Goal: Transaction & Acquisition: Purchase product/service

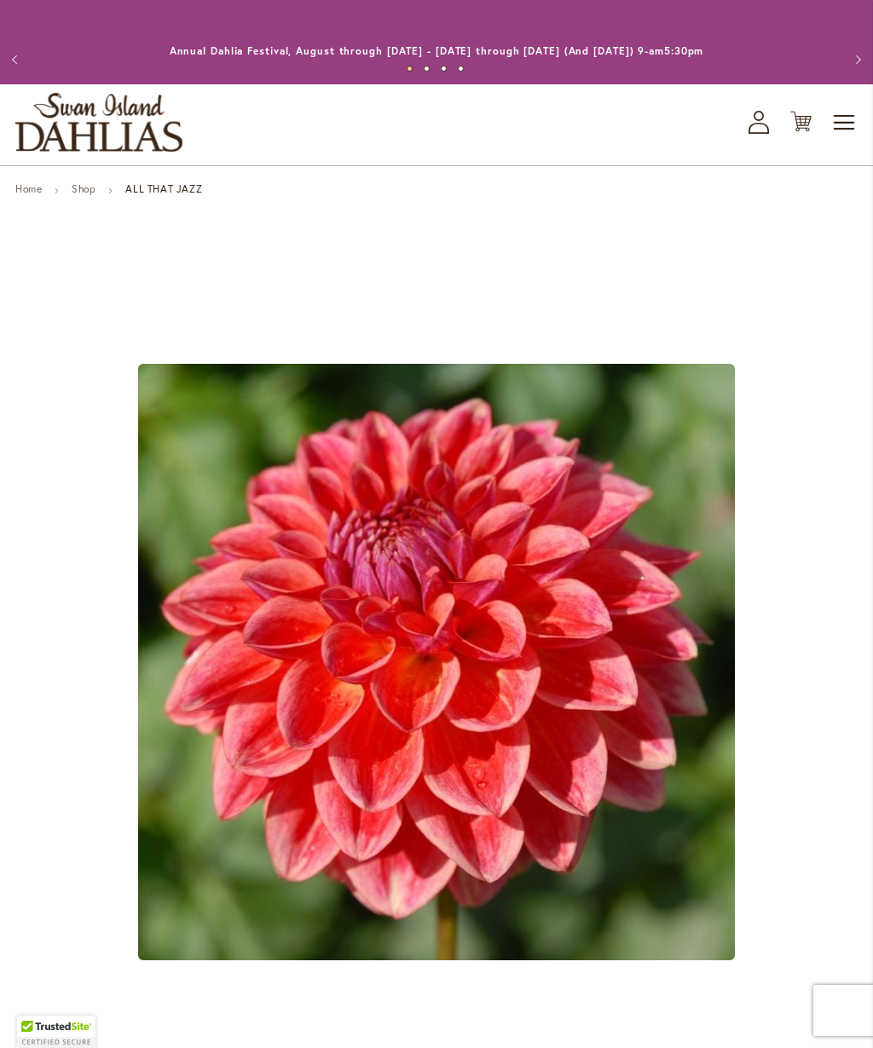
click at [755, 118] on icon at bounding box center [758, 116] width 10 height 10
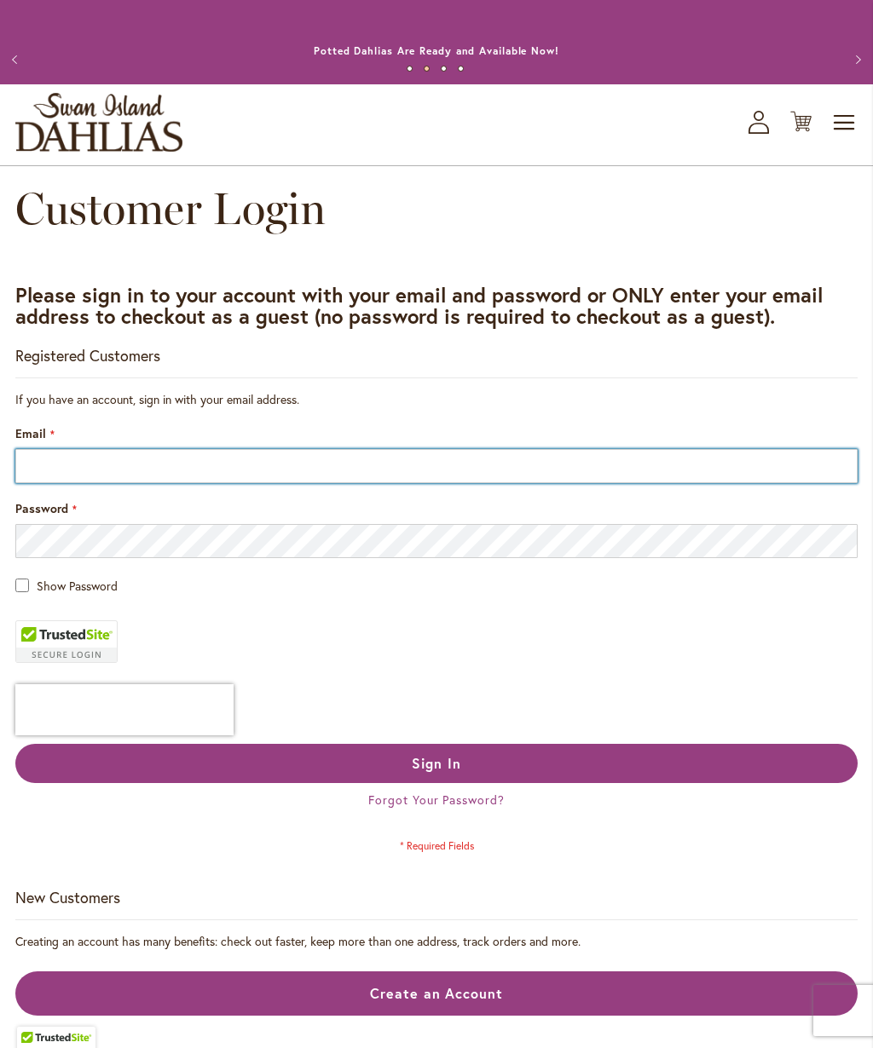
type input "**********"
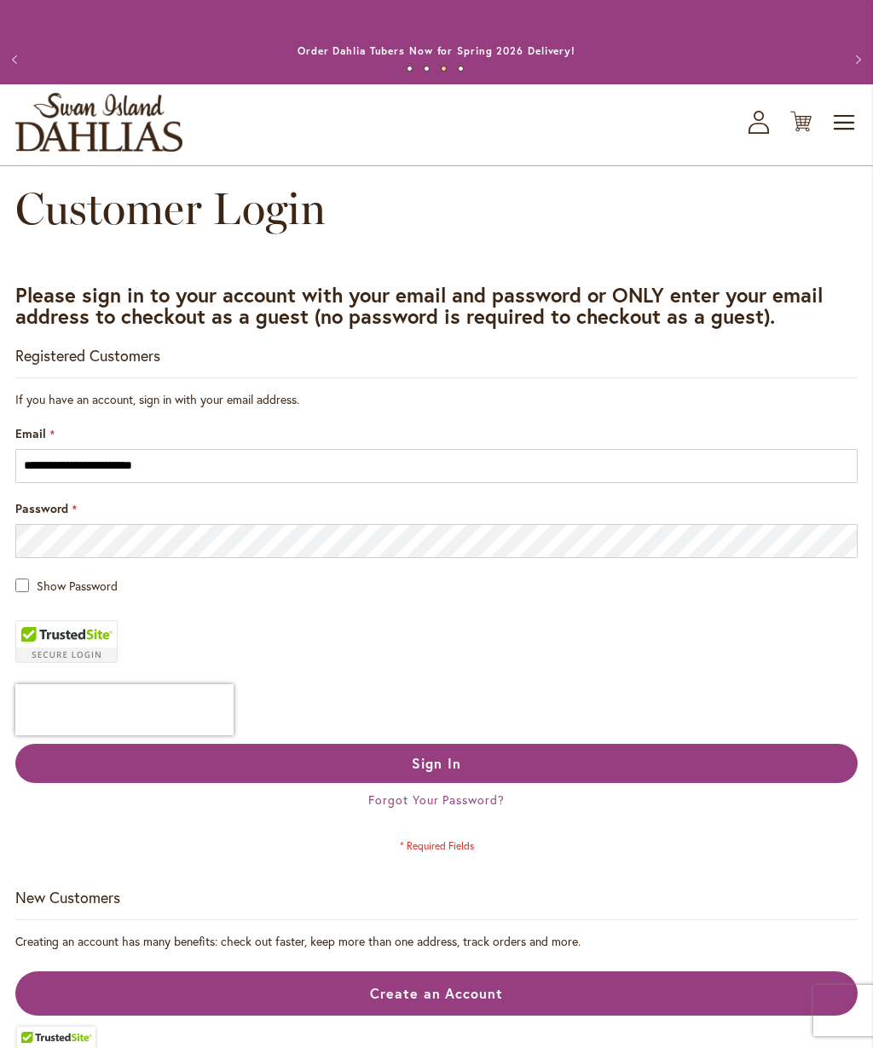
click at [615, 753] on button "Sign In" at bounding box center [436, 763] width 842 height 39
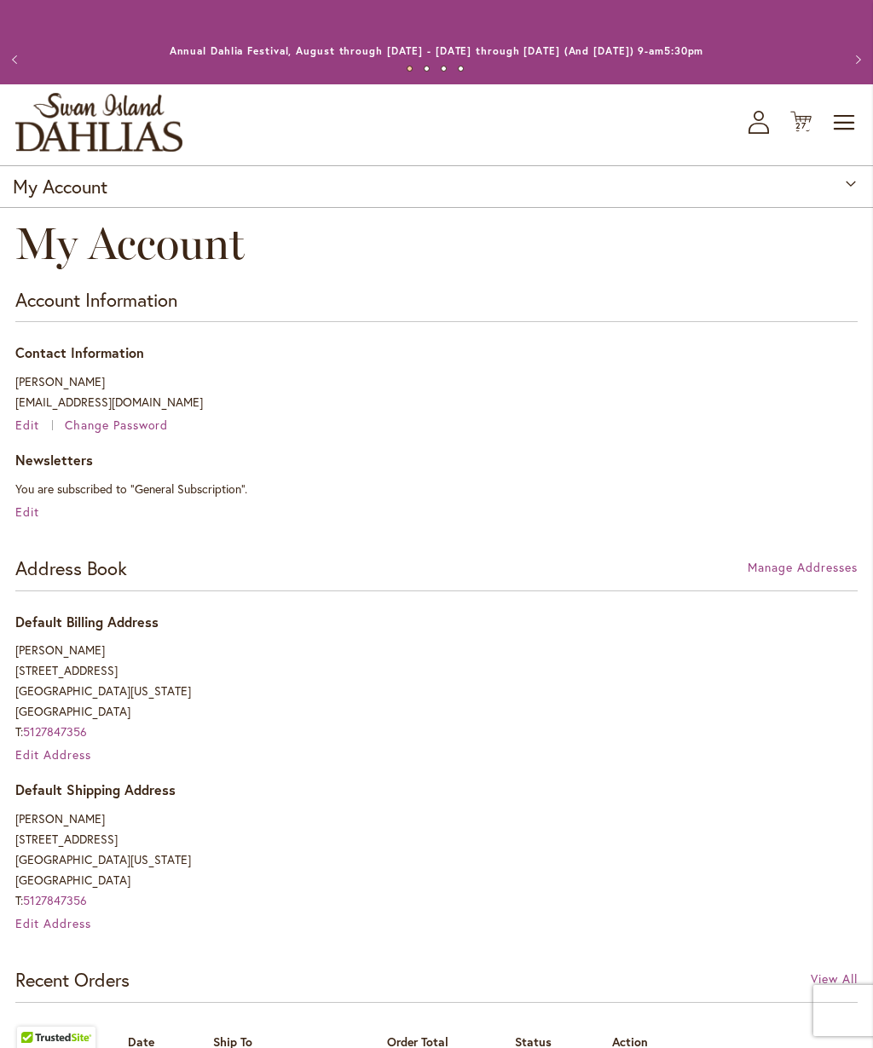
click at [799, 126] on span "27" at bounding box center [800, 125] width 11 height 11
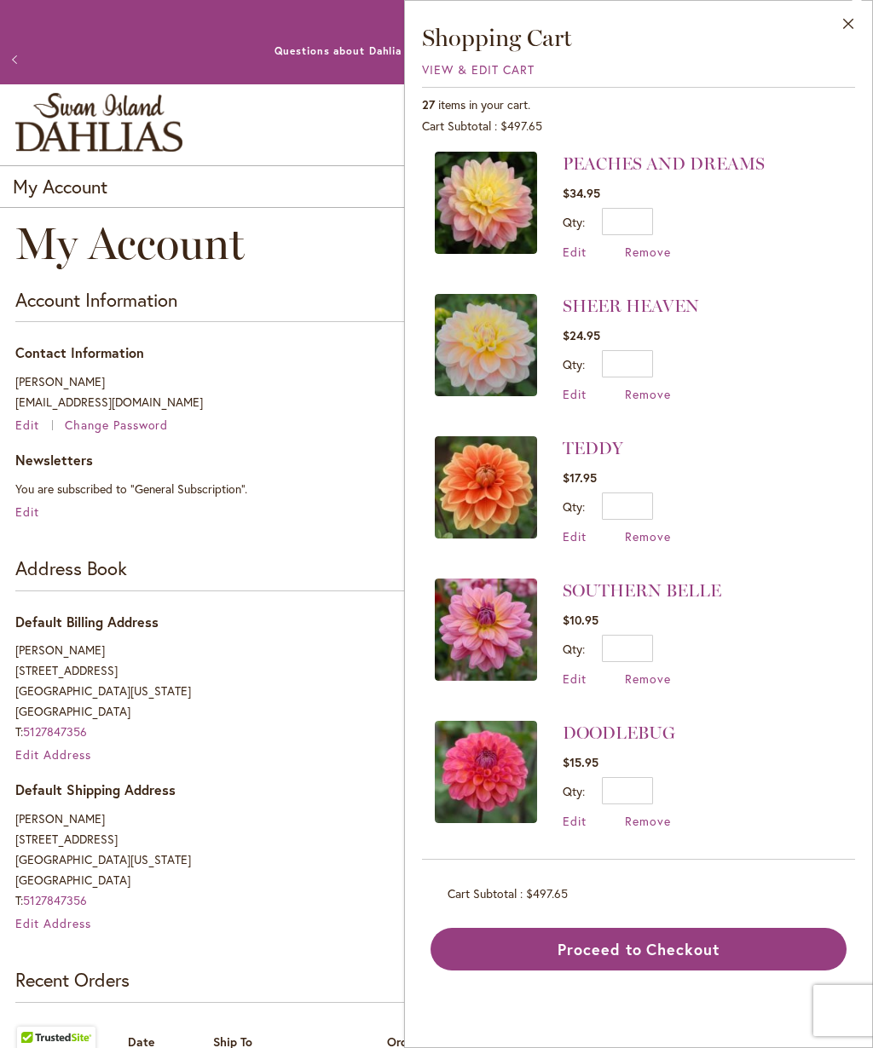
scroll to position [343, 0]
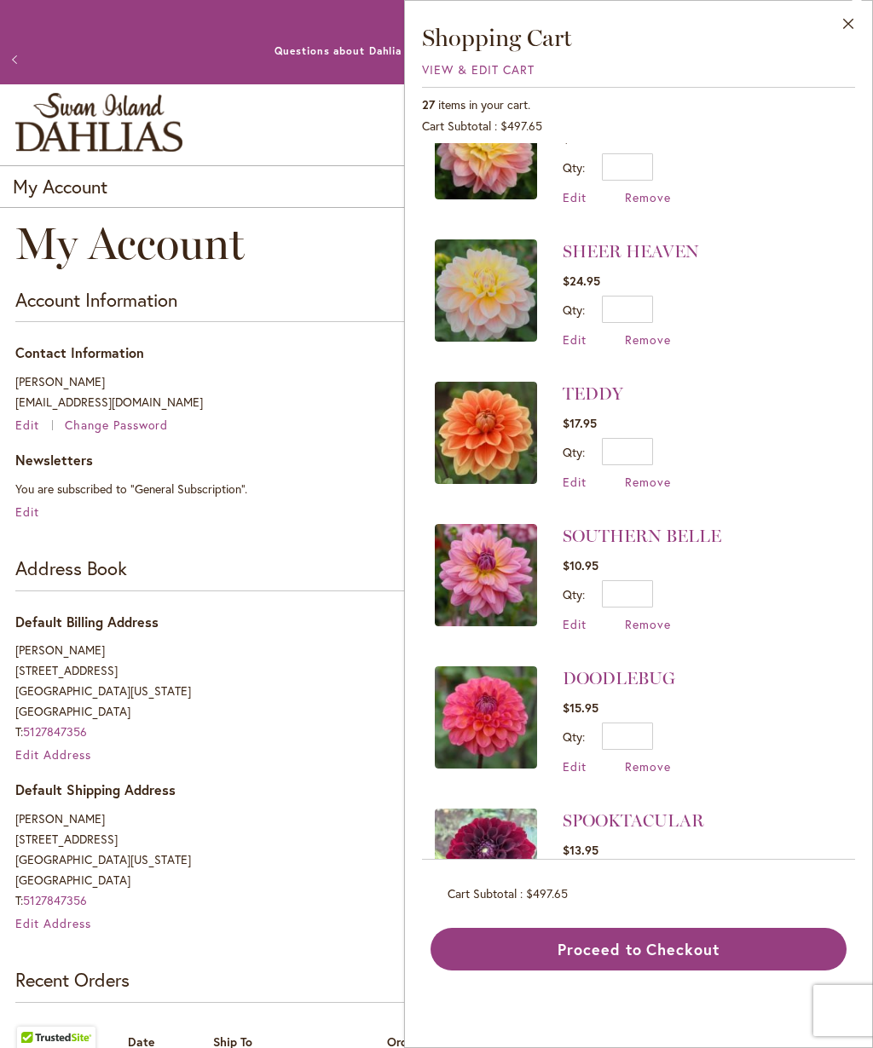
click at [656, 481] on span "Remove" at bounding box center [648, 482] width 46 height 16
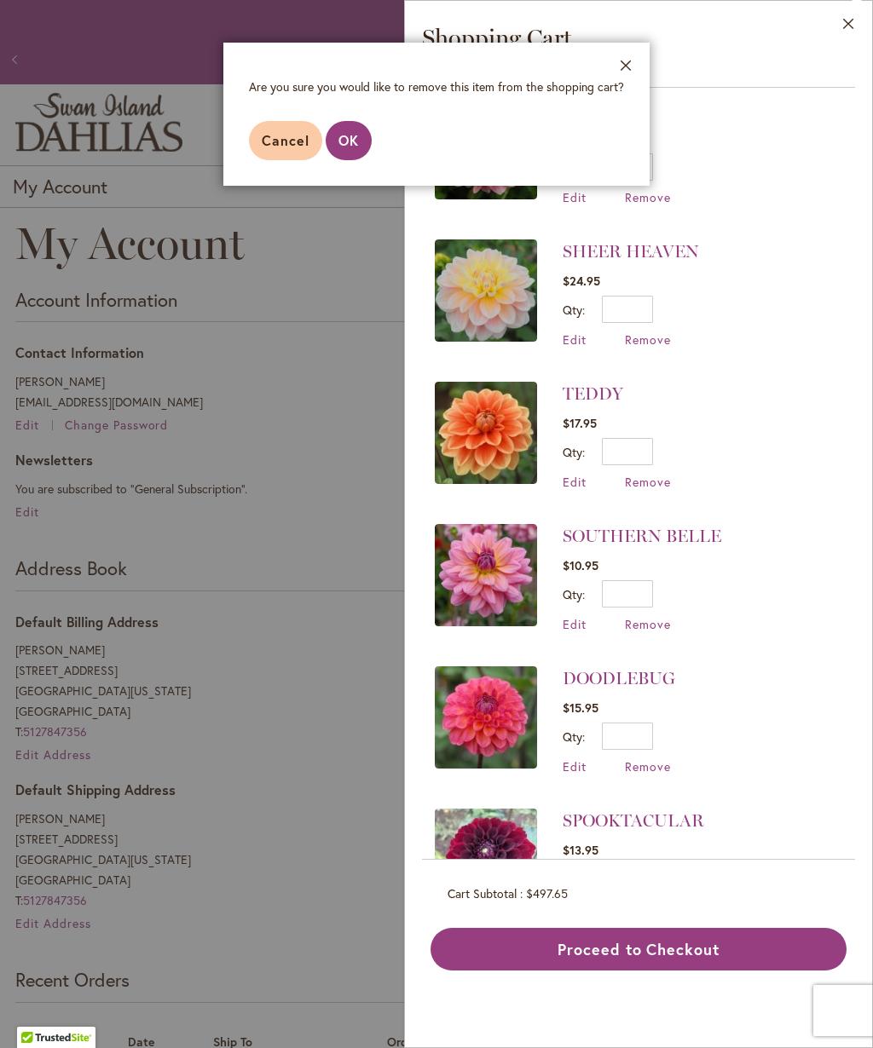
click at [357, 144] on span "OK" at bounding box center [348, 140] width 20 height 18
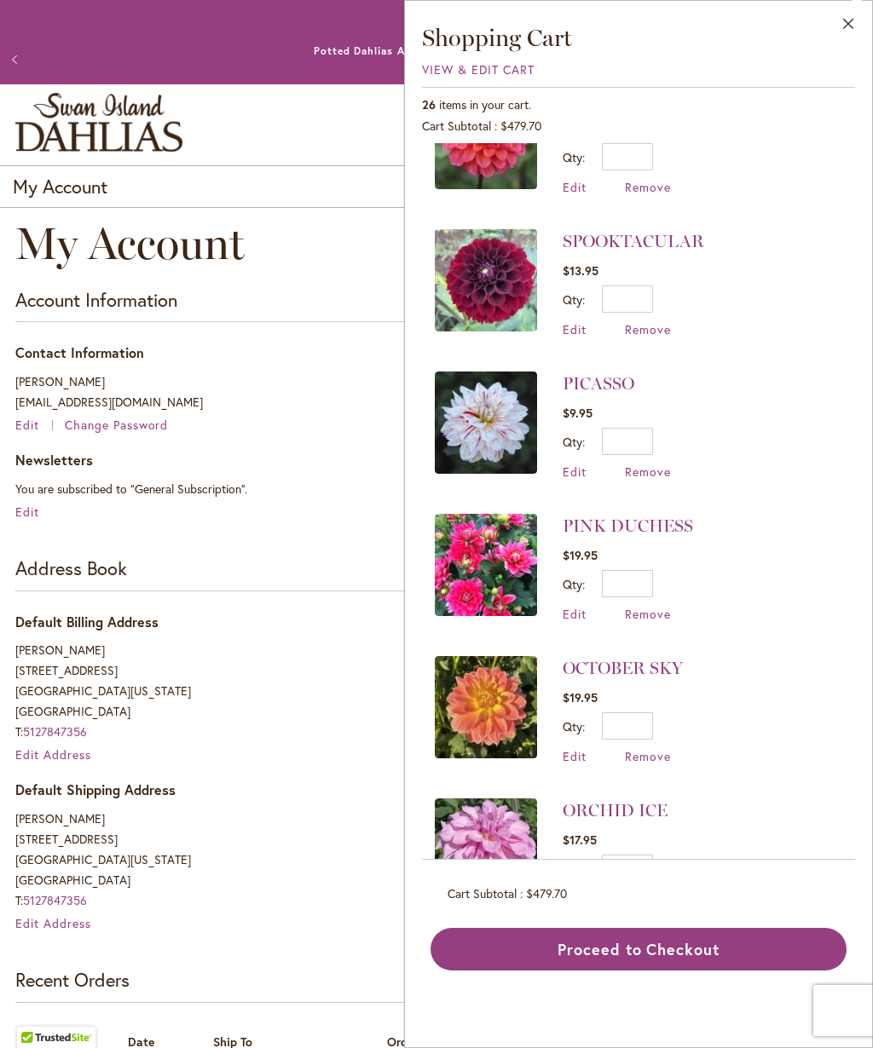
scroll to position [782, 0]
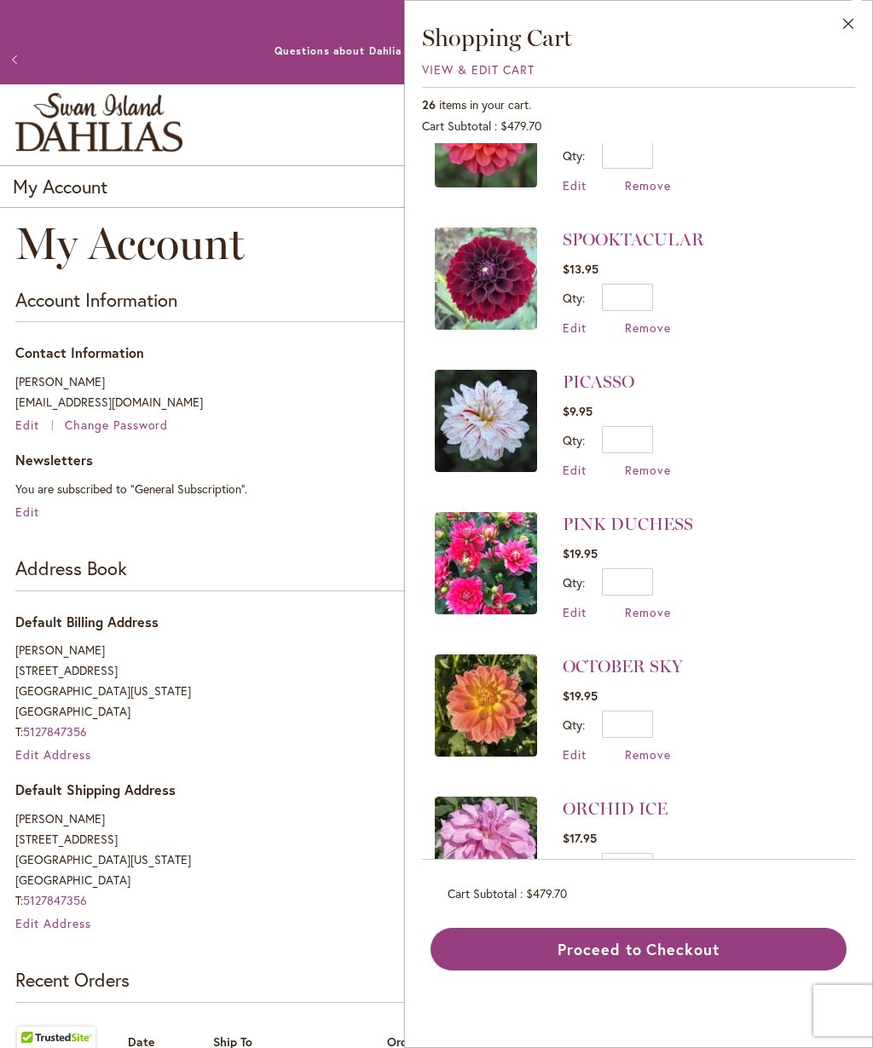
click at [658, 464] on span "Remove" at bounding box center [648, 470] width 46 height 16
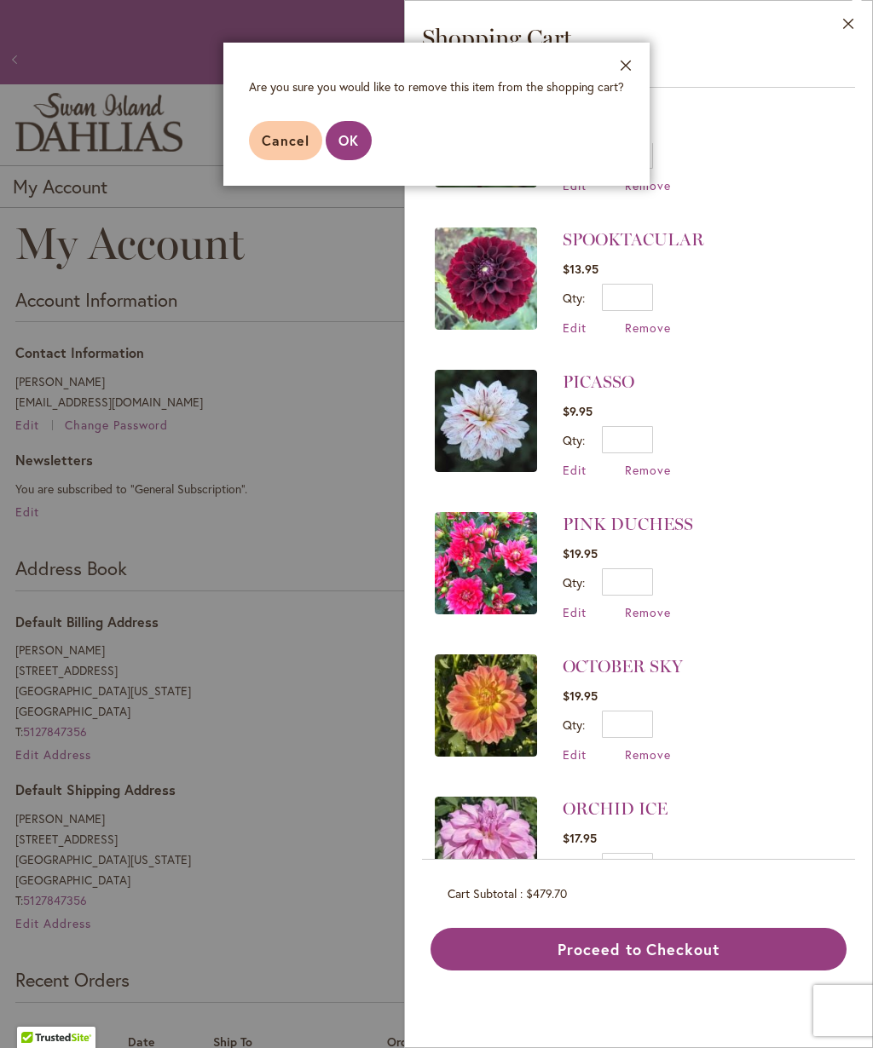
click at [349, 137] on span "OK" at bounding box center [348, 140] width 20 height 18
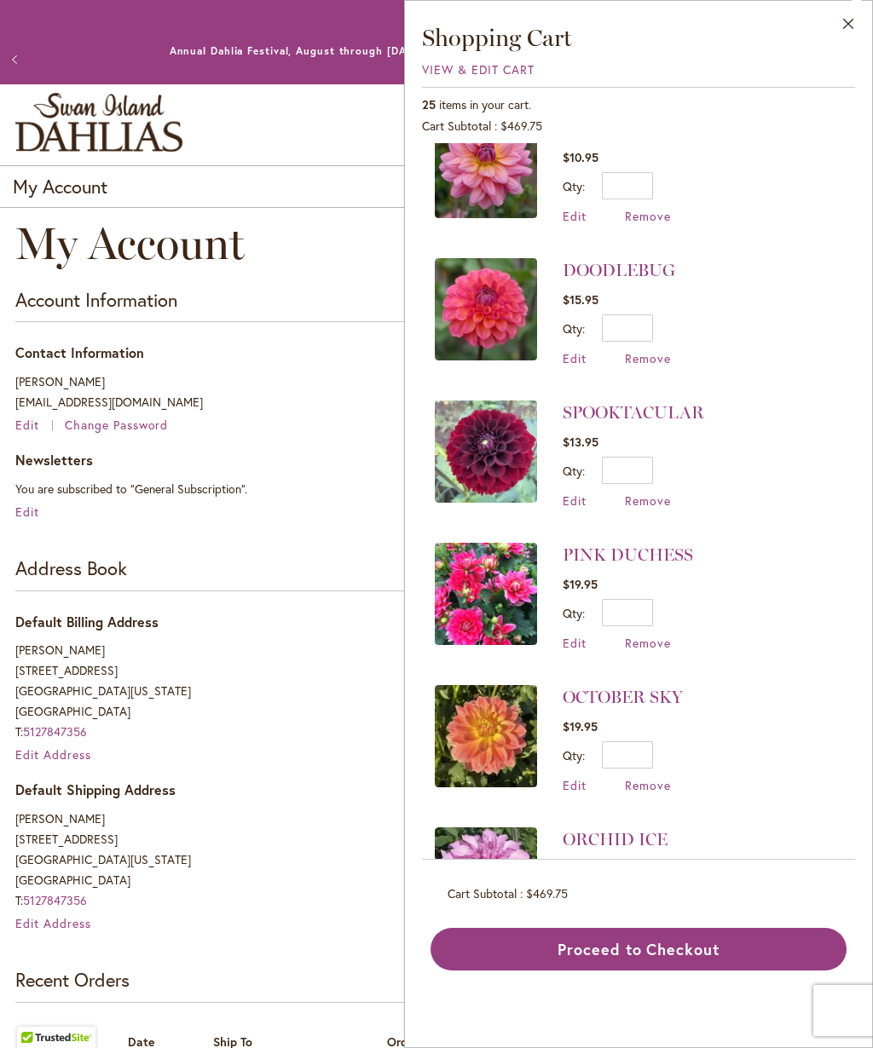
scroll to position [648, 0]
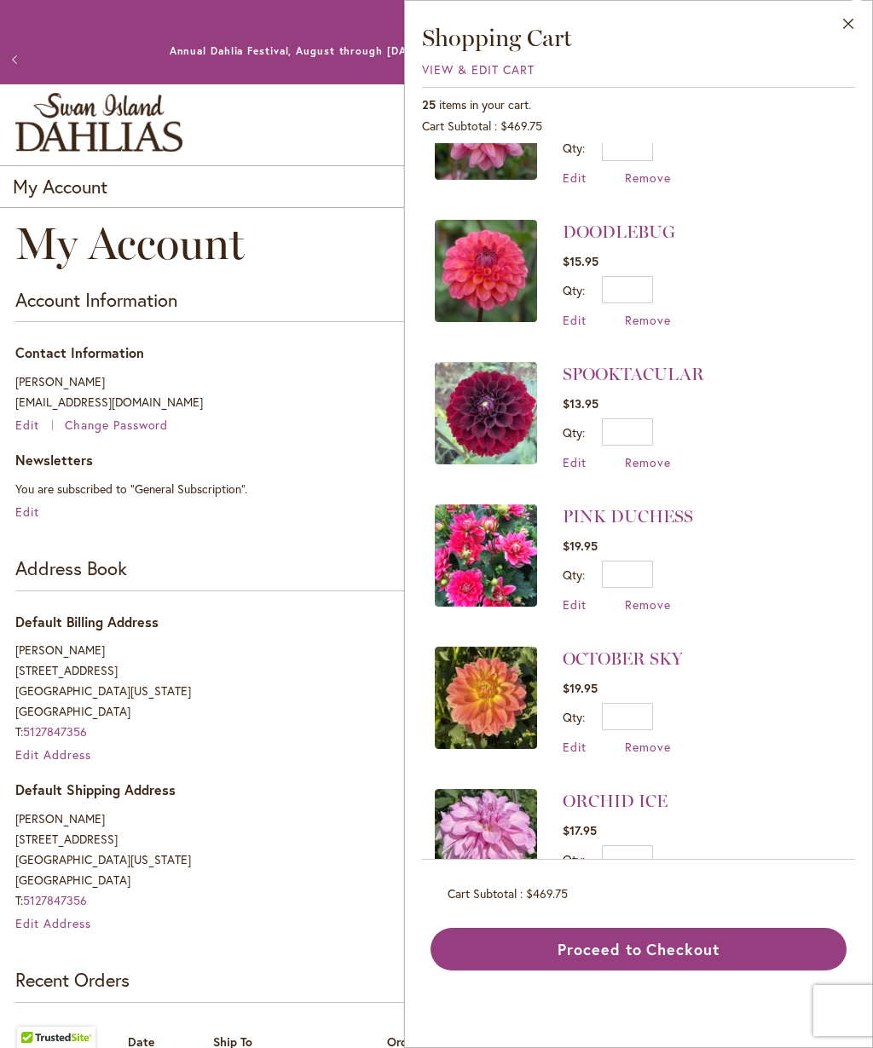
click at [663, 598] on span "Remove" at bounding box center [648, 605] width 46 height 16
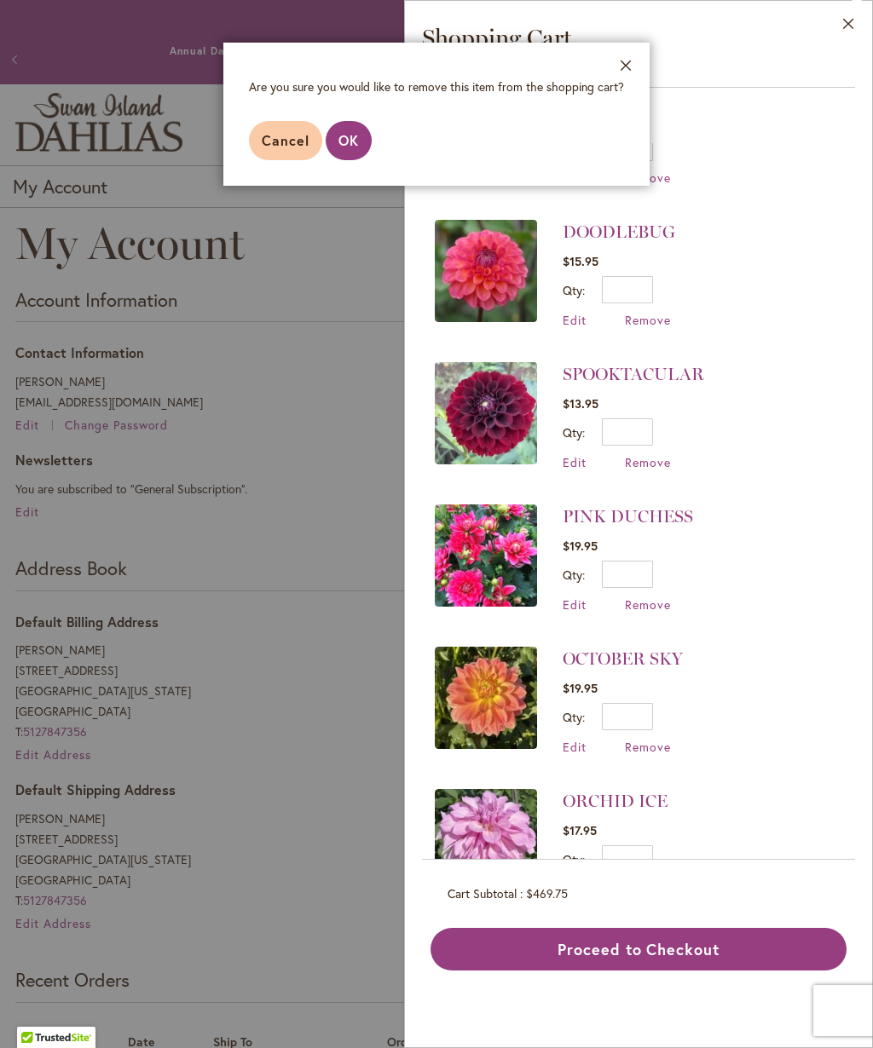
click at [353, 136] on span "OK" at bounding box center [348, 140] width 20 height 18
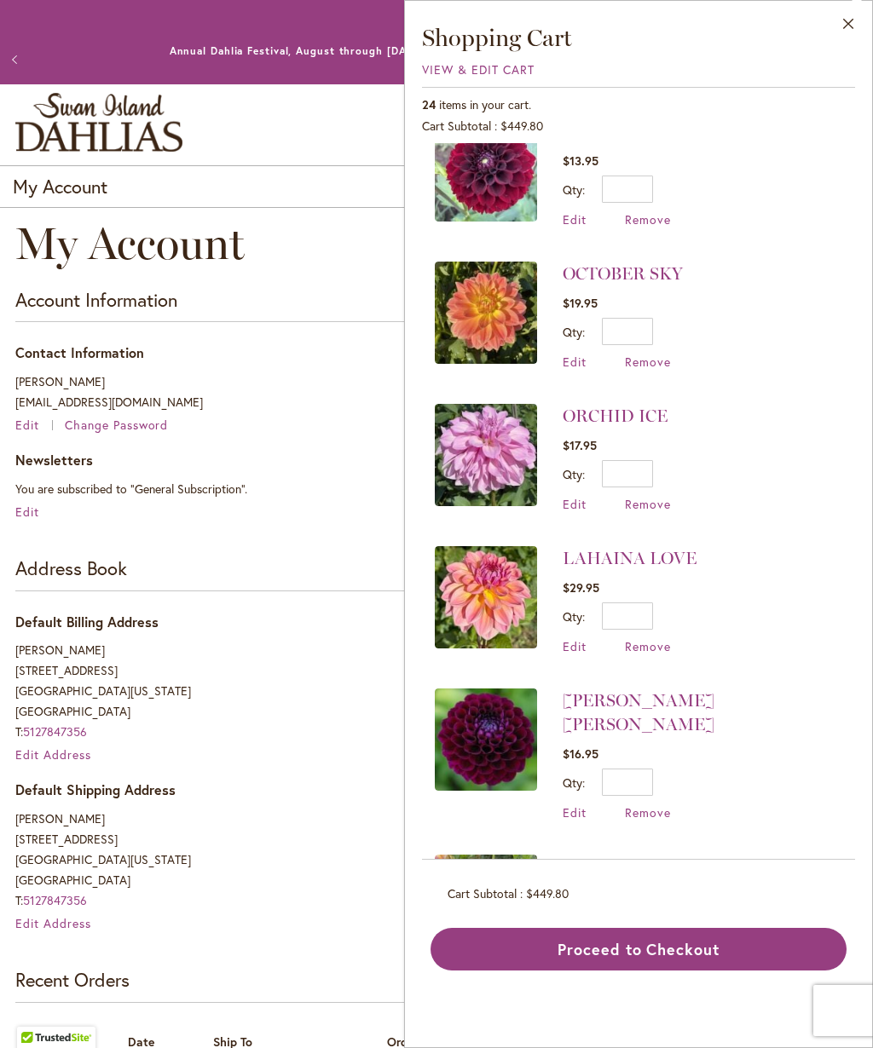
scroll to position [141, 0]
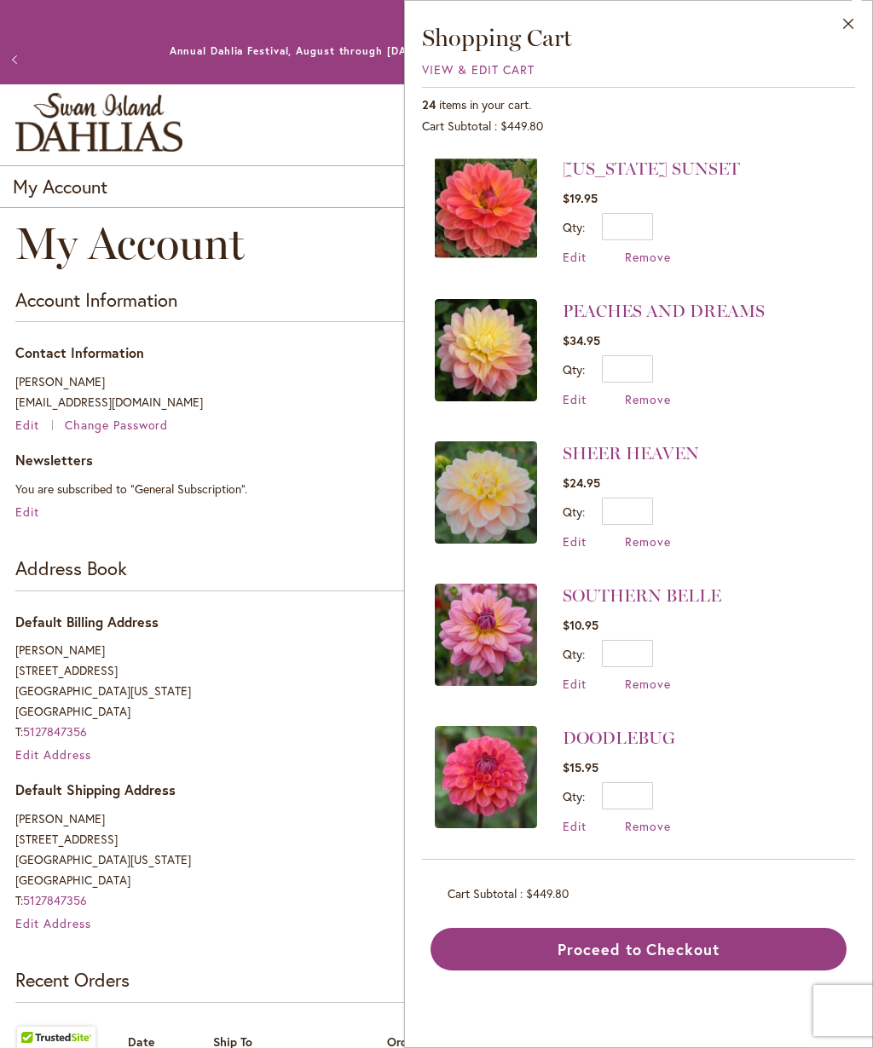
click at [720, 762] on li "DOODLEBUG $15.95 Qty * Update Edit Remove" at bounding box center [638, 780] width 407 height 142
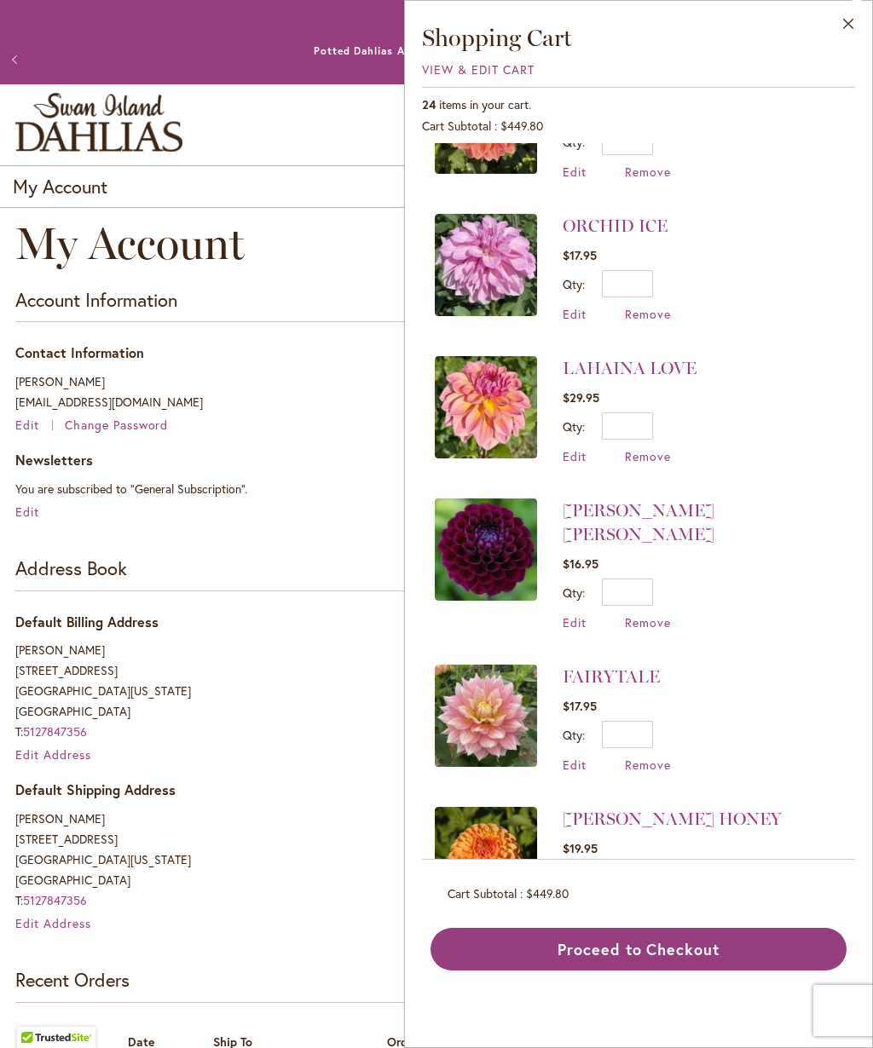
scroll to position [1087, 0]
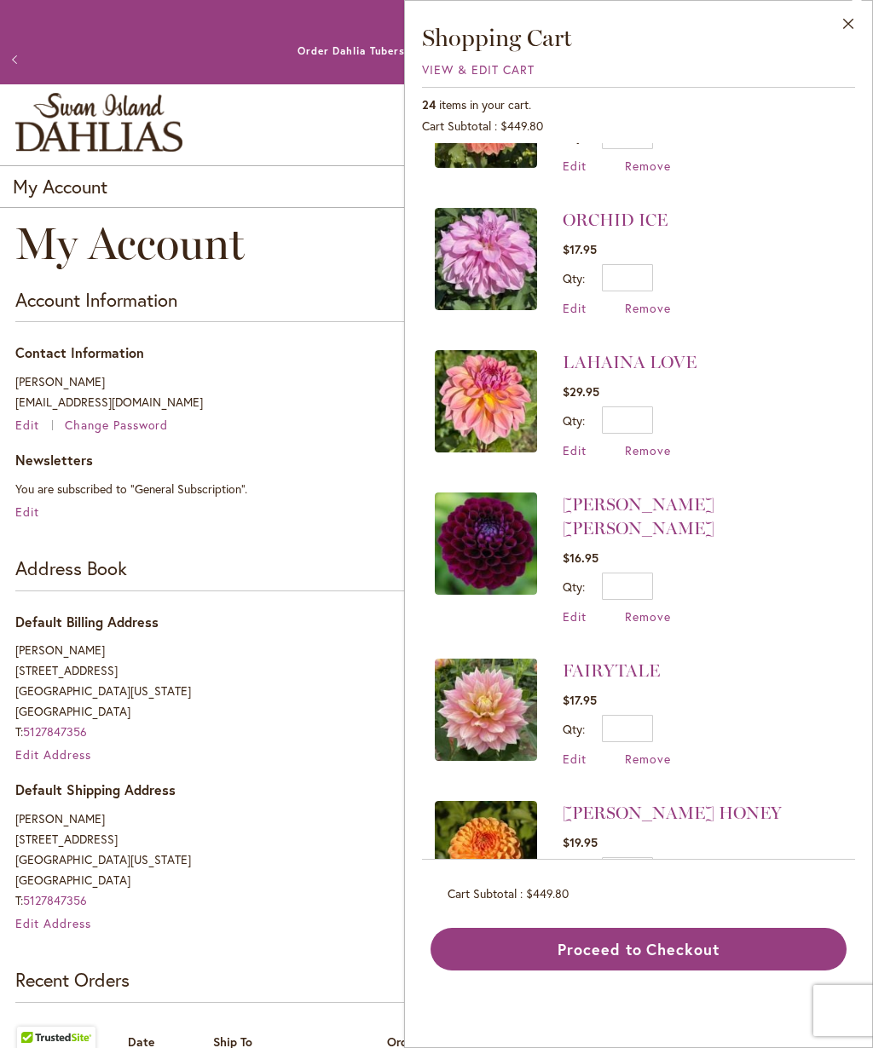
click at [664, 442] on span "Remove" at bounding box center [648, 450] width 46 height 16
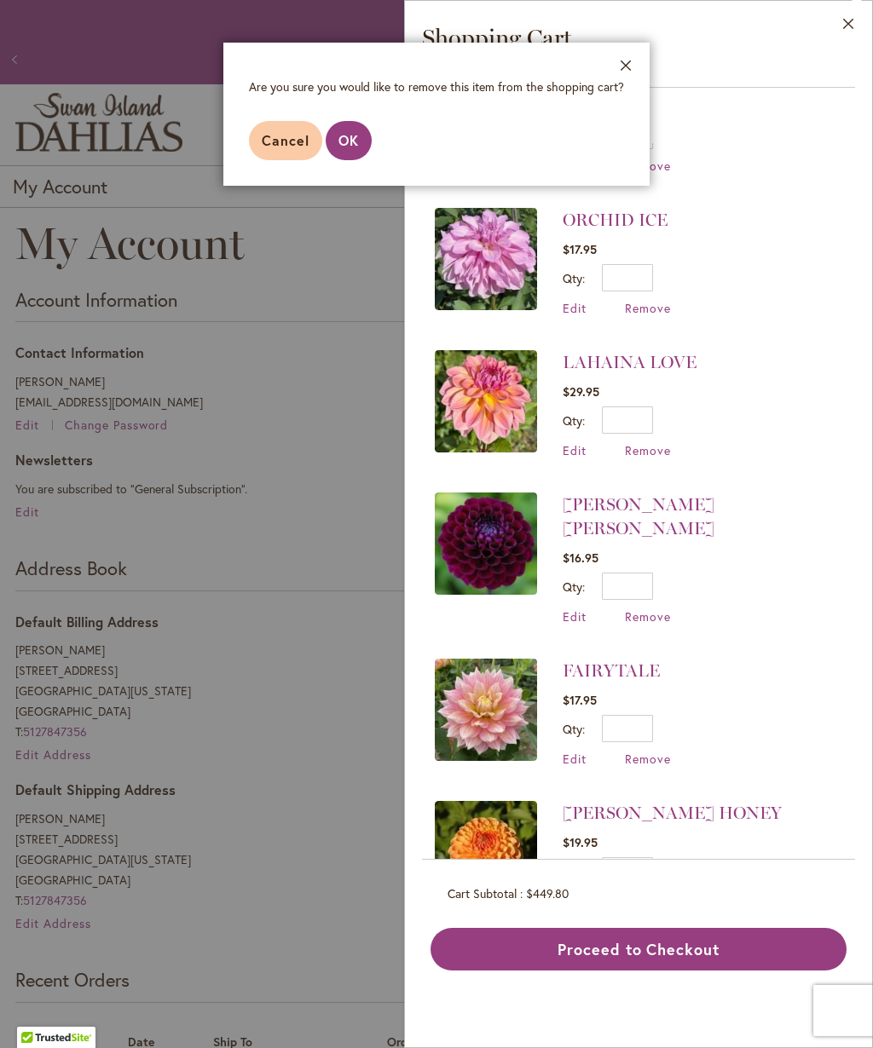
click at [353, 147] on span "OK" at bounding box center [348, 140] width 20 height 18
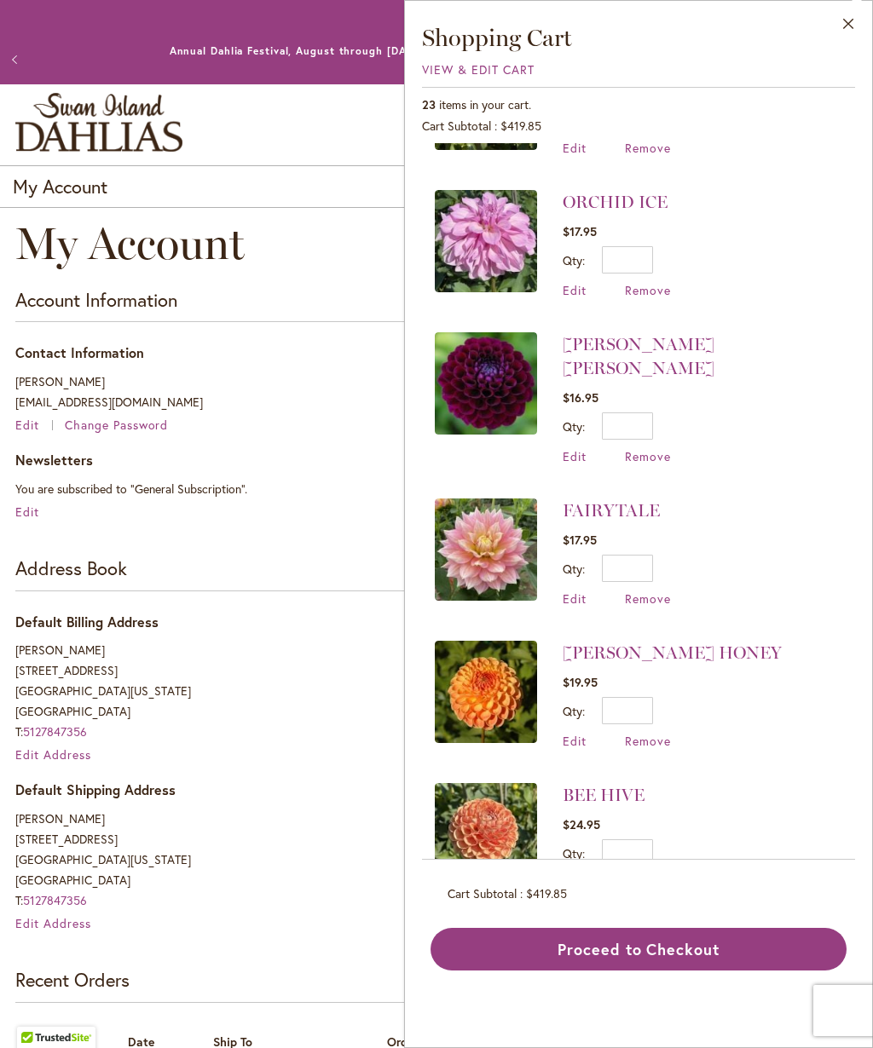
scroll to position [1104, 0]
click at [580, 449] on span "Edit" at bounding box center [575, 457] width 24 height 16
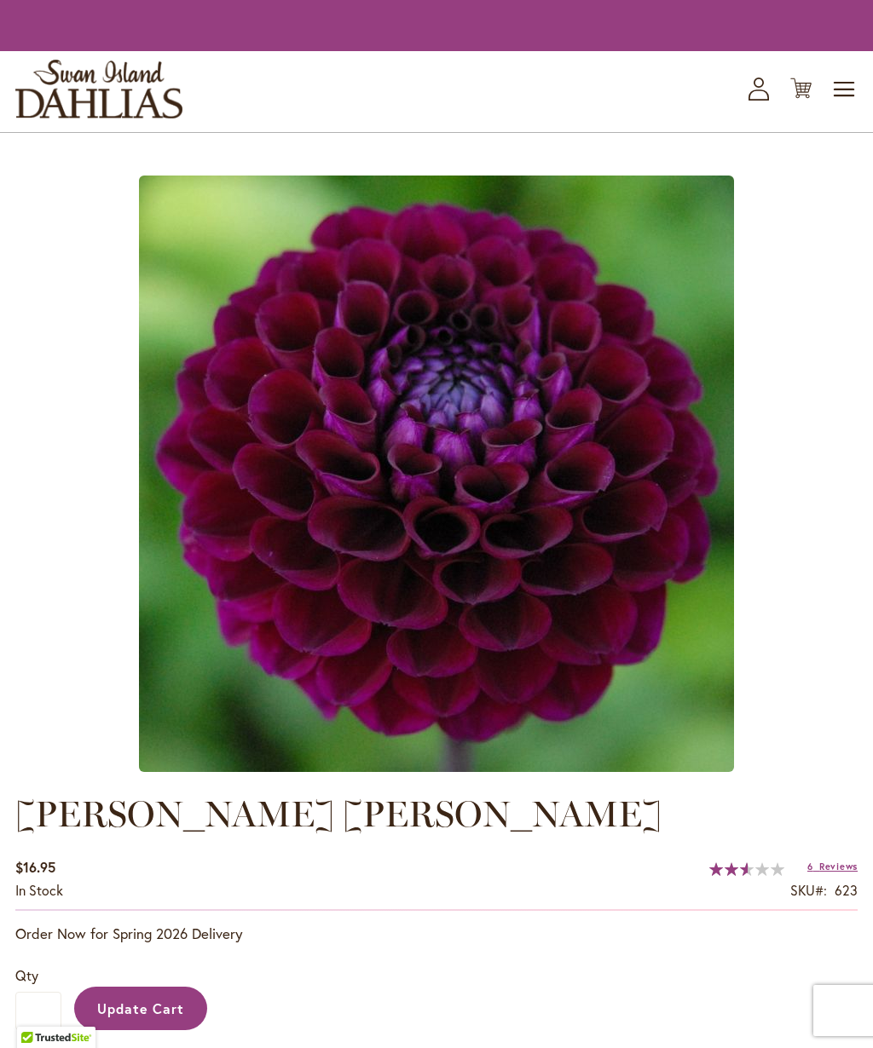
type input "*"
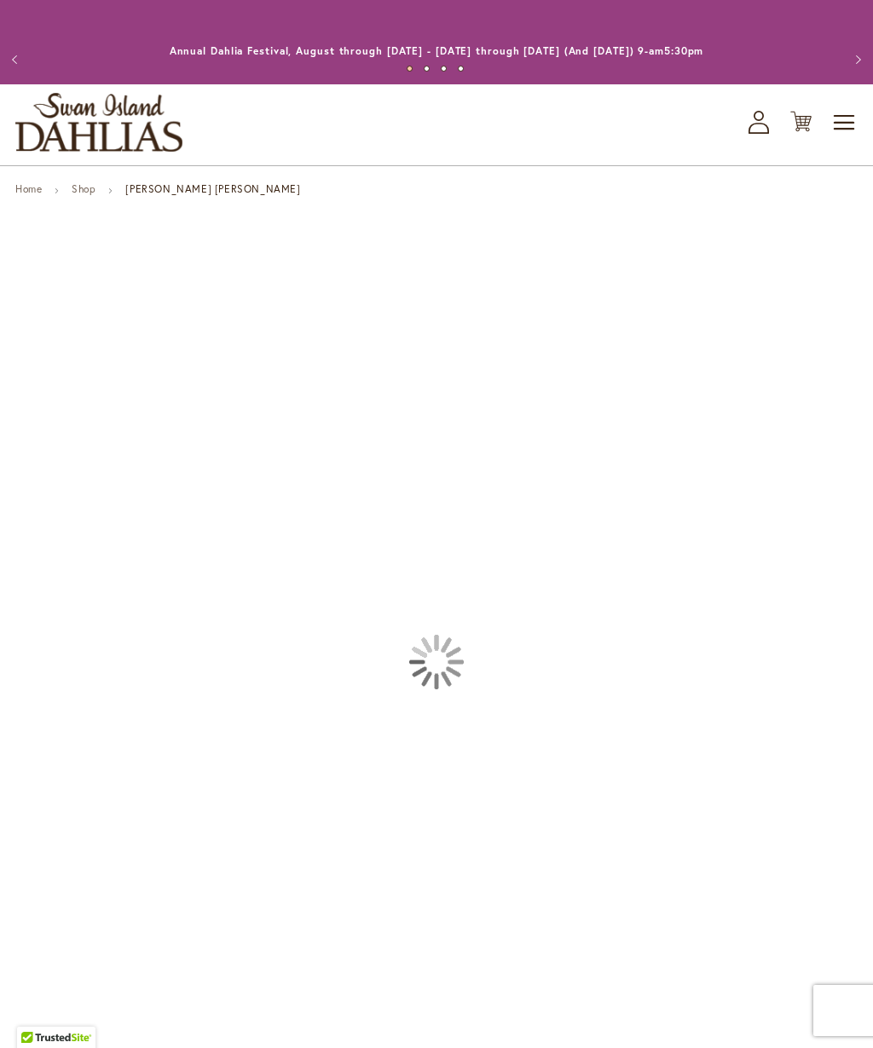
type input "******"
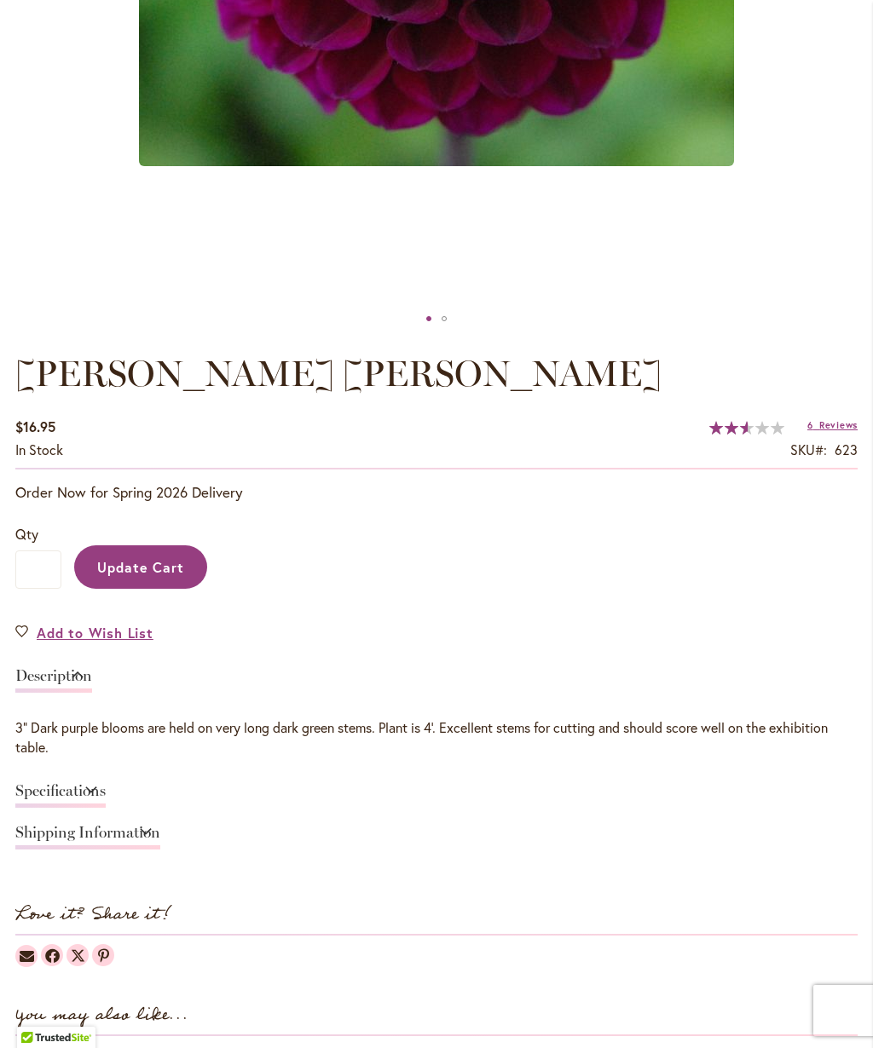
scroll to position [801, 0]
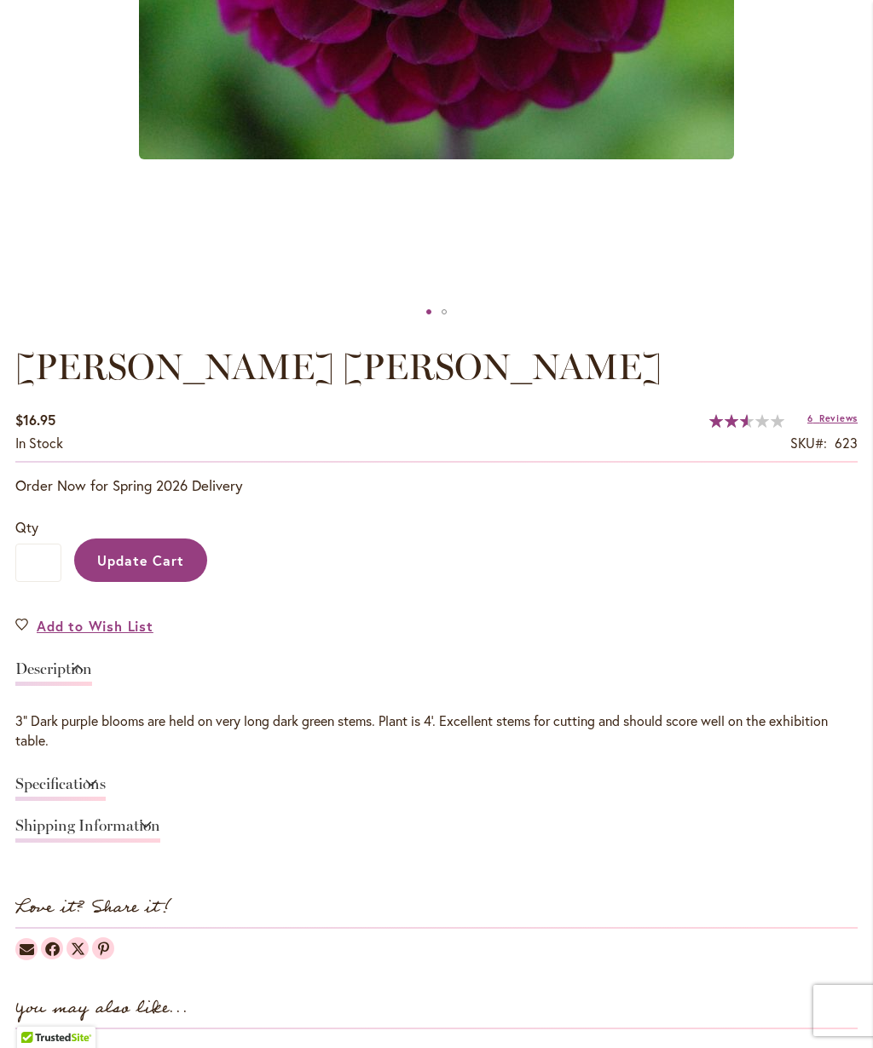
click at [73, 634] on span "Add to Wish List" at bounding box center [95, 626] width 117 height 20
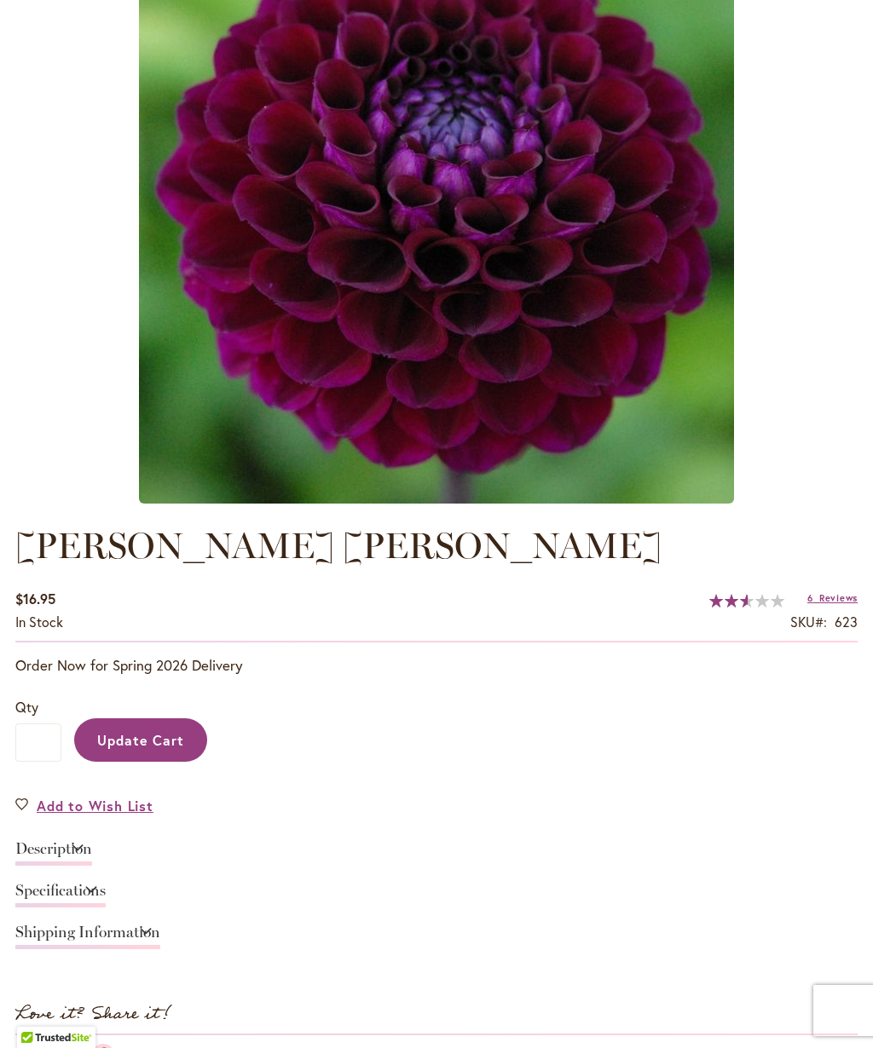
type input "******"
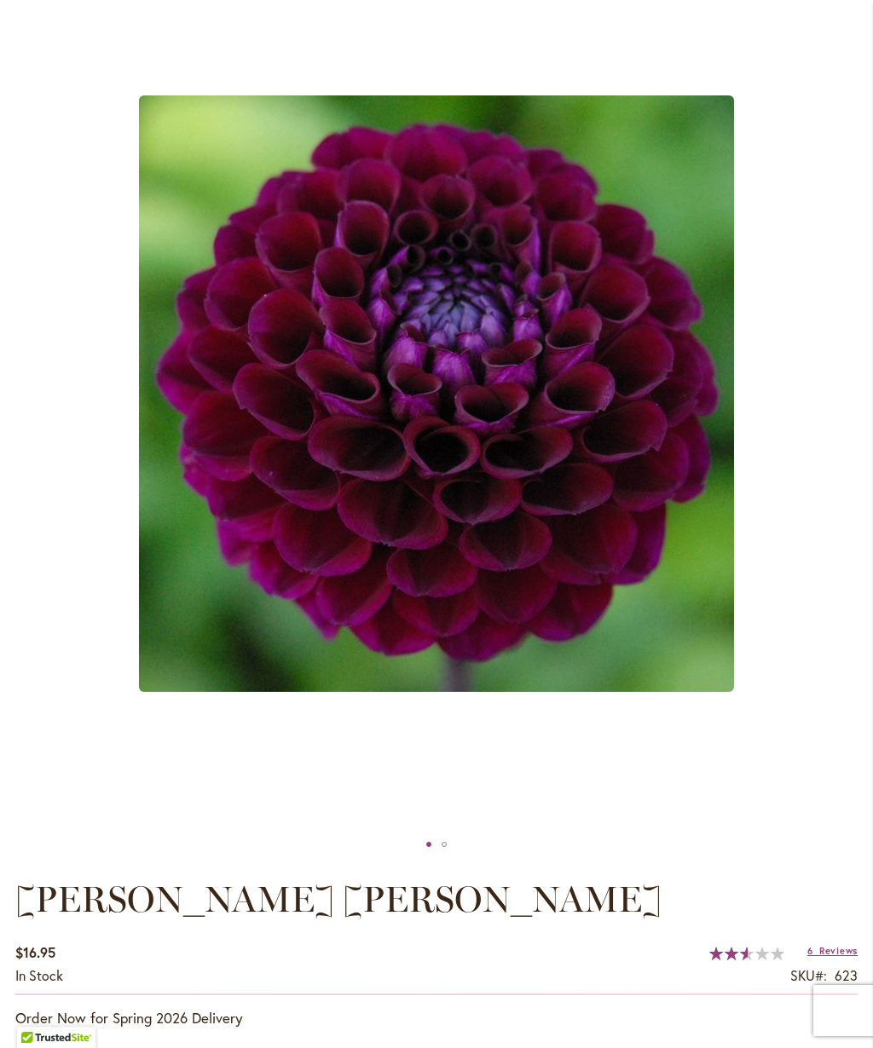
scroll to position [268, 0]
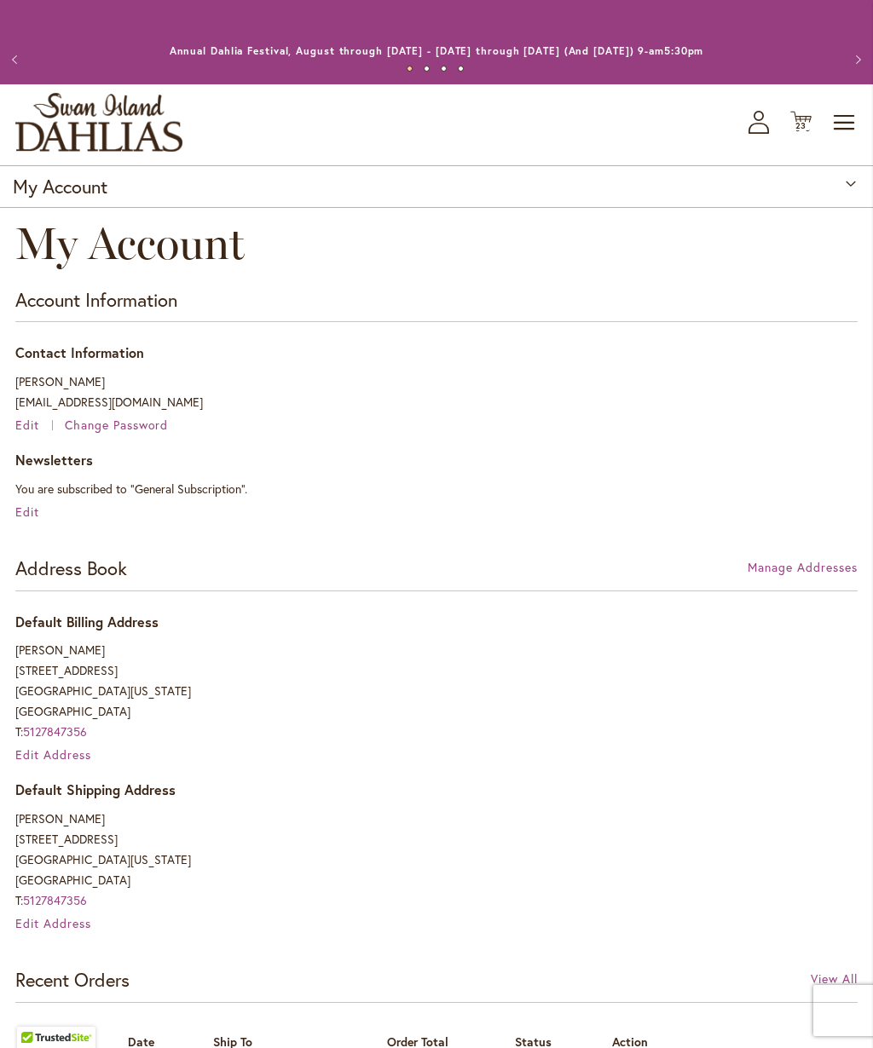
click at [802, 121] on span "23" at bounding box center [801, 125] width 12 height 11
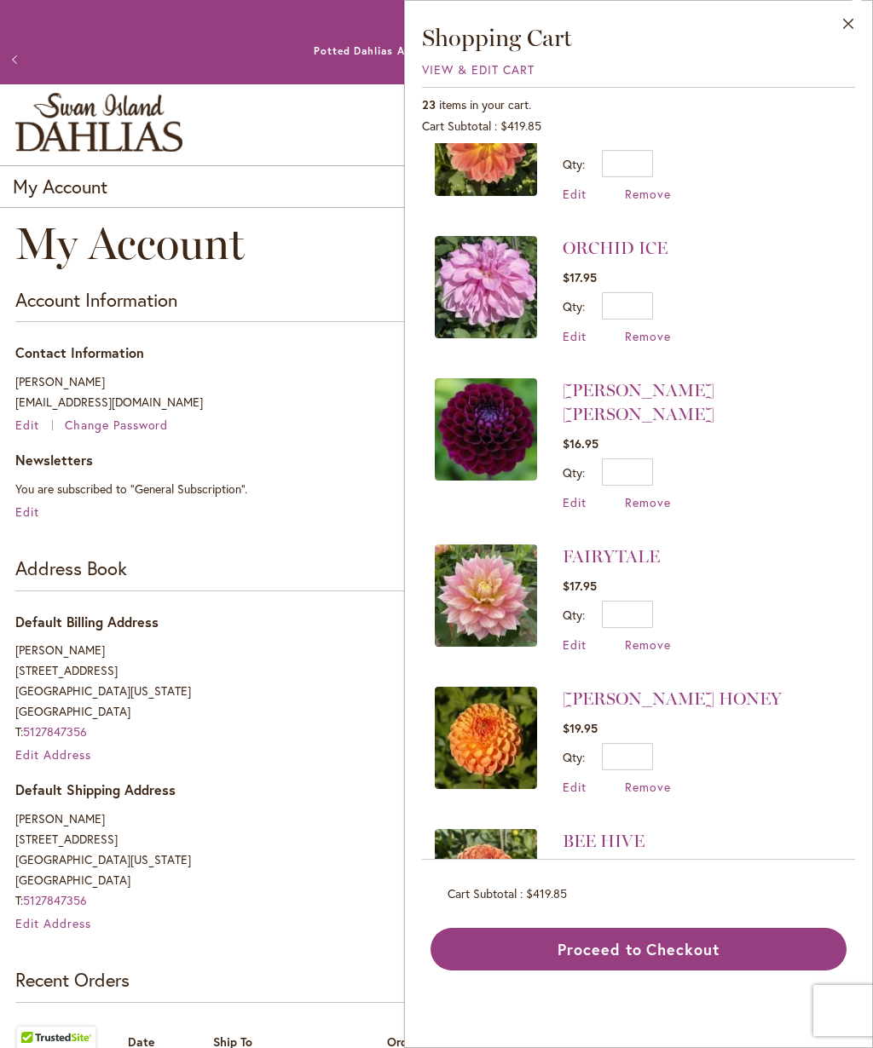
scroll to position [1063, 0]
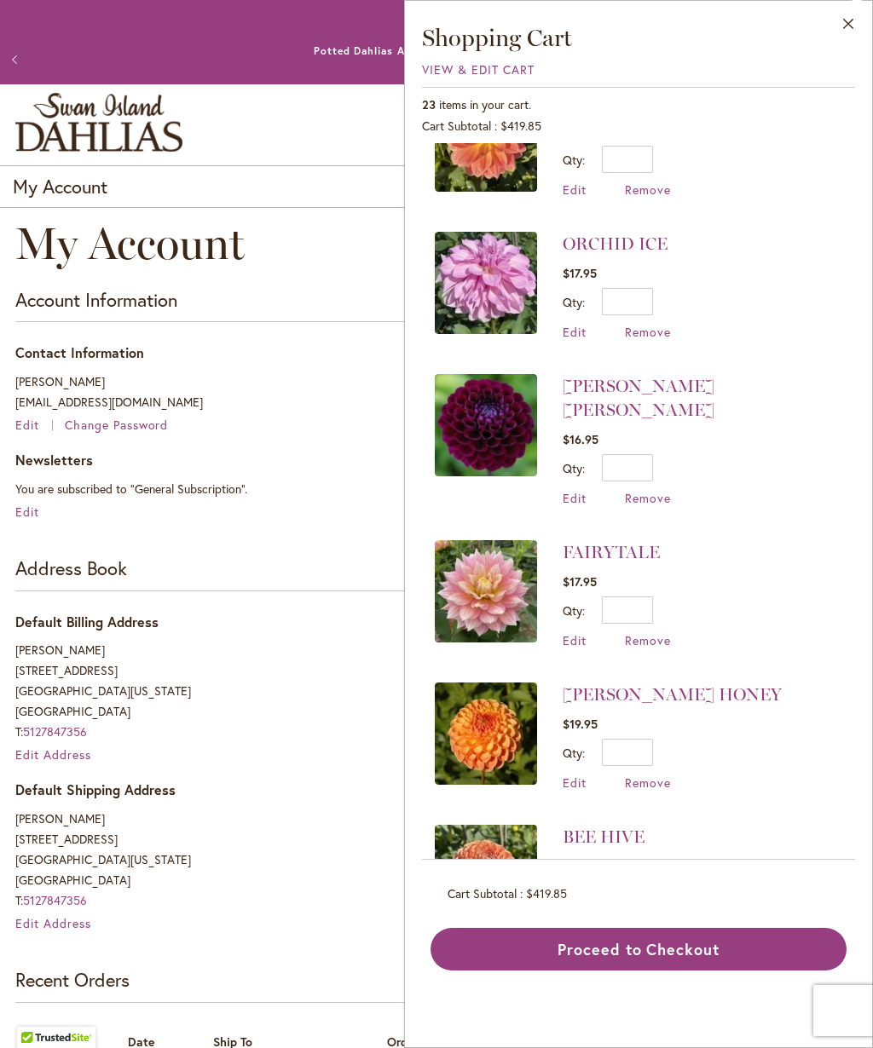
click at [666, 490] on span "Remove" at bounding box center [648, 498] width 46 height 16
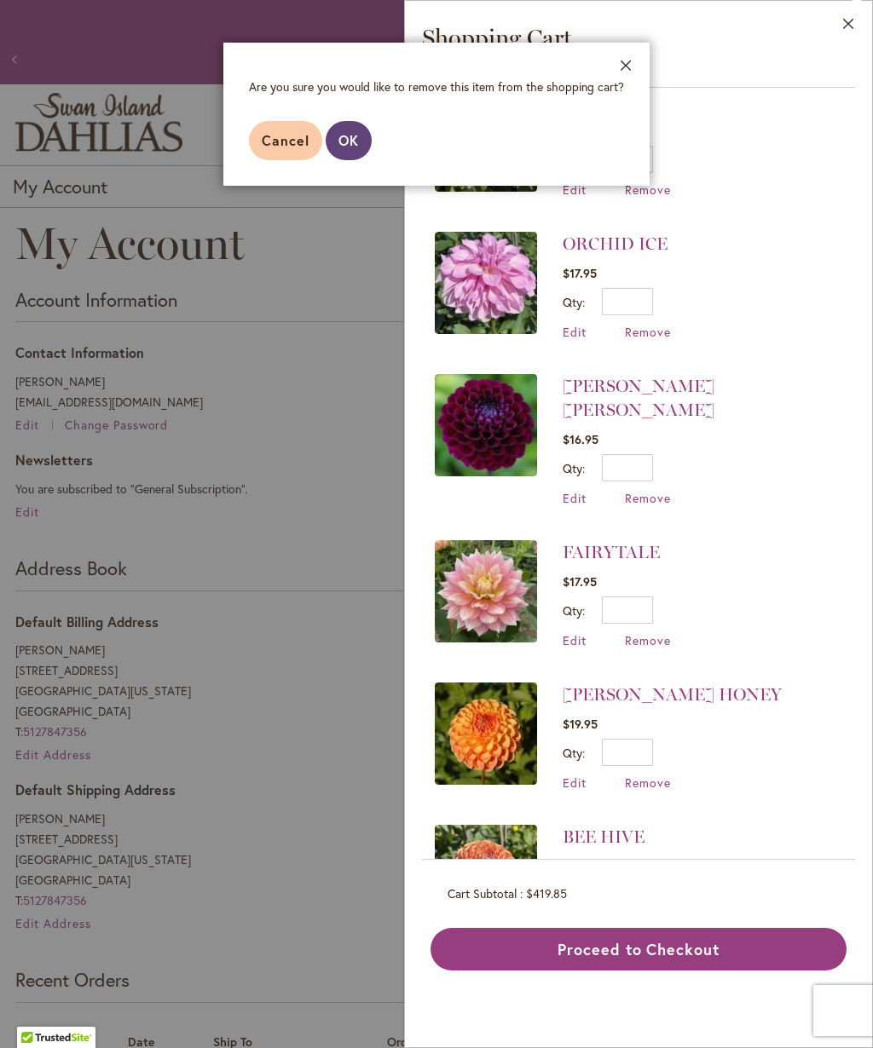
click at [349, 137] on span "OK" at bounding box center [348, 140] width 20 height 18
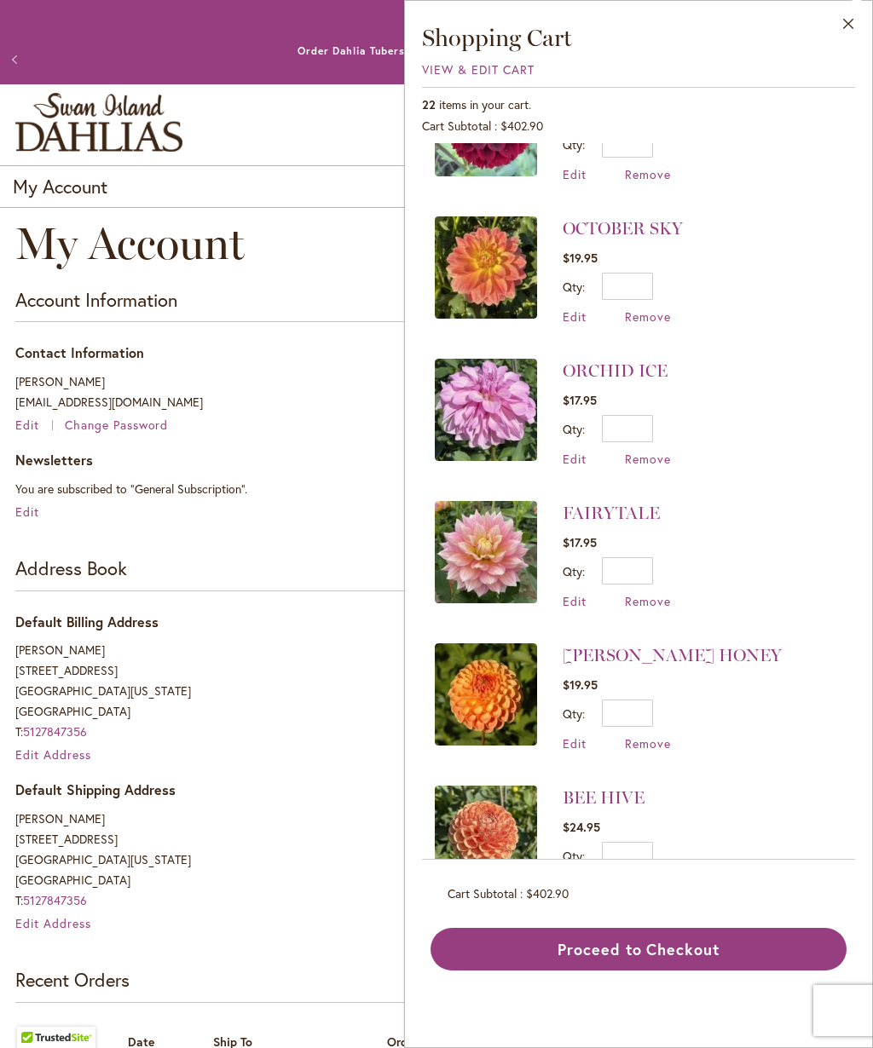
scroll to position [955, 0]
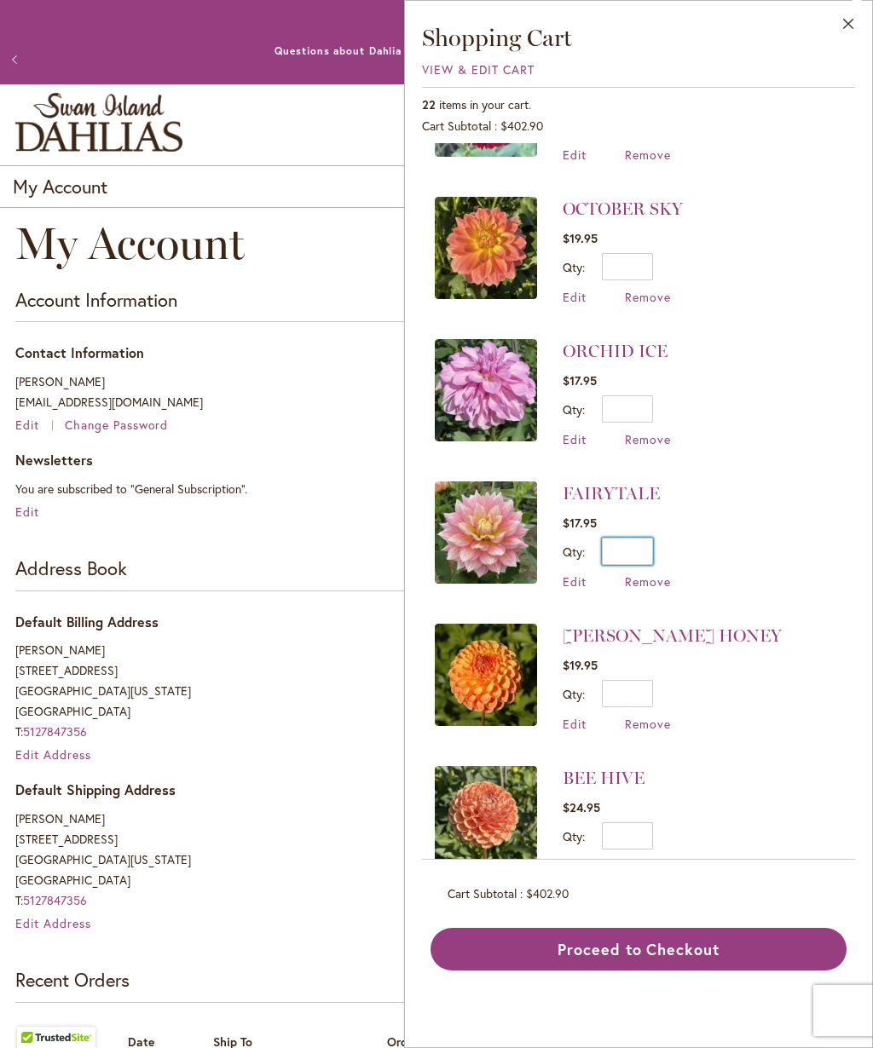
click at [651, 540] on input "*" at bounding box center [627, 551] width 51 height 27
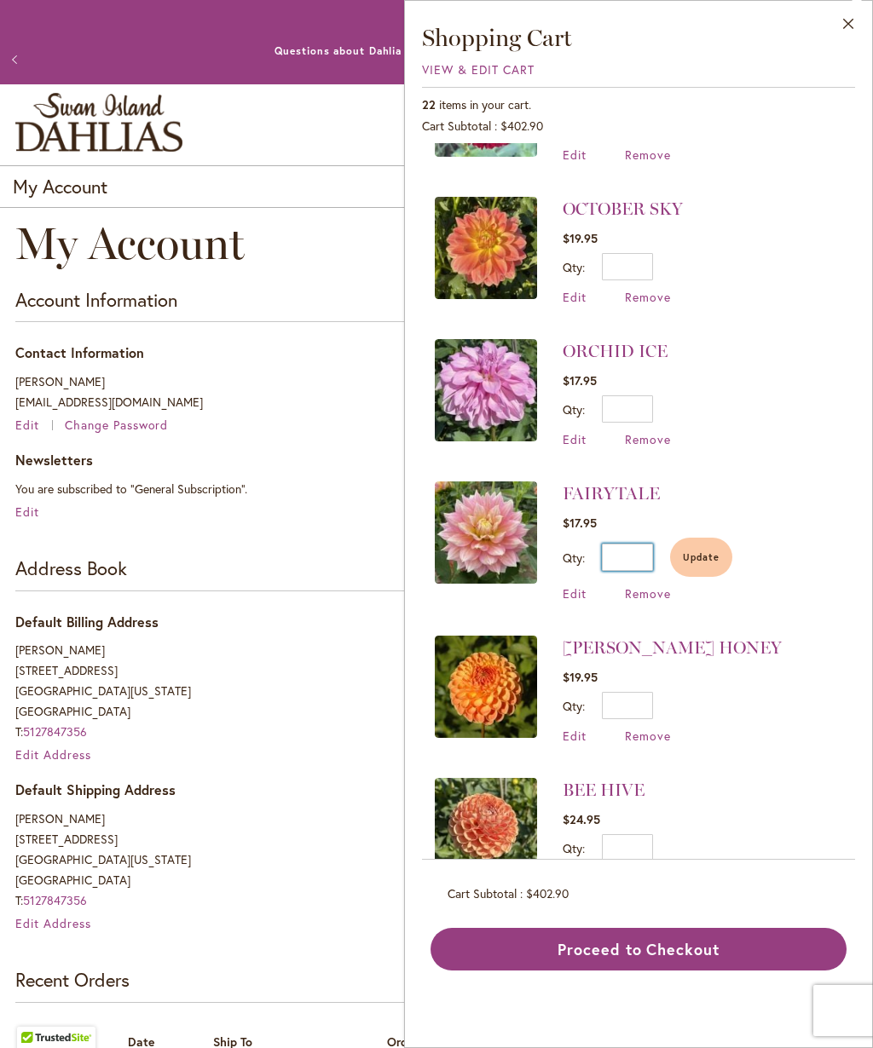
type input "*"
click at [713, 551] on span "Update" at bounding box center [701, 557] width 37 height 12
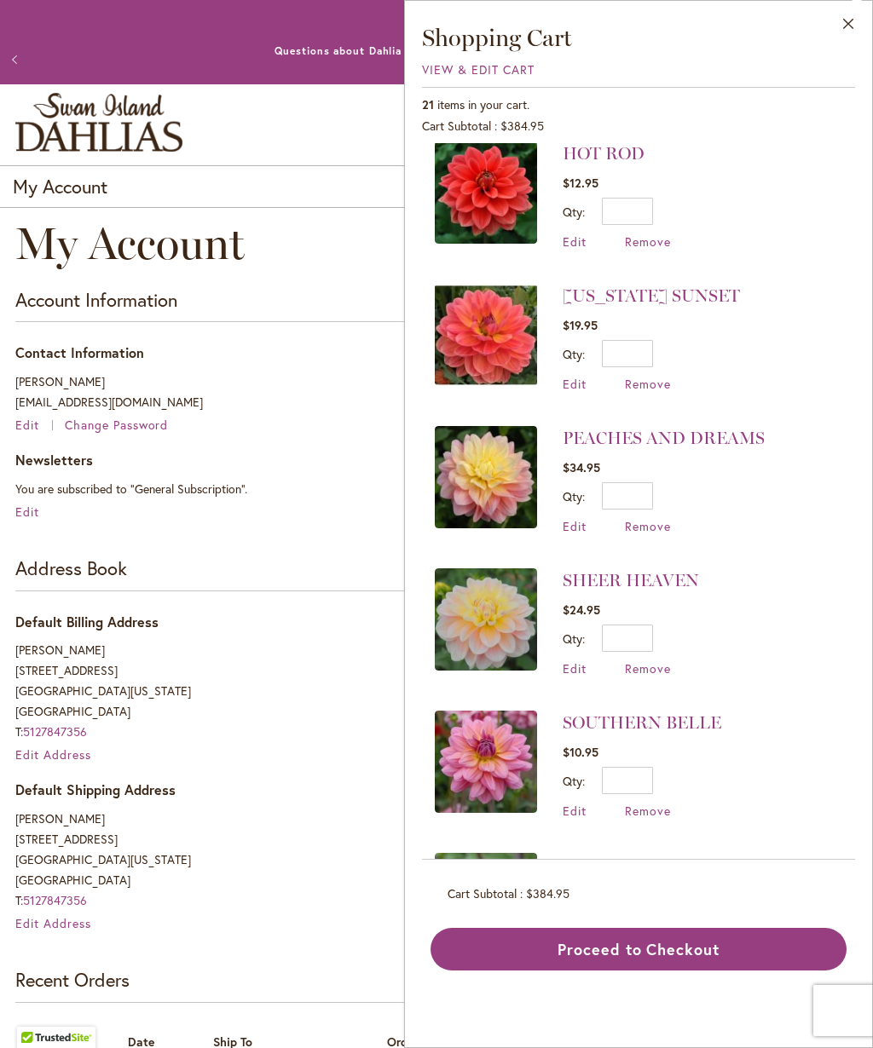
scroll to position [3, 0]
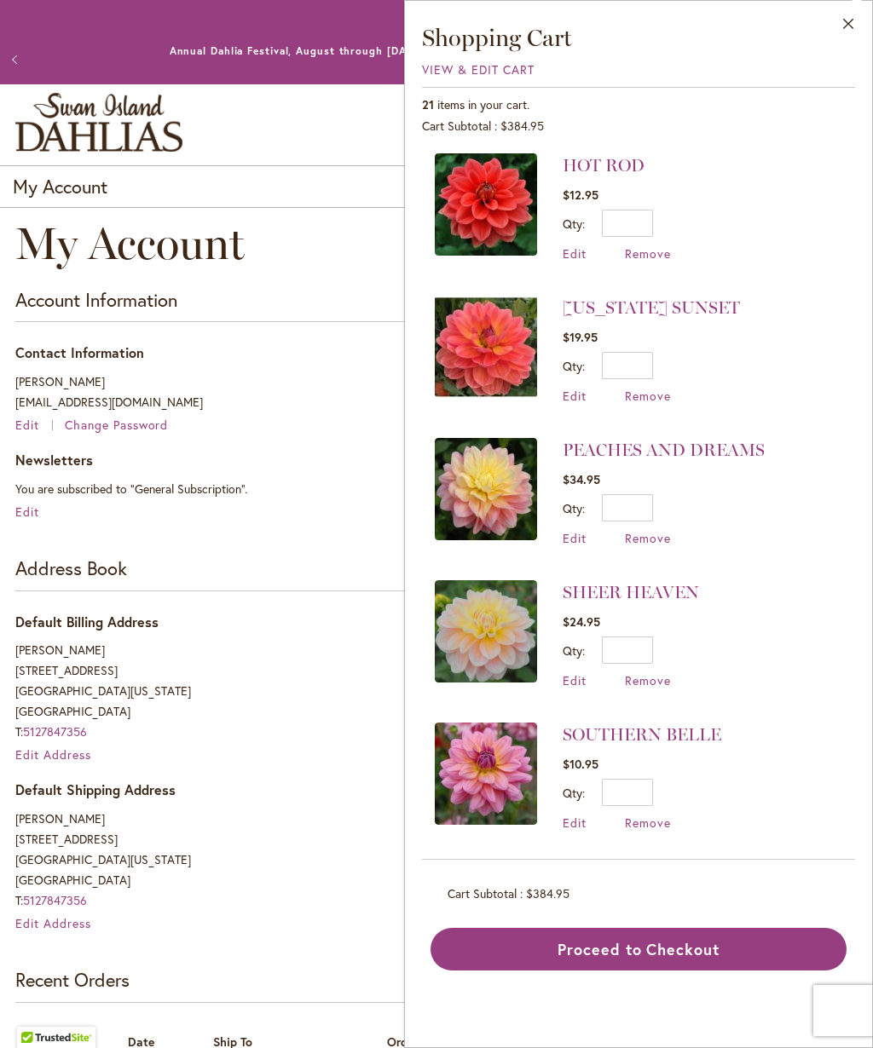
click at [586, 535] on span "Edit" at bounding box center [575, 538] width 24 height 16
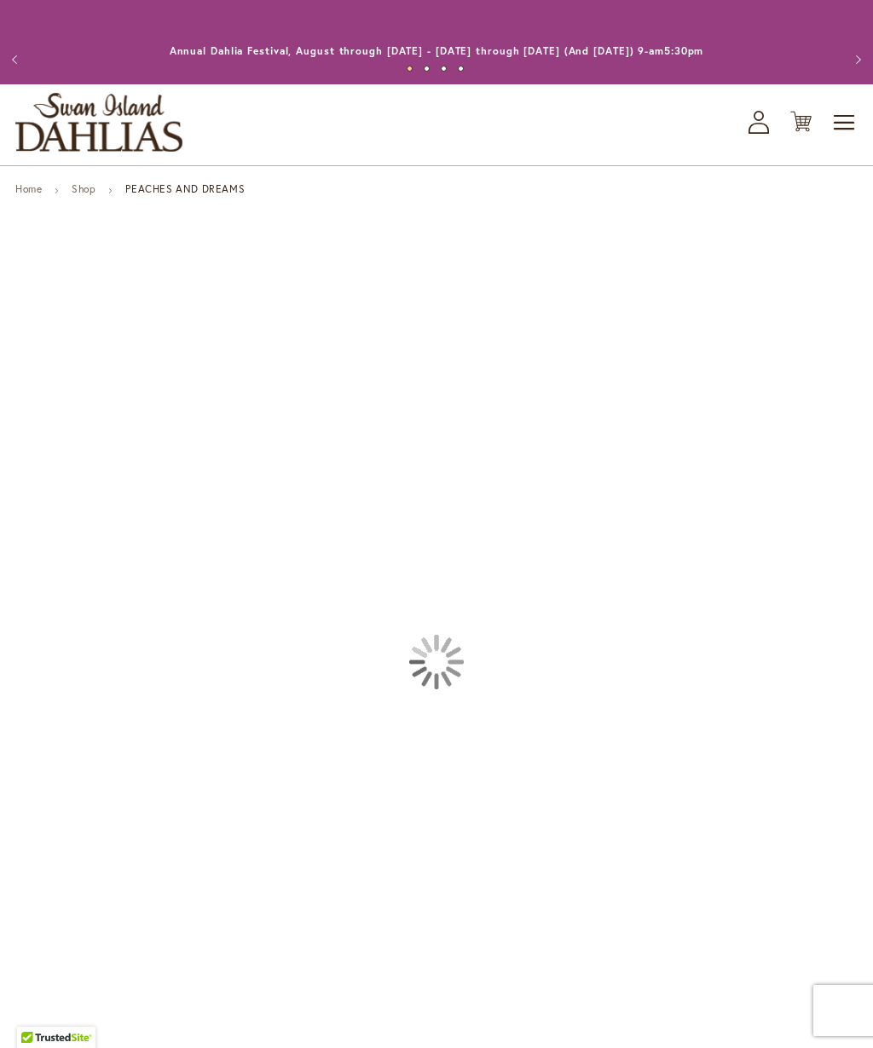
type input "******"
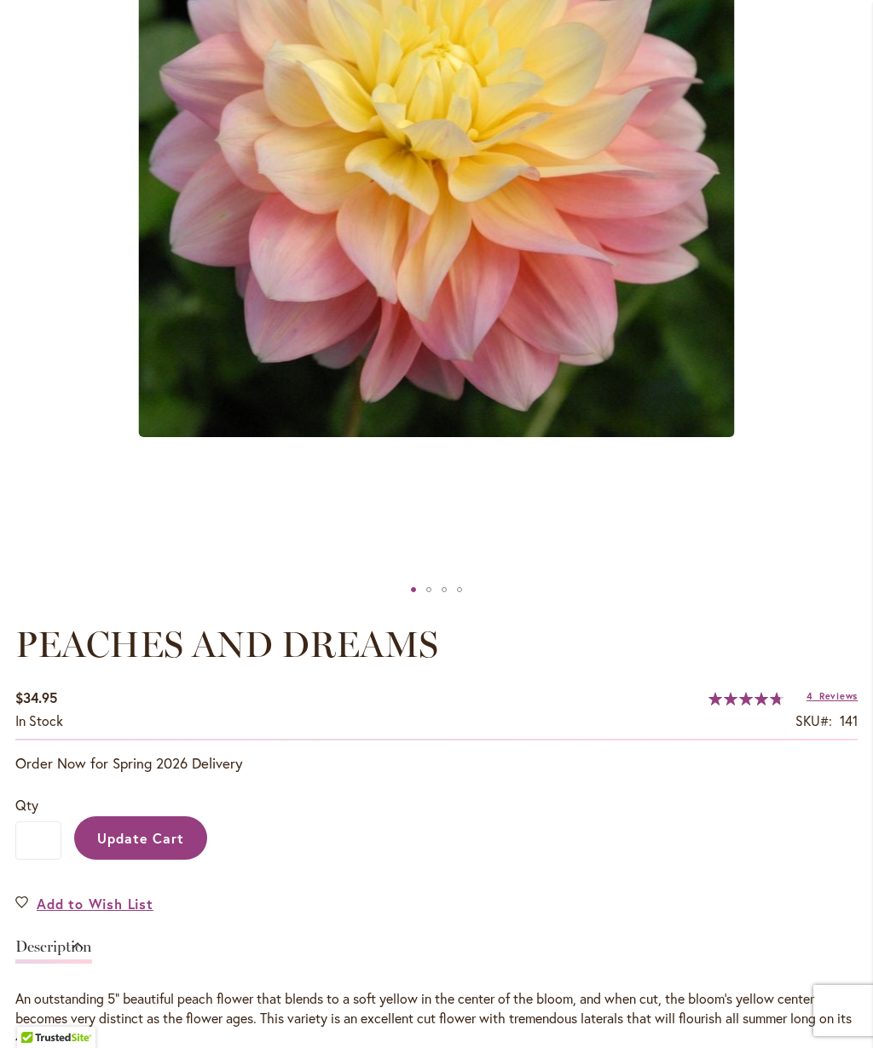
scroll to position [568, 0]
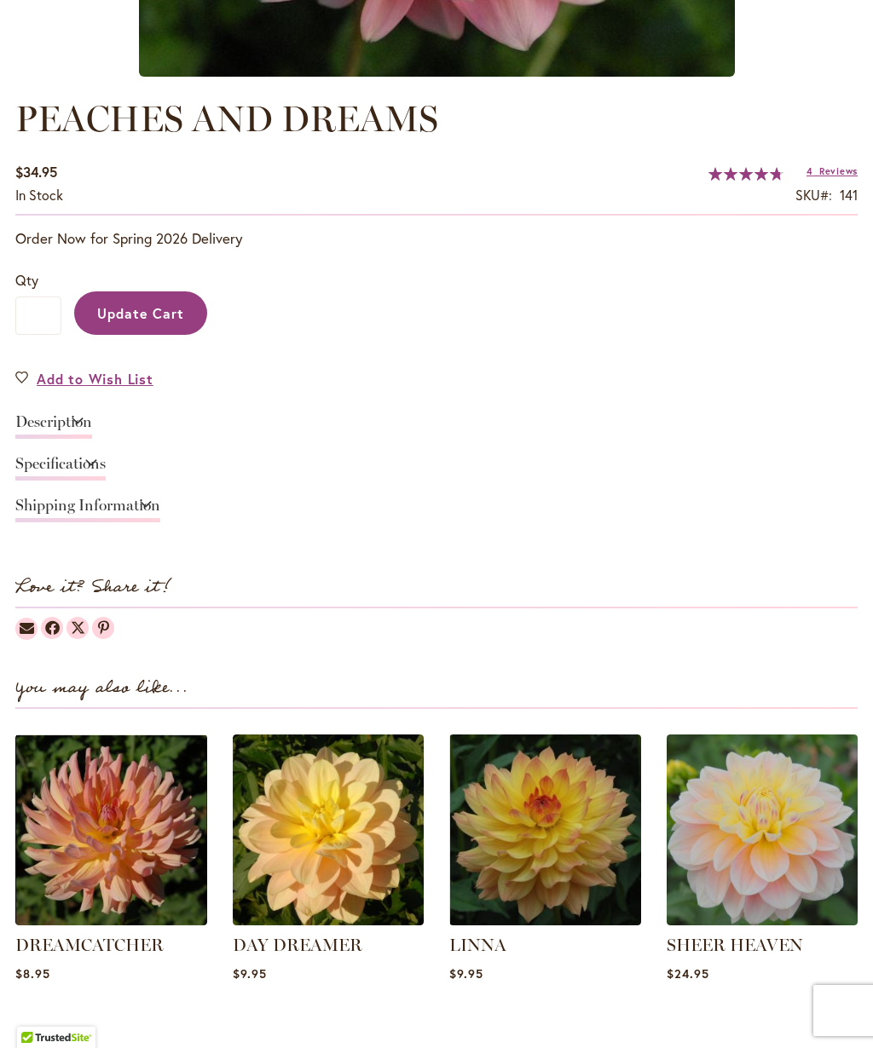
type input "******"
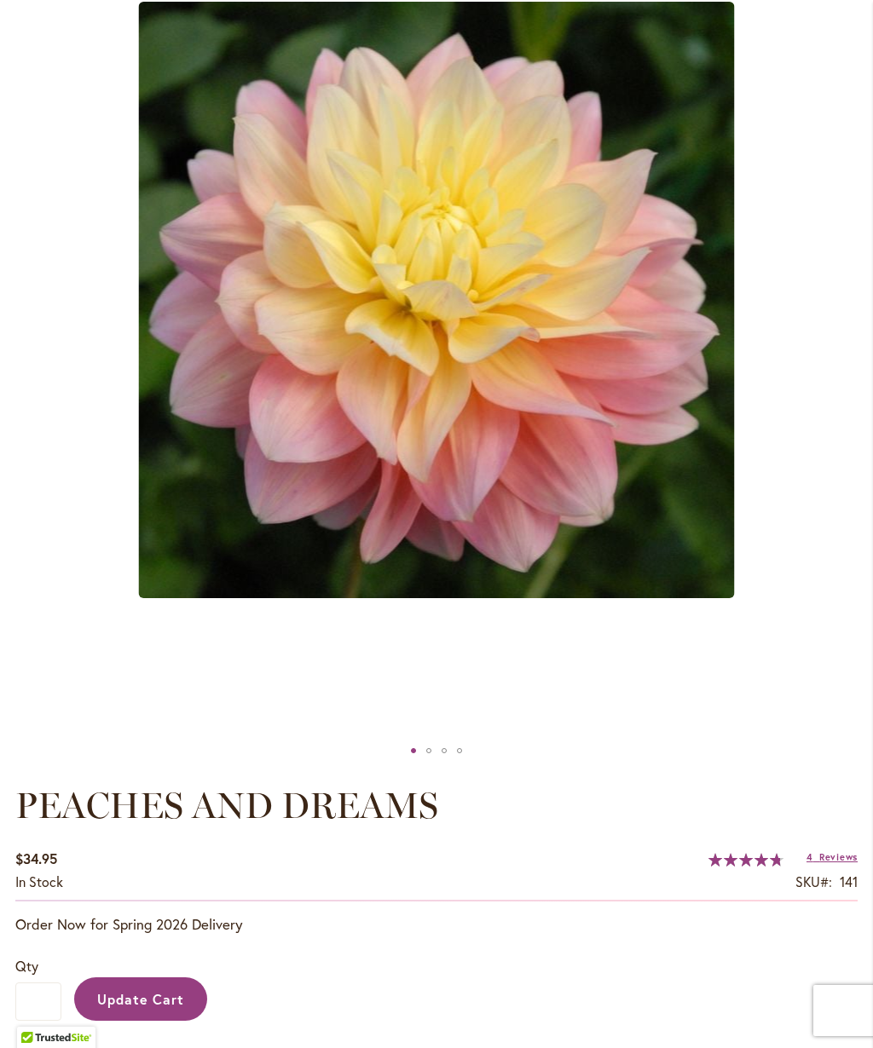
scroll to position [263, 0]
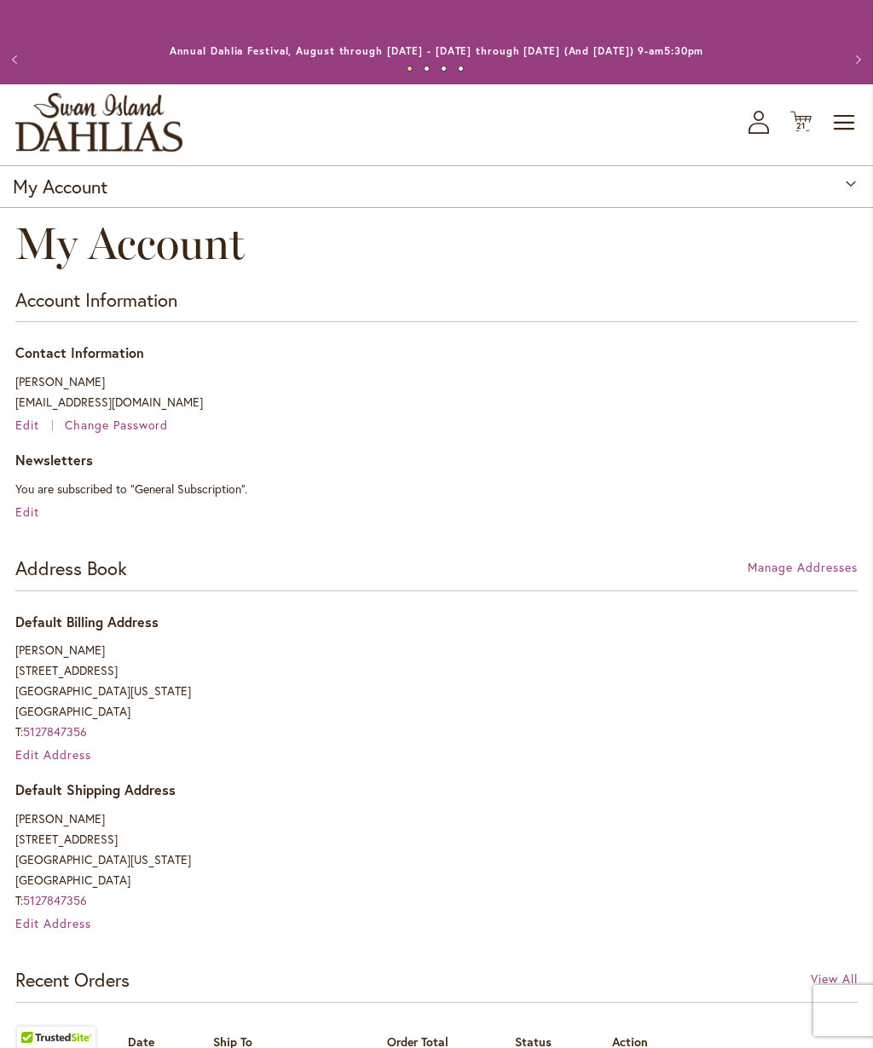
click at [790, 118] on icon "Cart .cls-1 { fill: #231f20; }" at bounding box center [800, 121] width 21 height 21
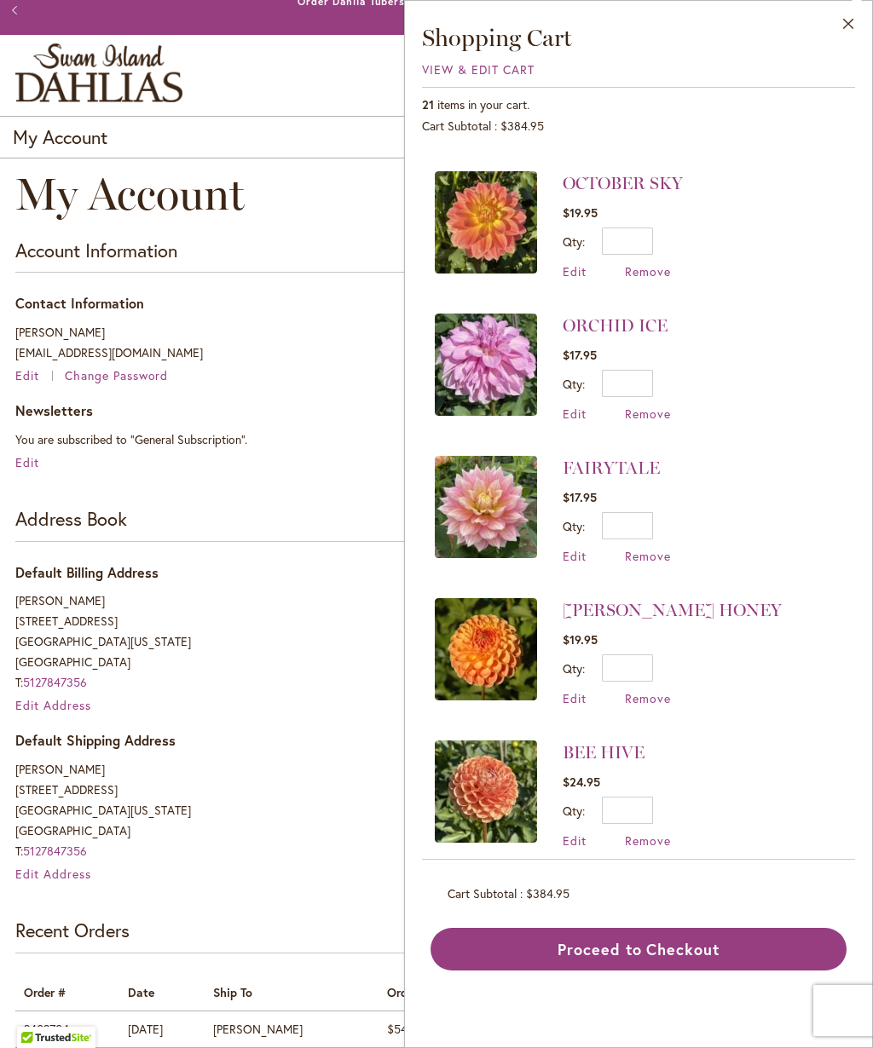
scroll to position [979, 0]
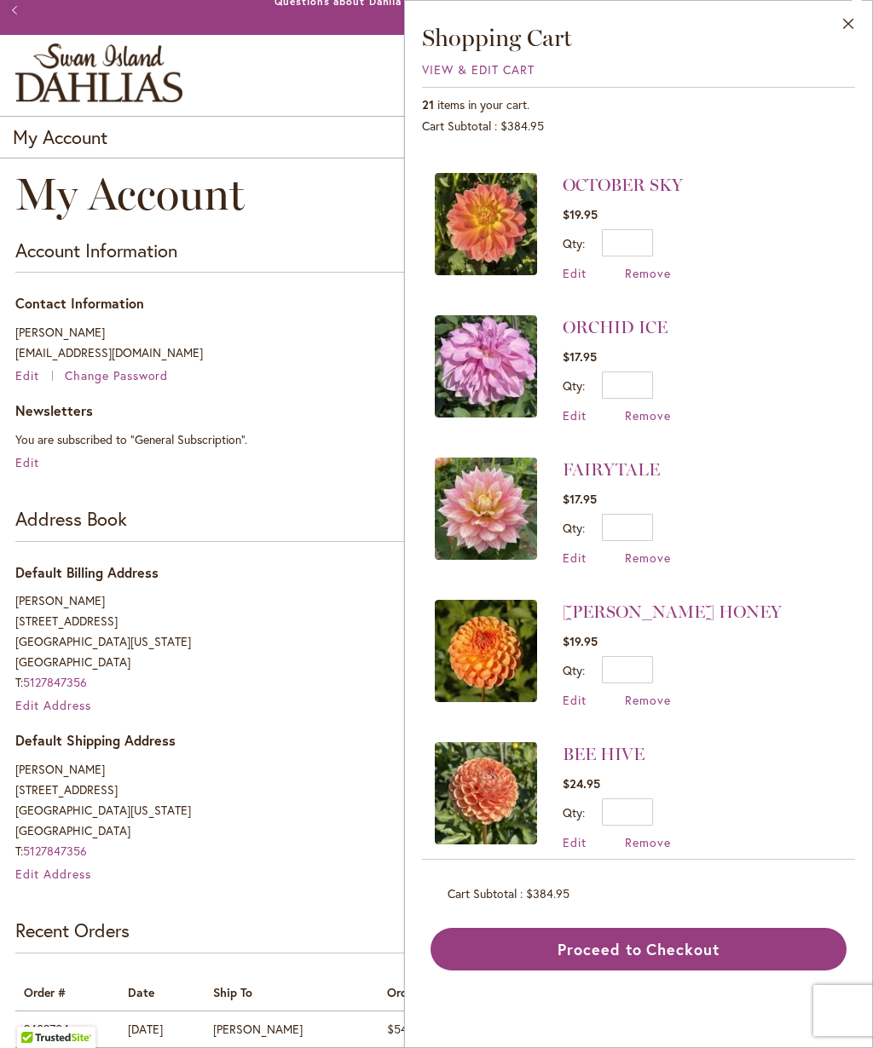
click at [575, 834] on span "Edit" at bounding box center [575, 842] width 24 height 16
click at [576, 834] on span "Edit" at bounding box center [575, 842] width 24 height 16
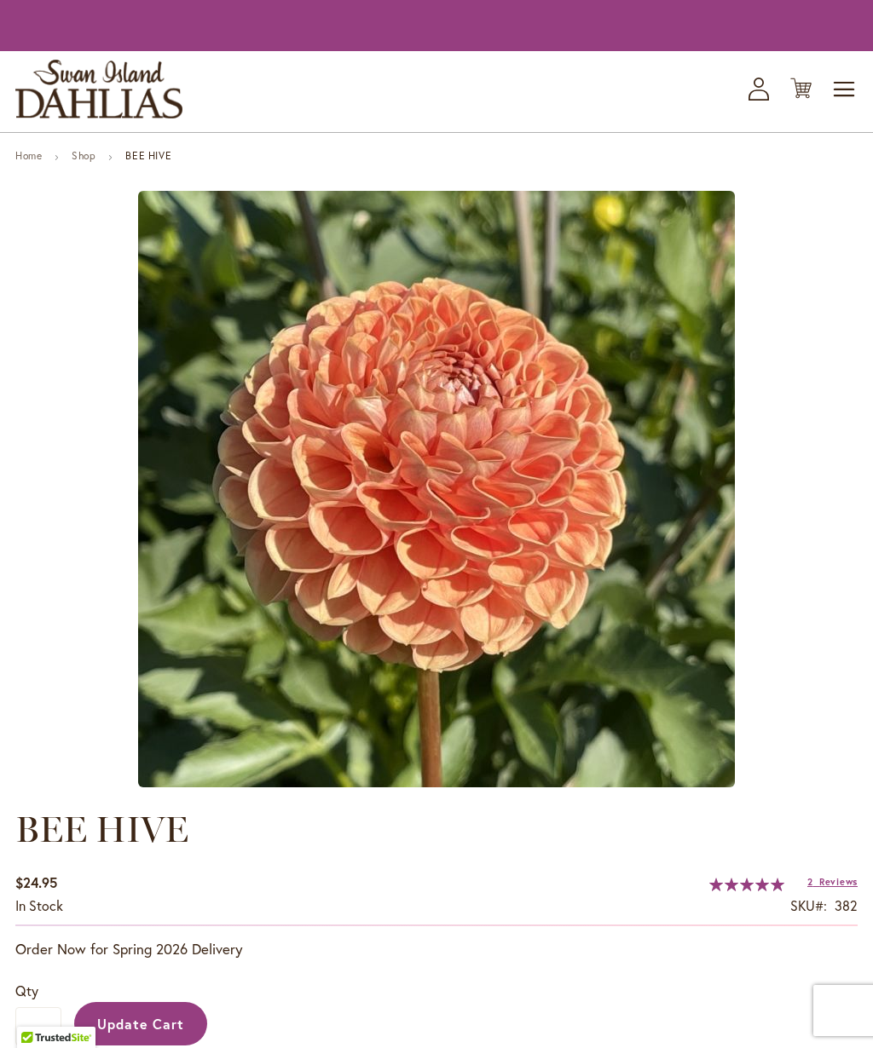
type input "******"
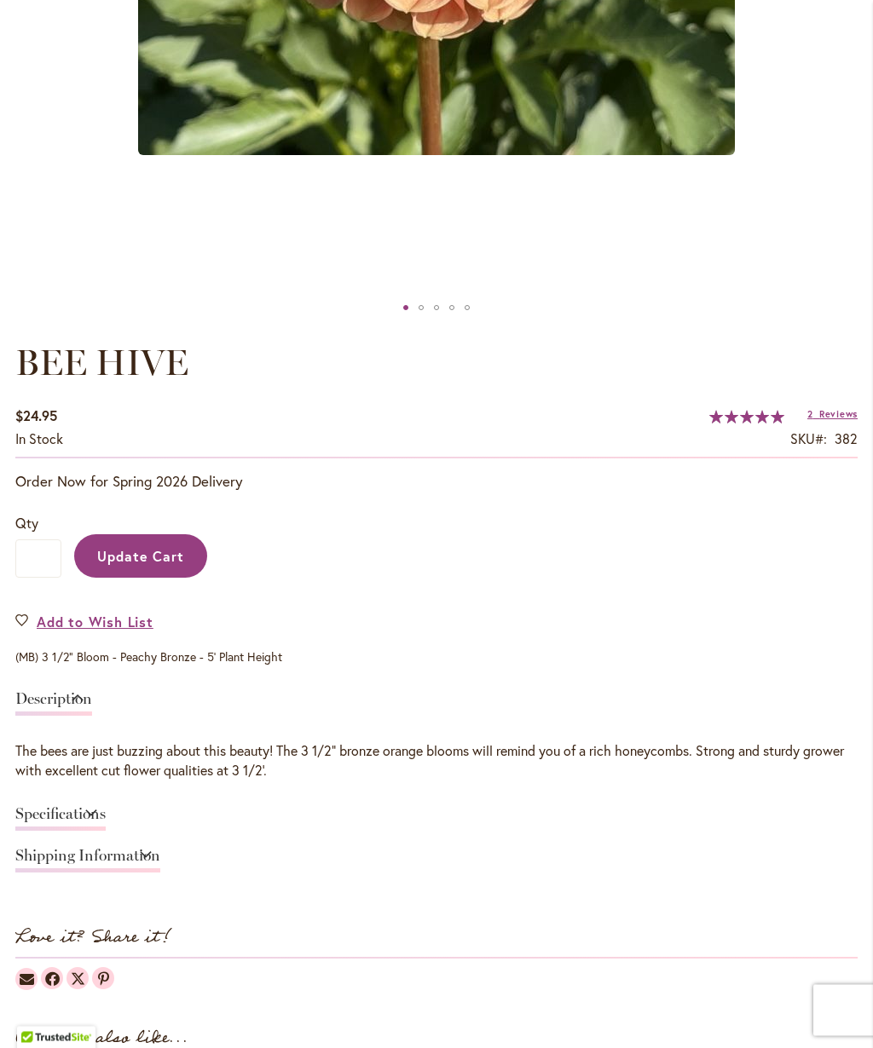
scroll to position [805, 0]
click at [23, 619] on link "Add to Wish List" at bounding box center [84, 622] width 138 height 20
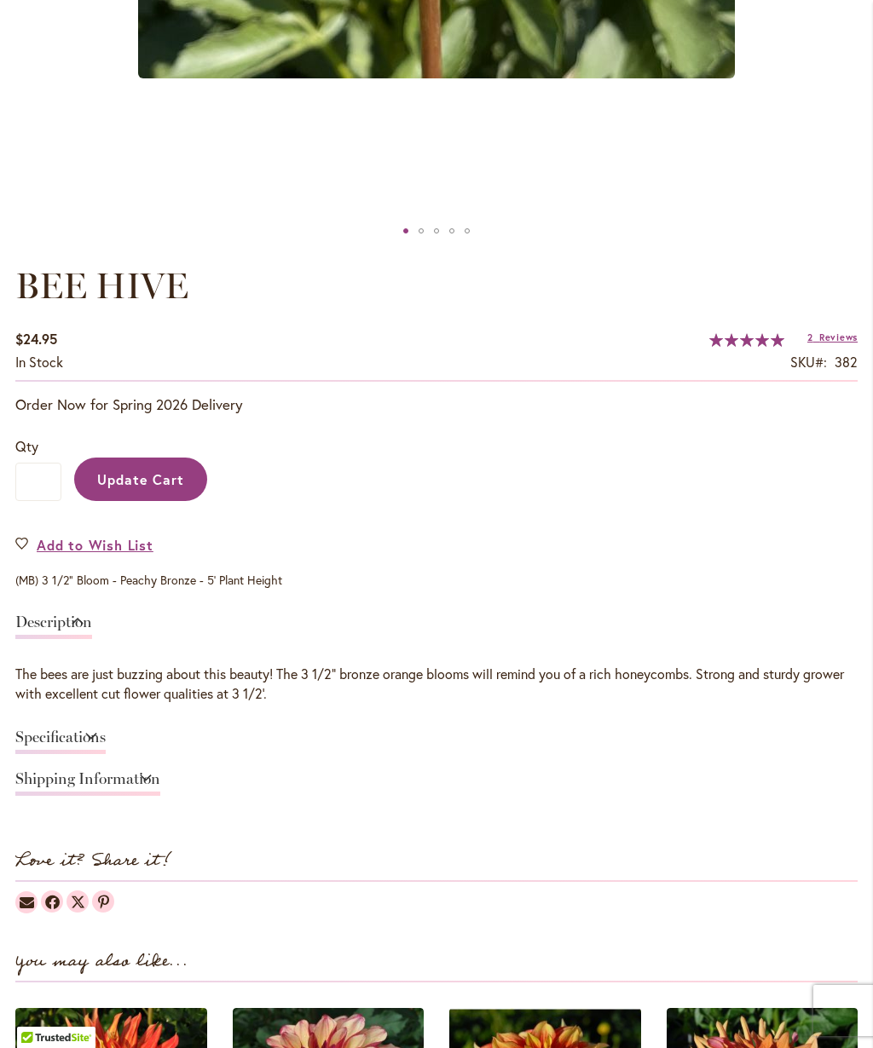
type input "******"
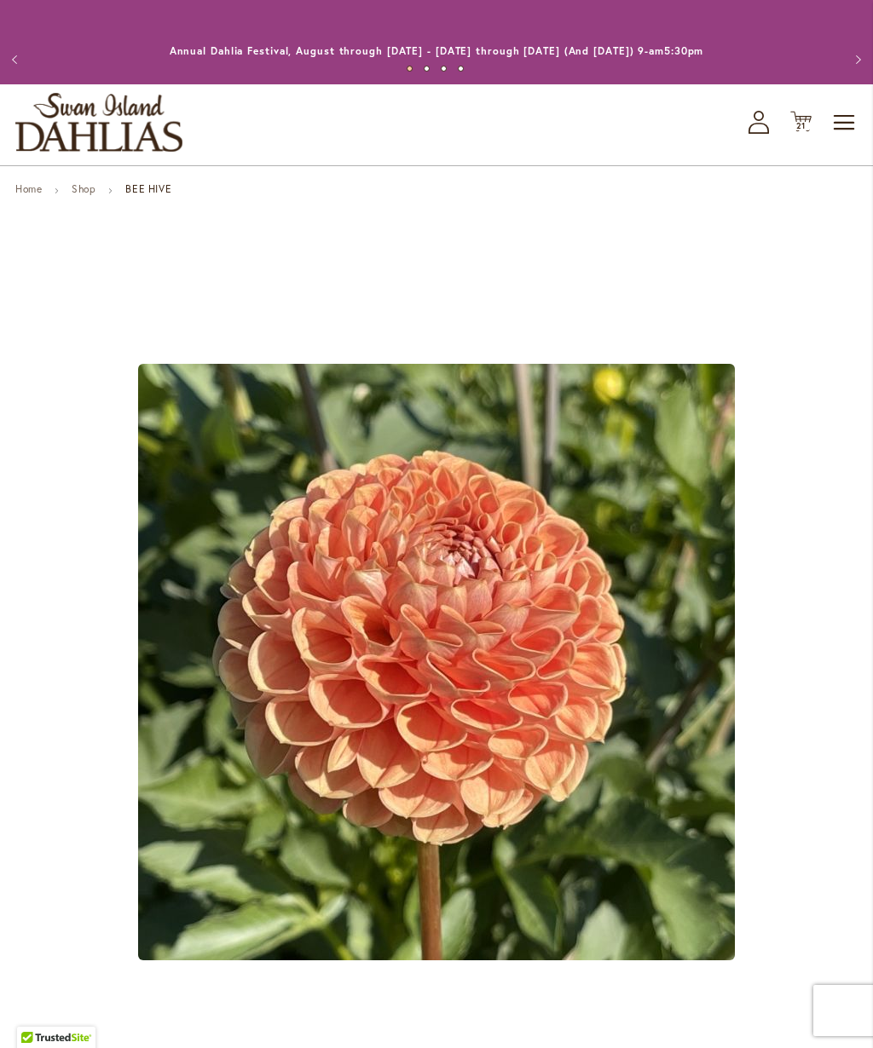
click at [799, 125] on span "21" at bounding box center [801, 125] width 10 height 11
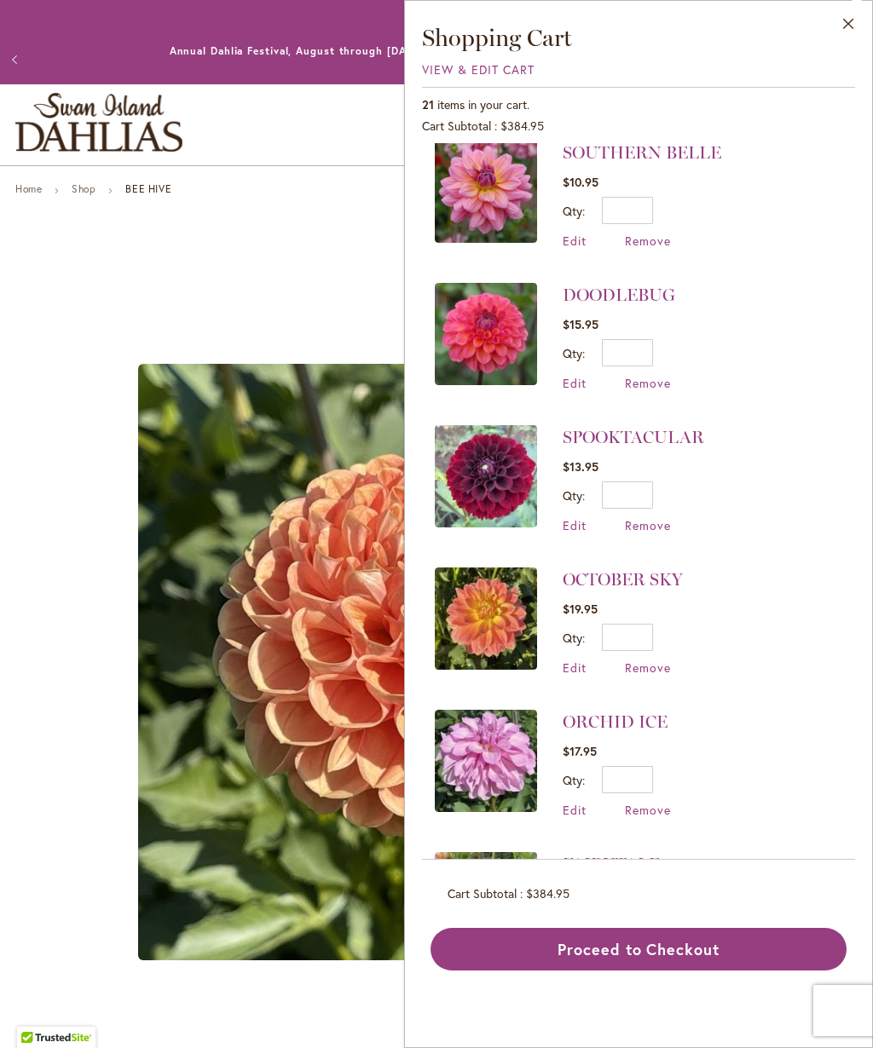
scroll to position [590, 0]
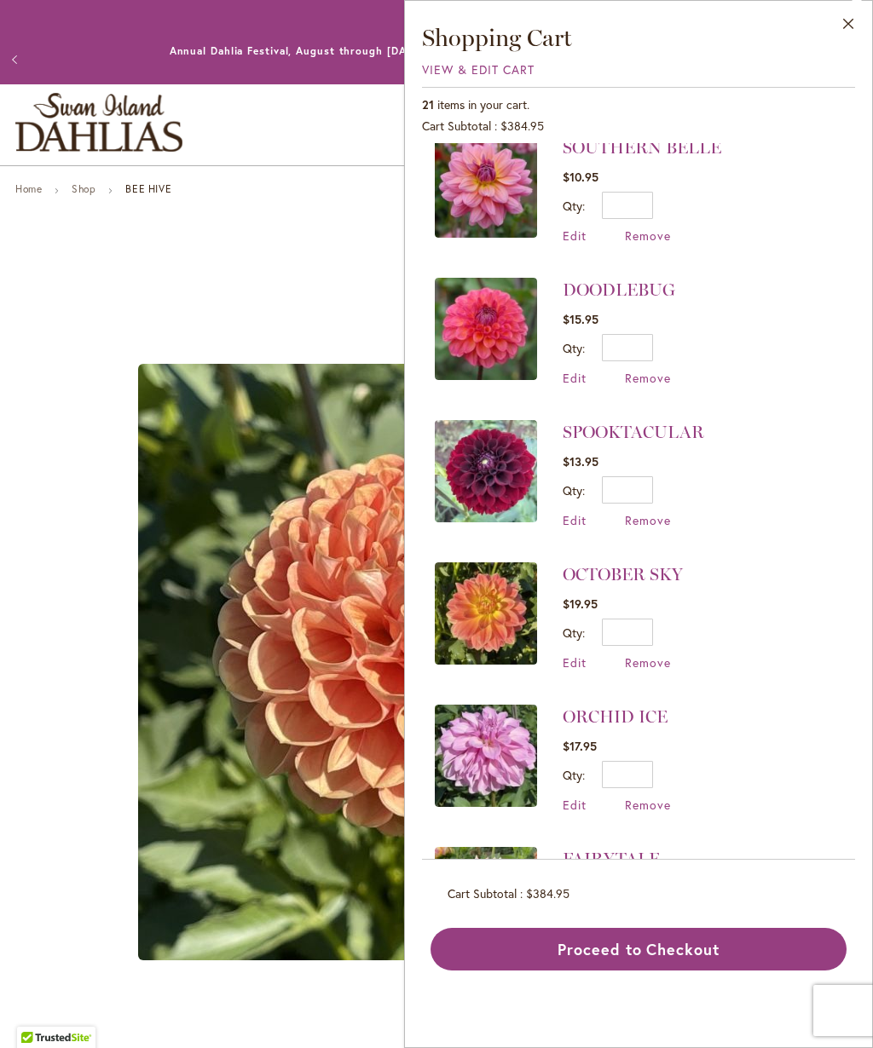
click at [586, 515] on span "Edit" at bounding box center [575, 520] width 24 height 16
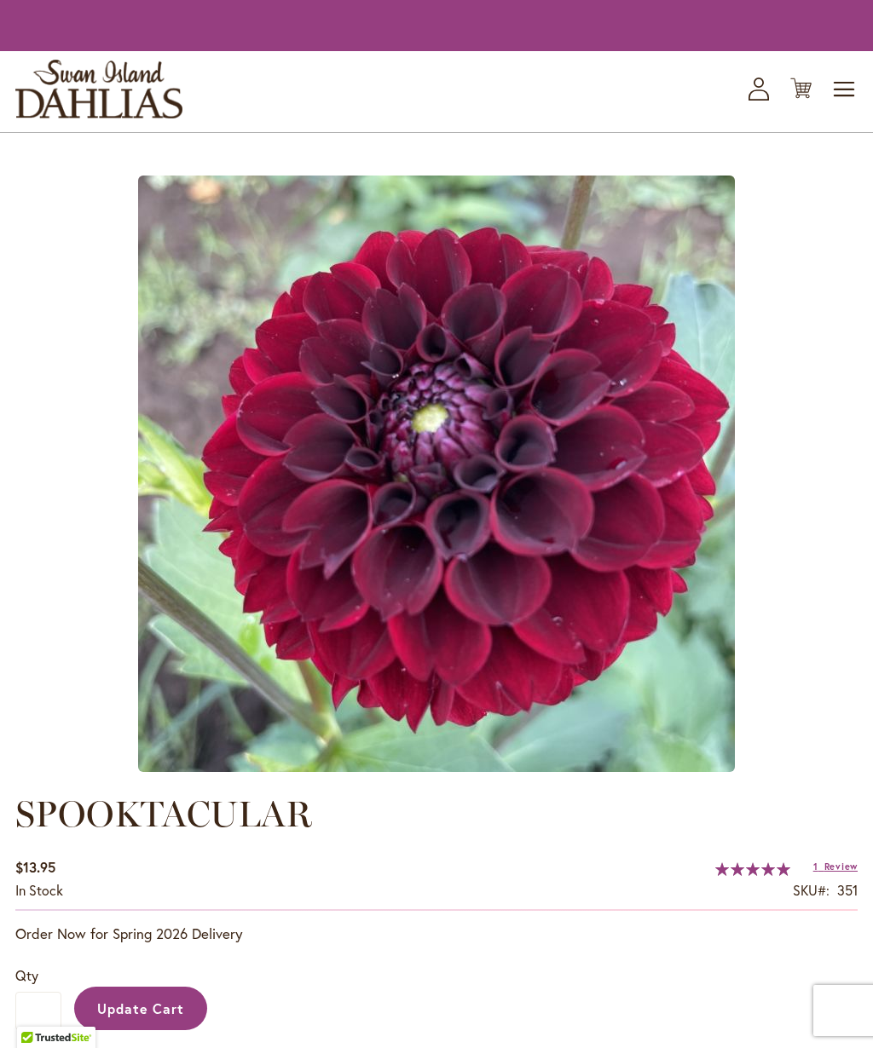
type input "*"
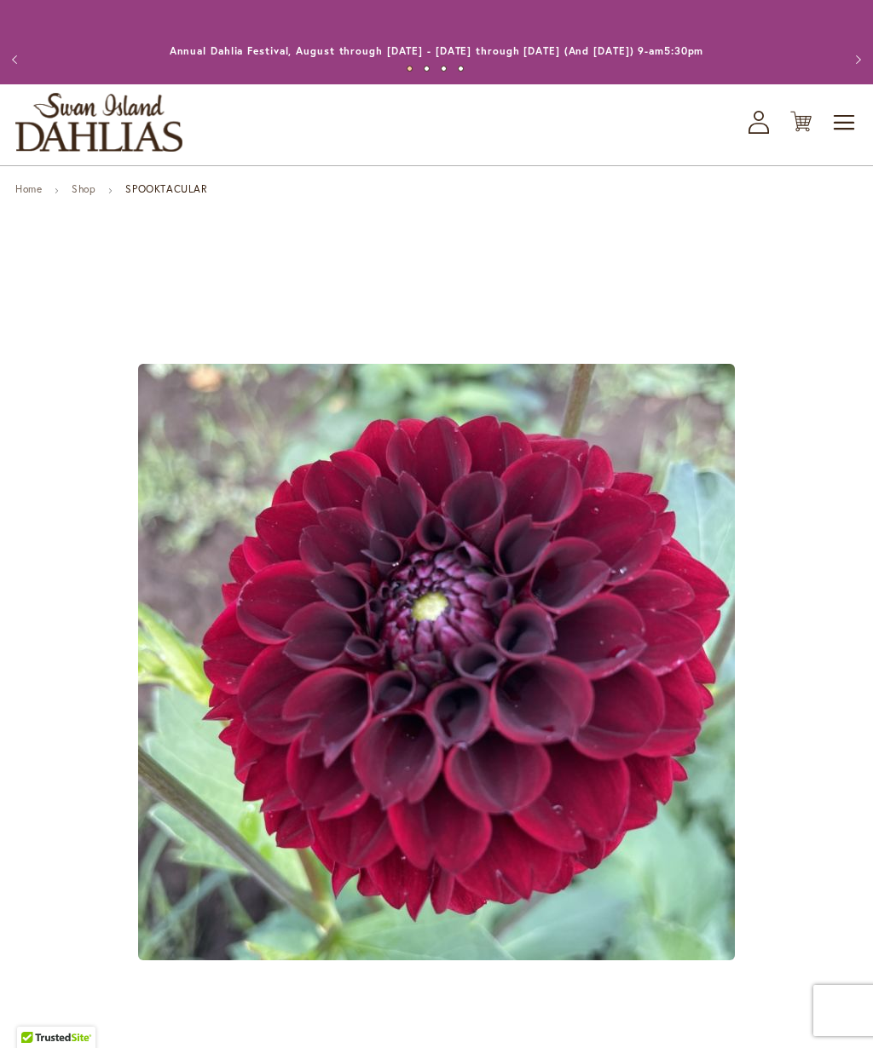
type input "******"
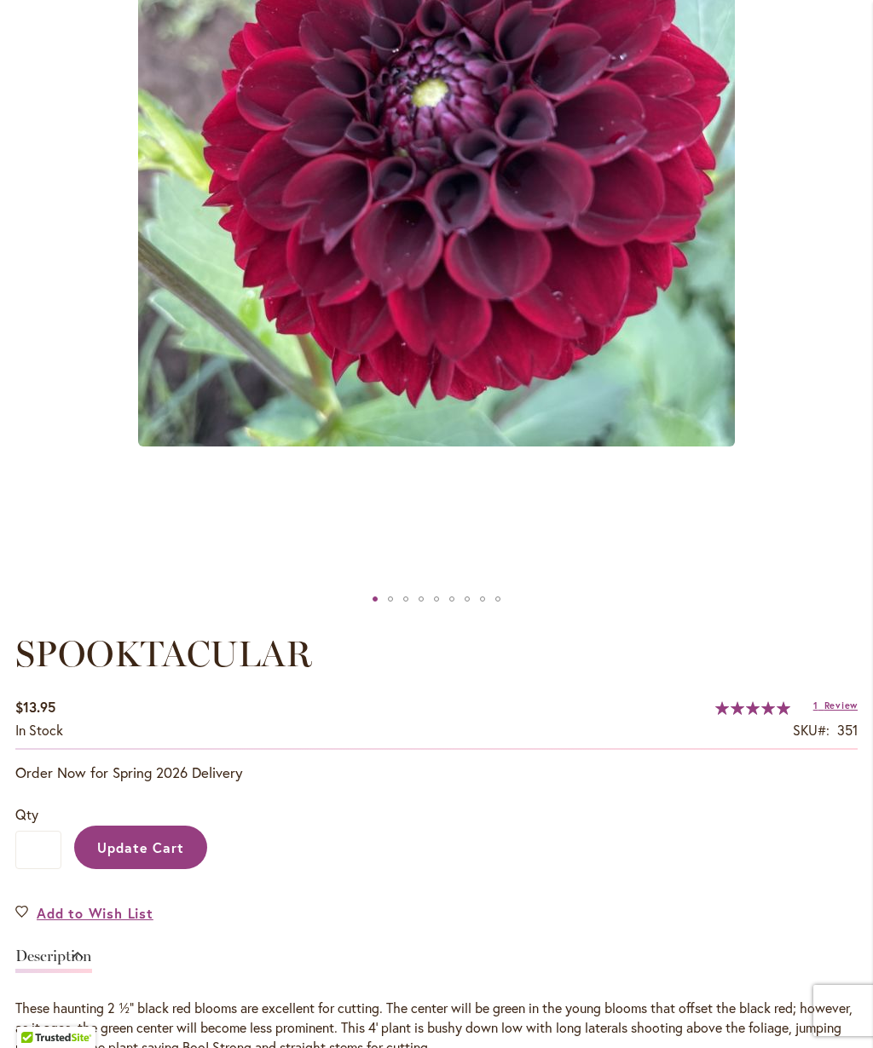
scroll to position [593, 0]
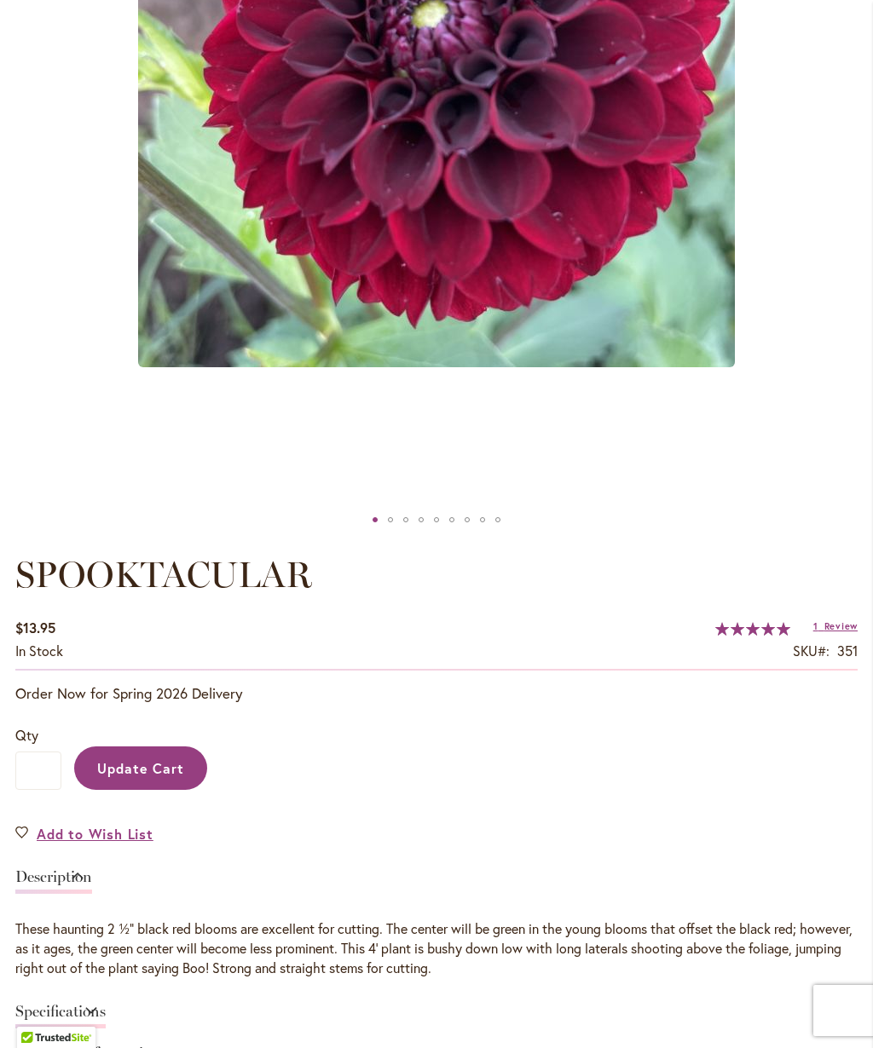
click at [76, 830] on span "Add to Wish List" at bounding box center [95, 834] width 117 height 20
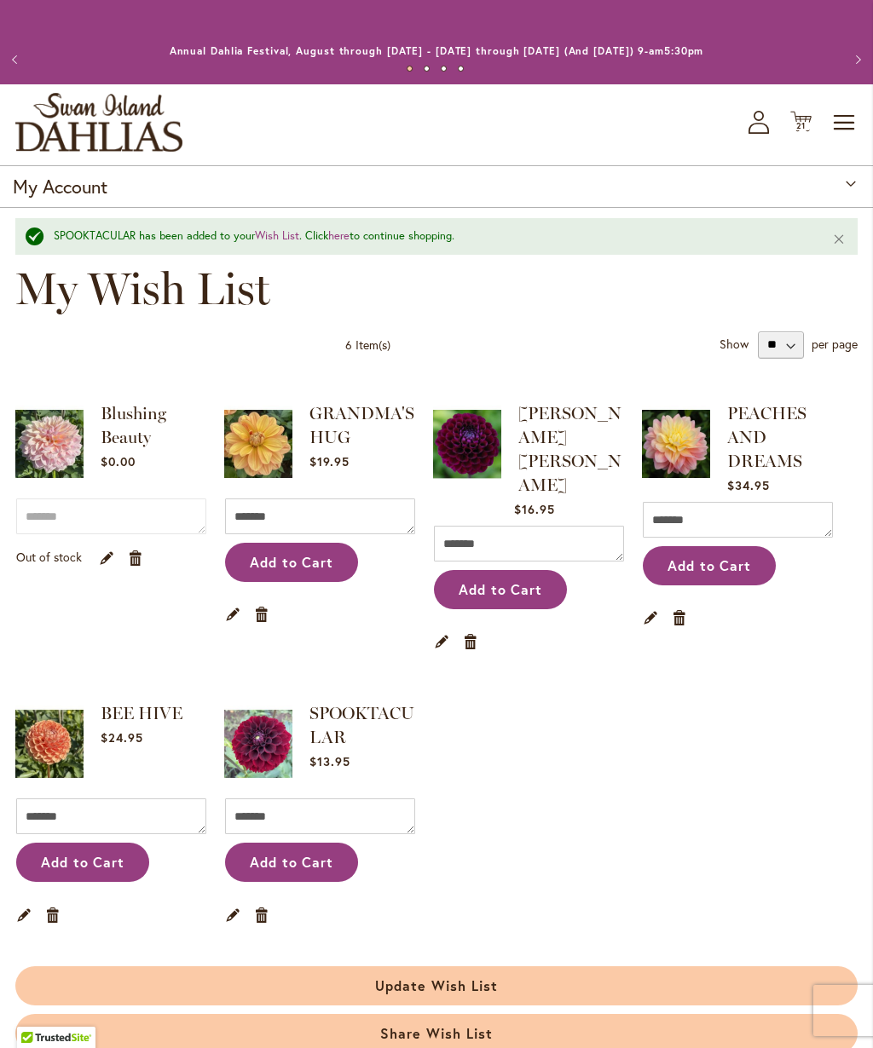
click at [807, 122] on span "21 21 items" at bounding box center [801, 126] width 17 height 9
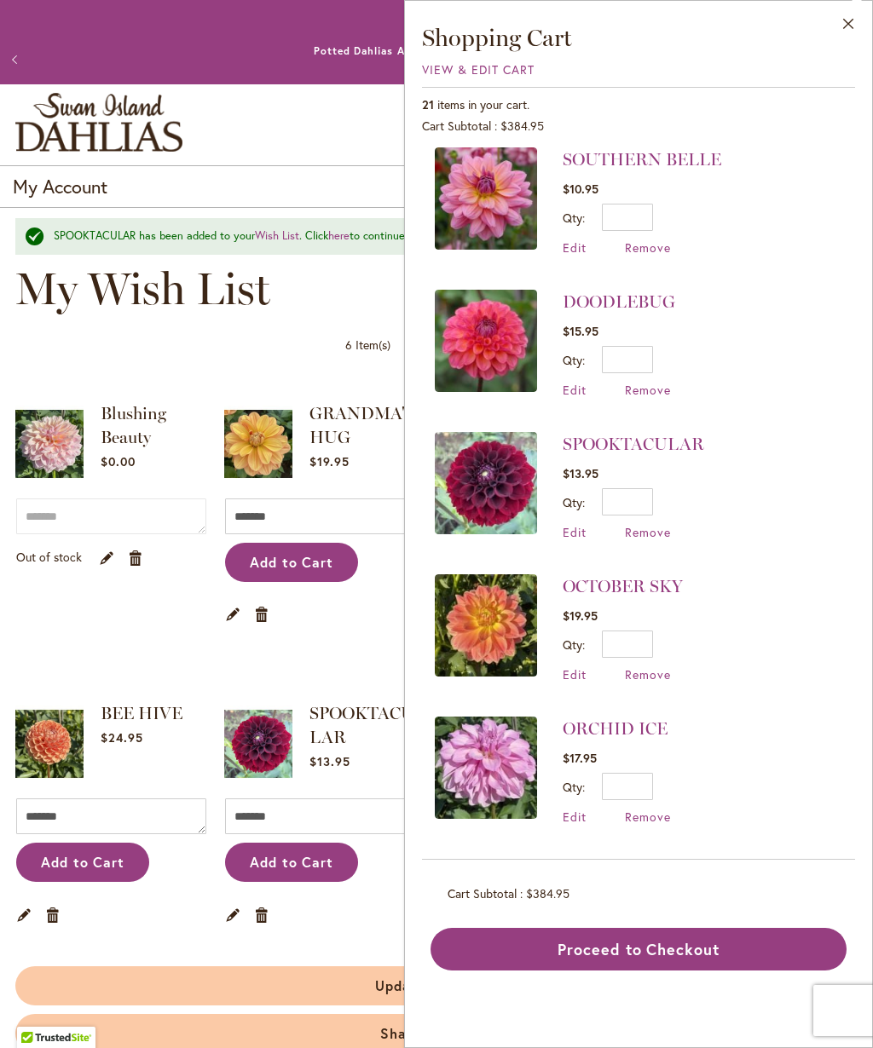
scroll to position [667, 0]
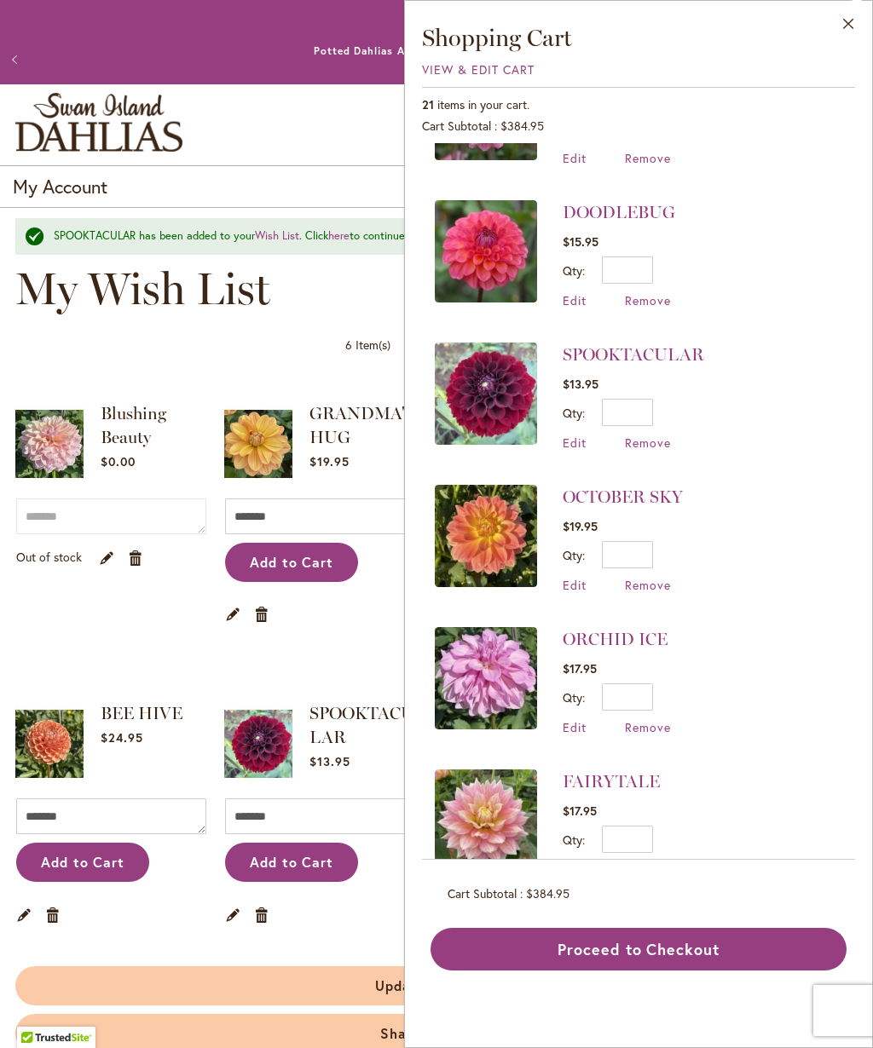
click at [665, 436] on span "Remove" at bounding box center [648, 443] width 46 height 16
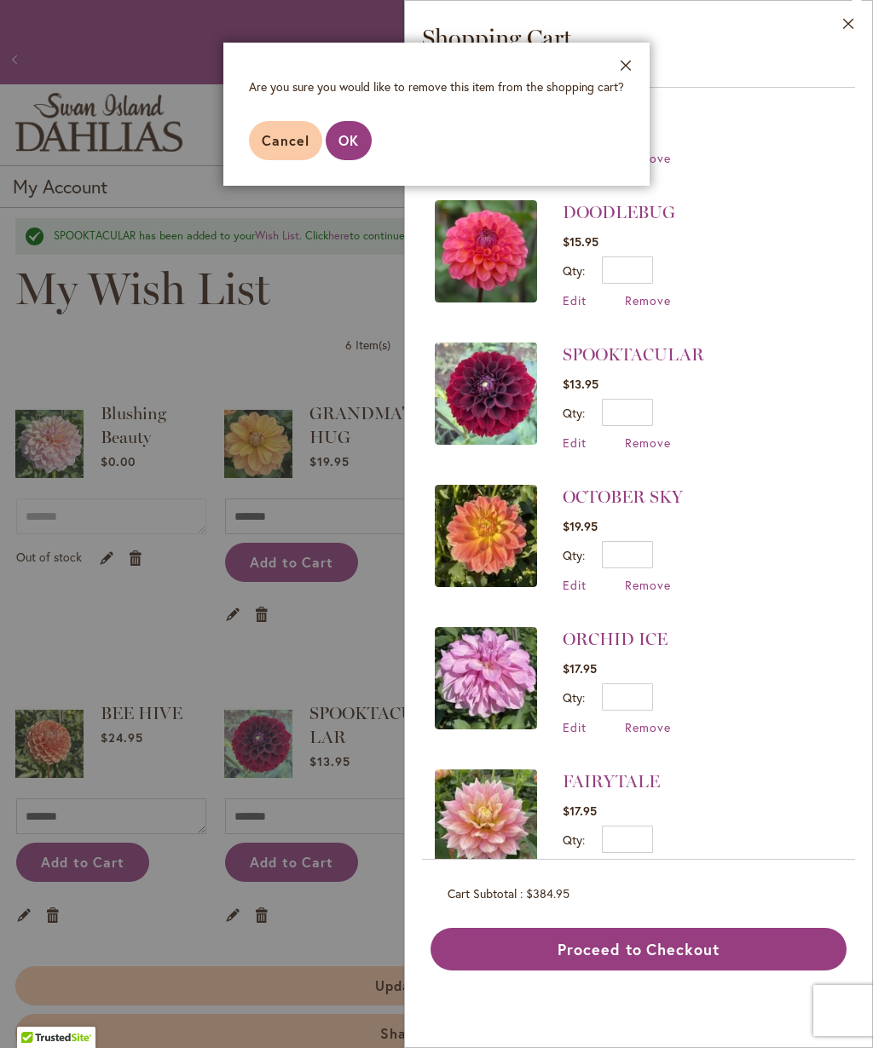
click at [349, 136] on span "OK" at bounding box center [348, 140] width 20 height 18
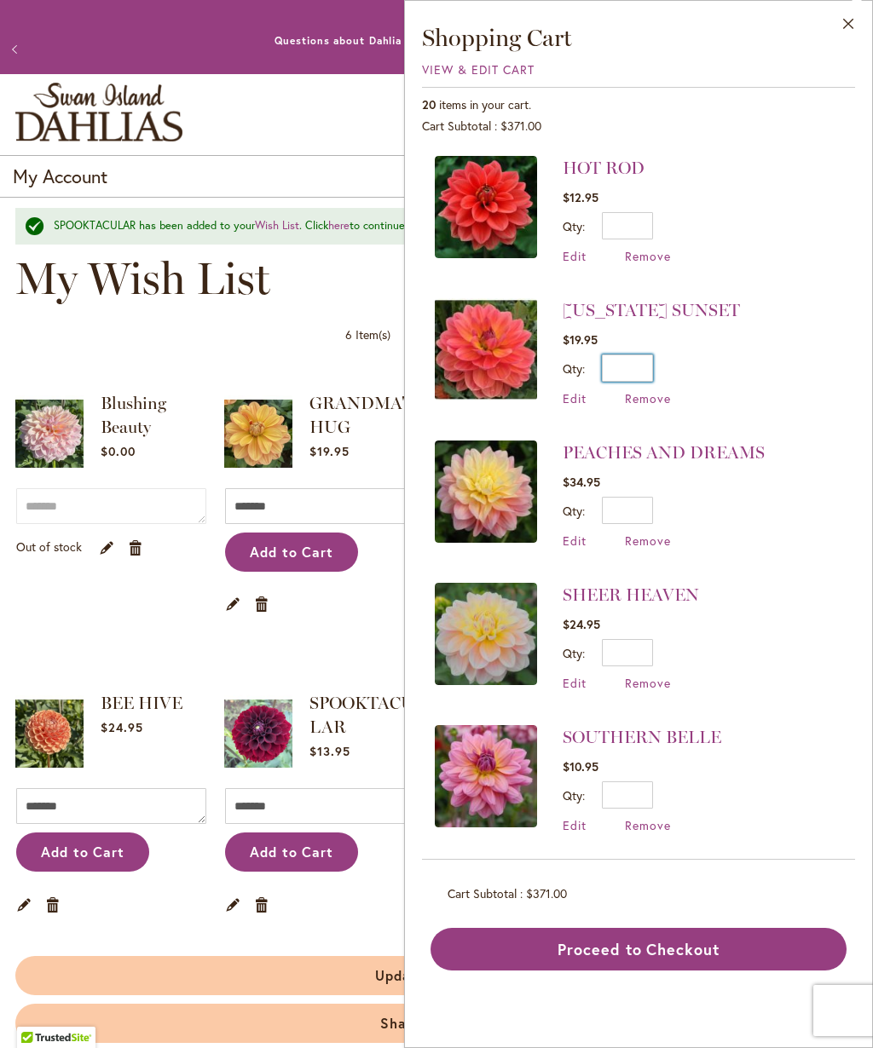
click at [653, 359] on input "*" at bounding box center [627, 368] width 51 height 27
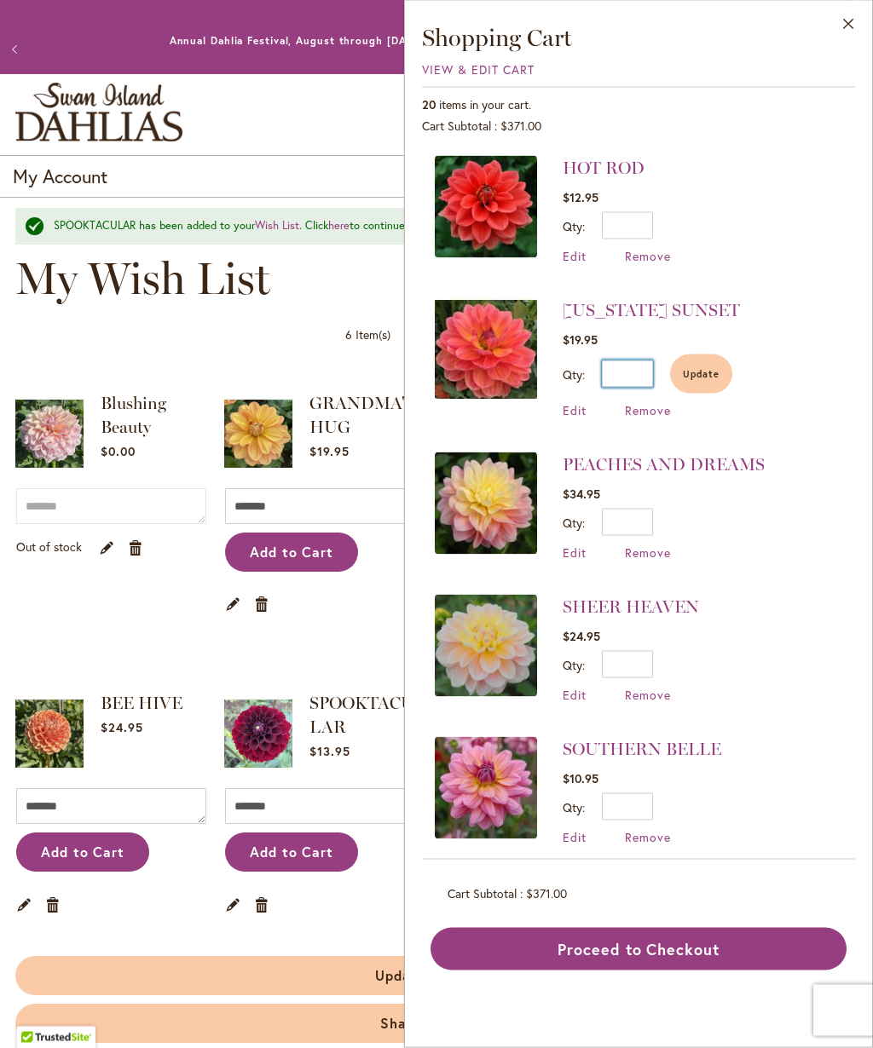
type input "*"
click at [712, 373] on span "Update" at bounding box center [701, 374] width 37 height 12
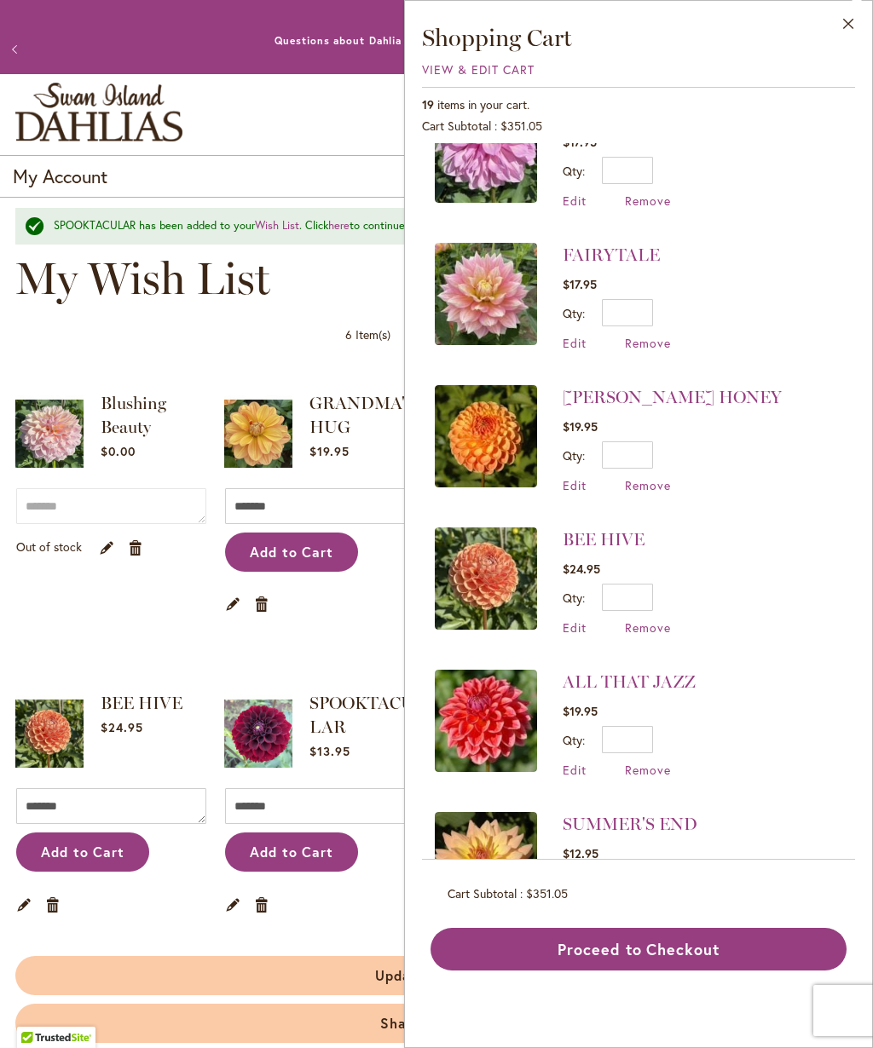
scroll to position [1082, 0]
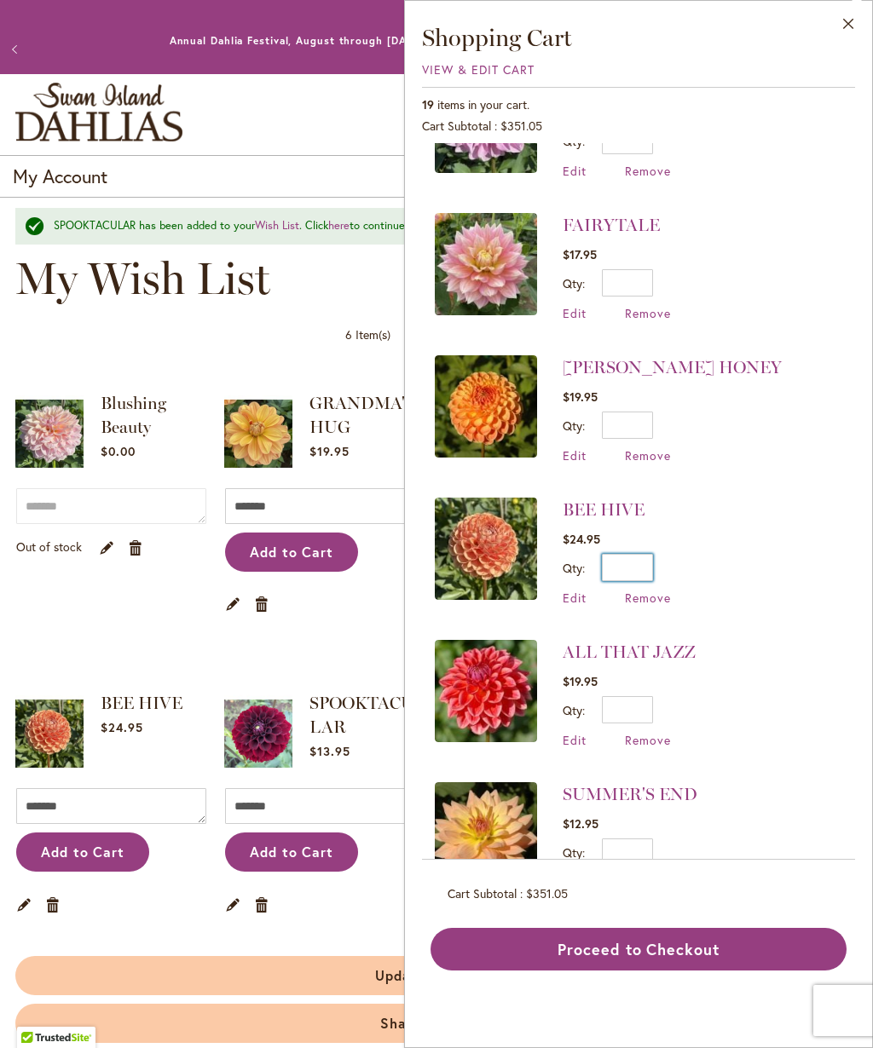
click at [653, 569] on input "*" at bounding box center [627, 567] width 51 height 27
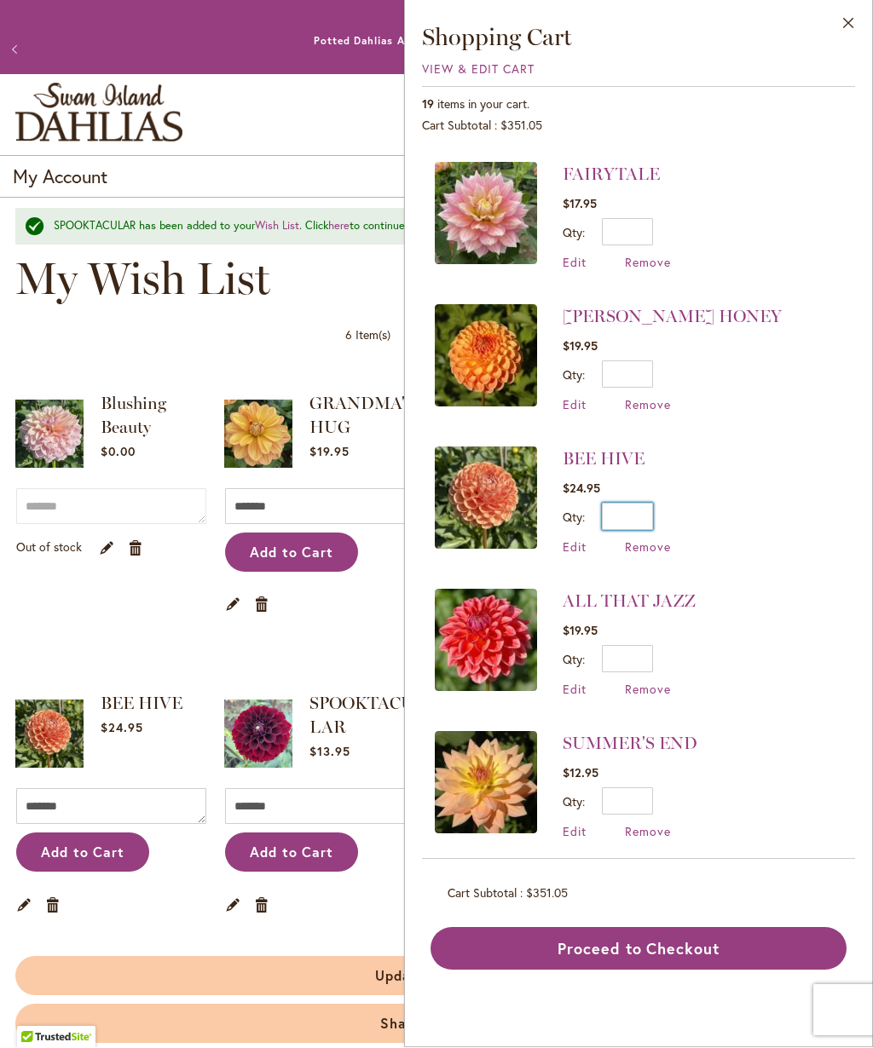
scroll to position [0, 0]
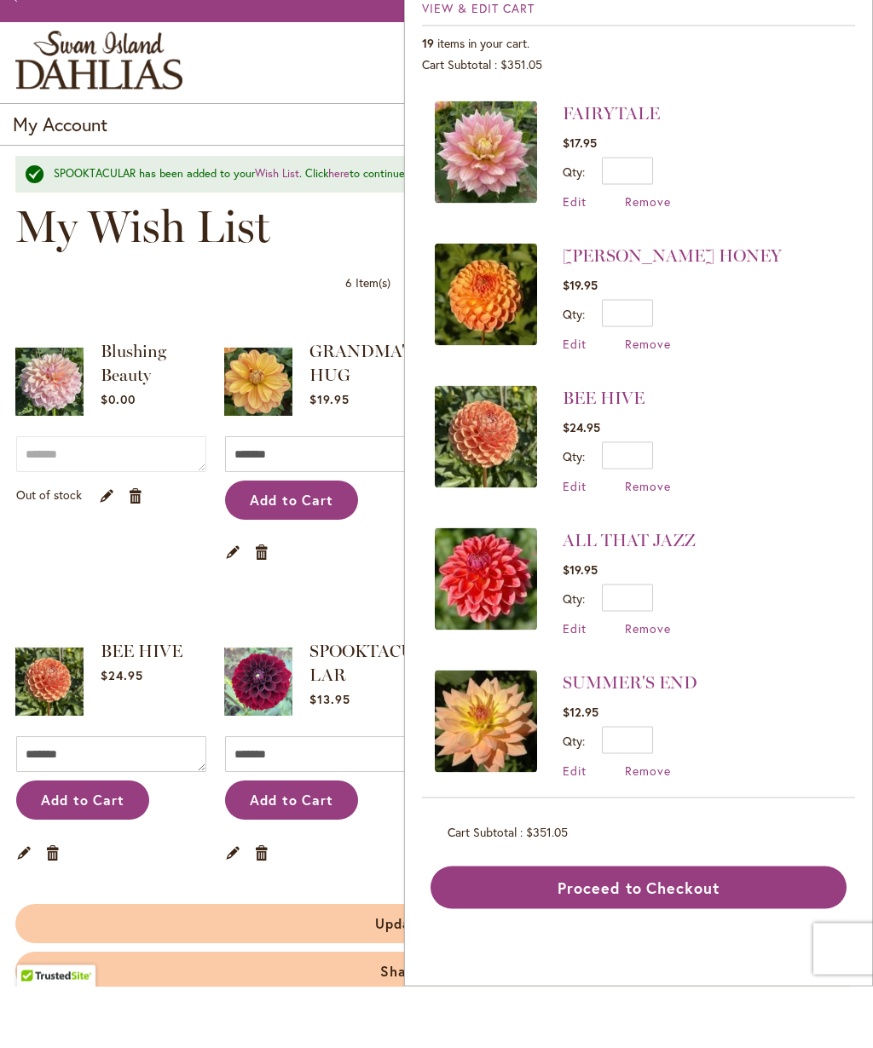
click at [583, 255] on span "Edit" at bounding box center [575, 263] width 24 height 16
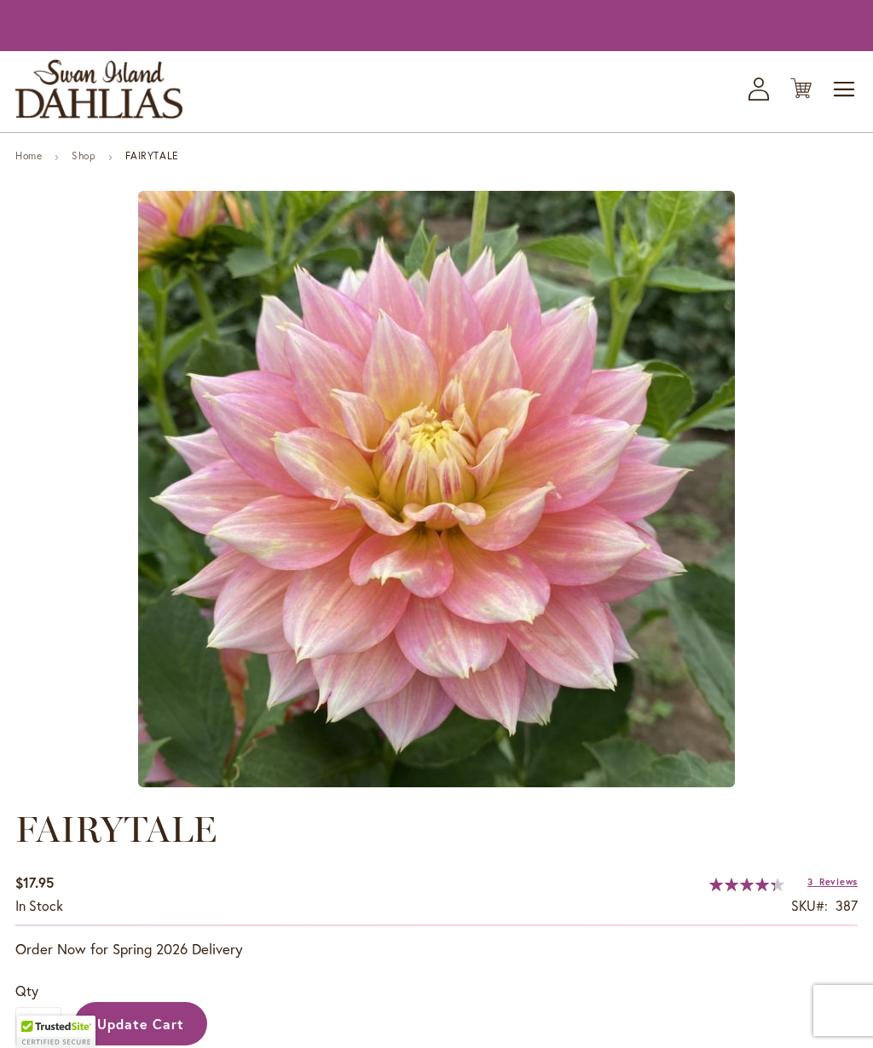
type input "******"
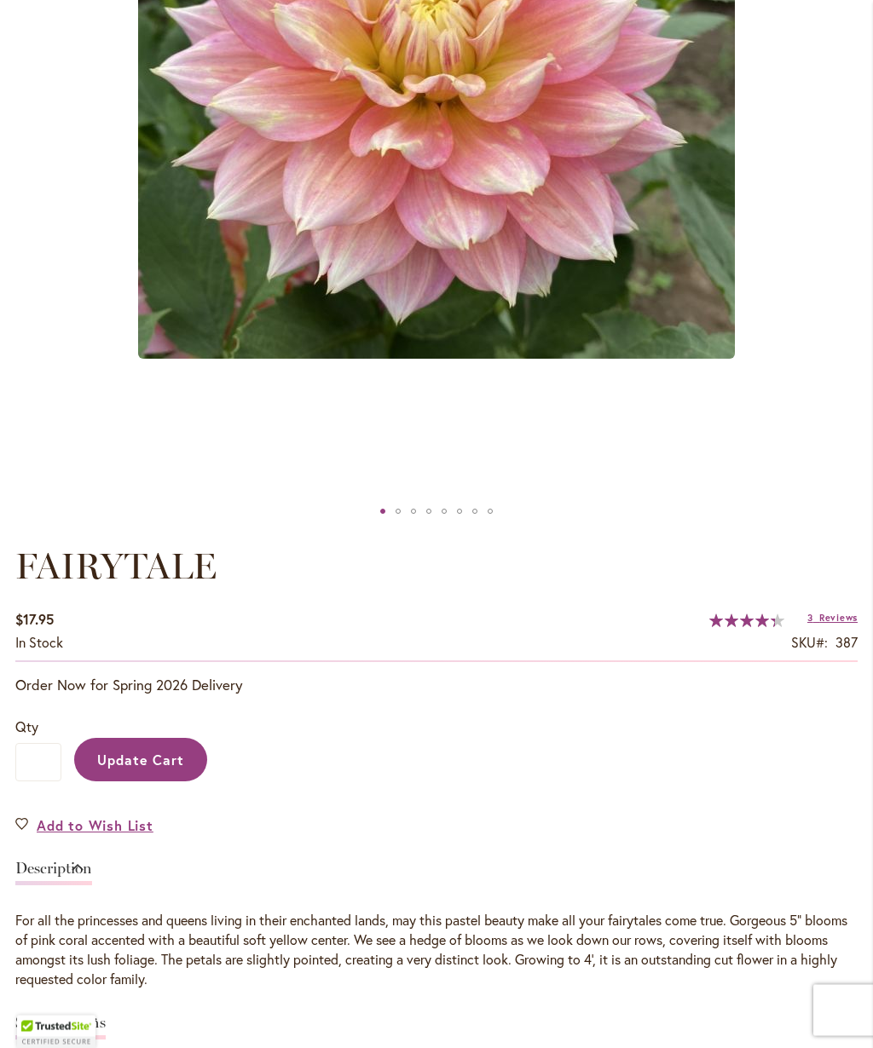
scroll to position [694, 0]
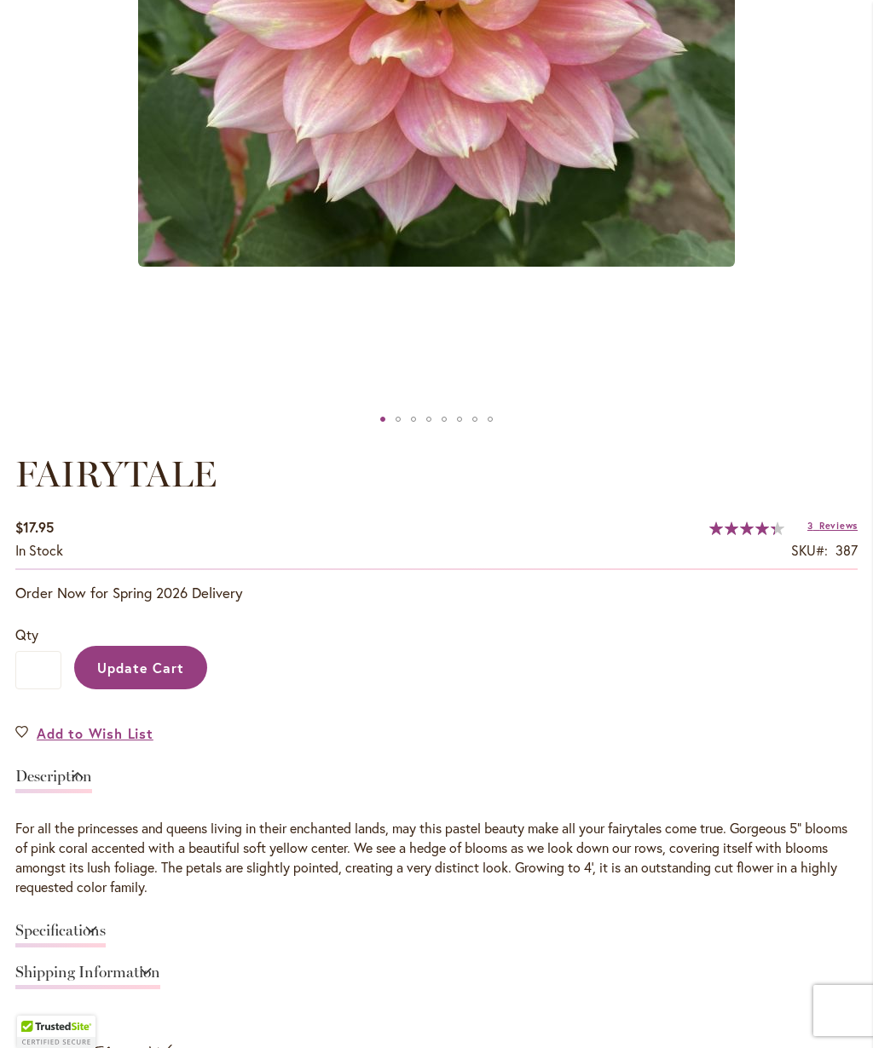
click at [65, 736] on span "Add to Wish List" at bounding box center [95, 734] width 117 height 20
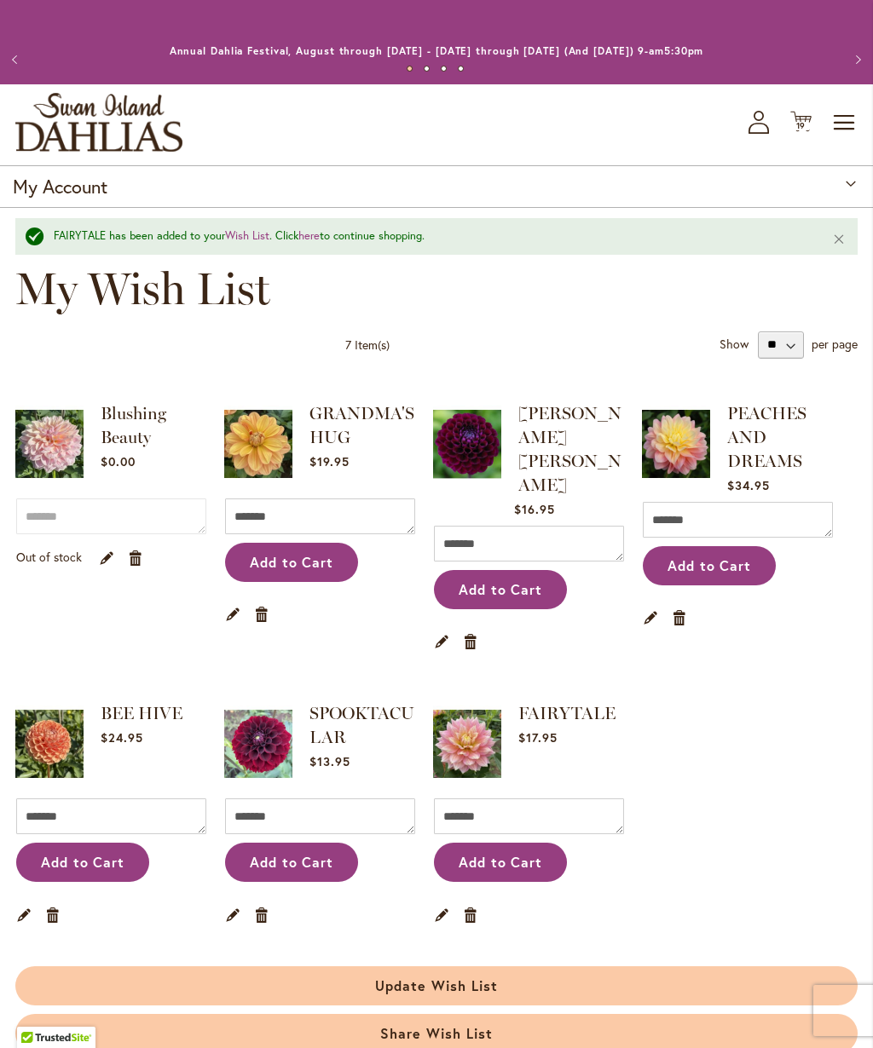
click at [807, 122] on span "19 19 items" at bounding box center [801, 126] width 17 height 9
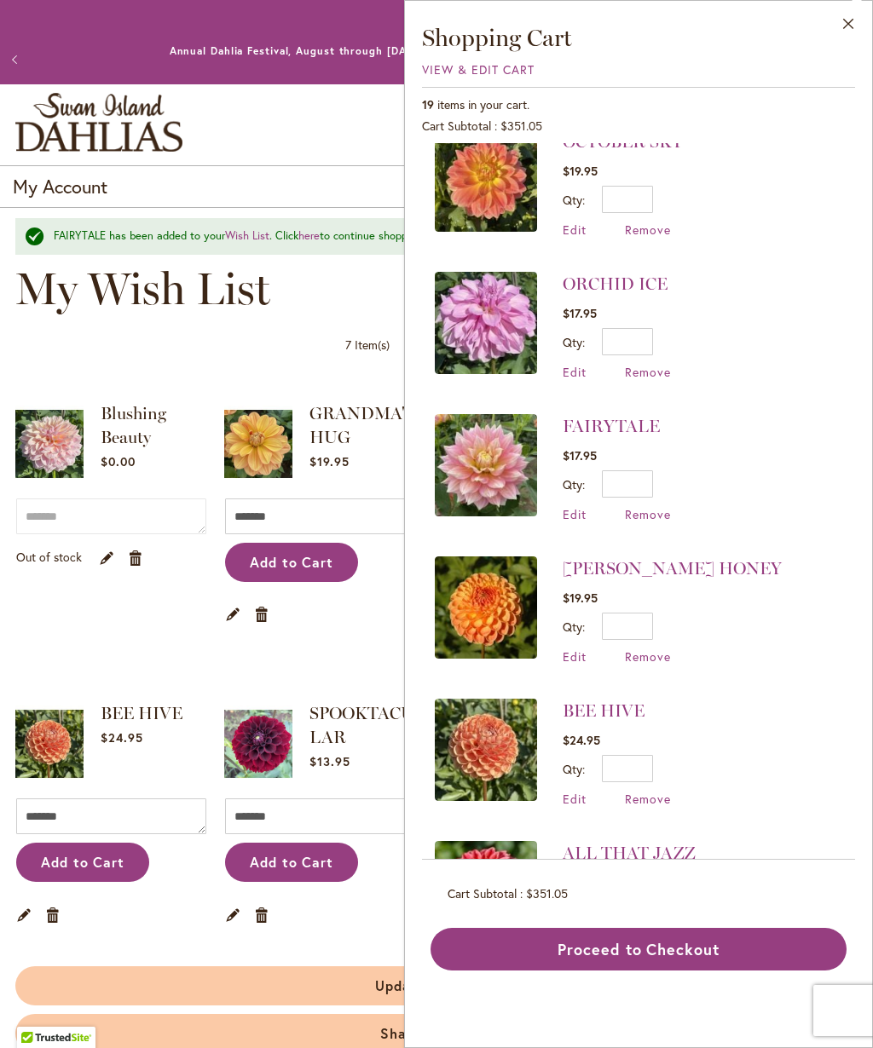
scroll to position [882, 0]
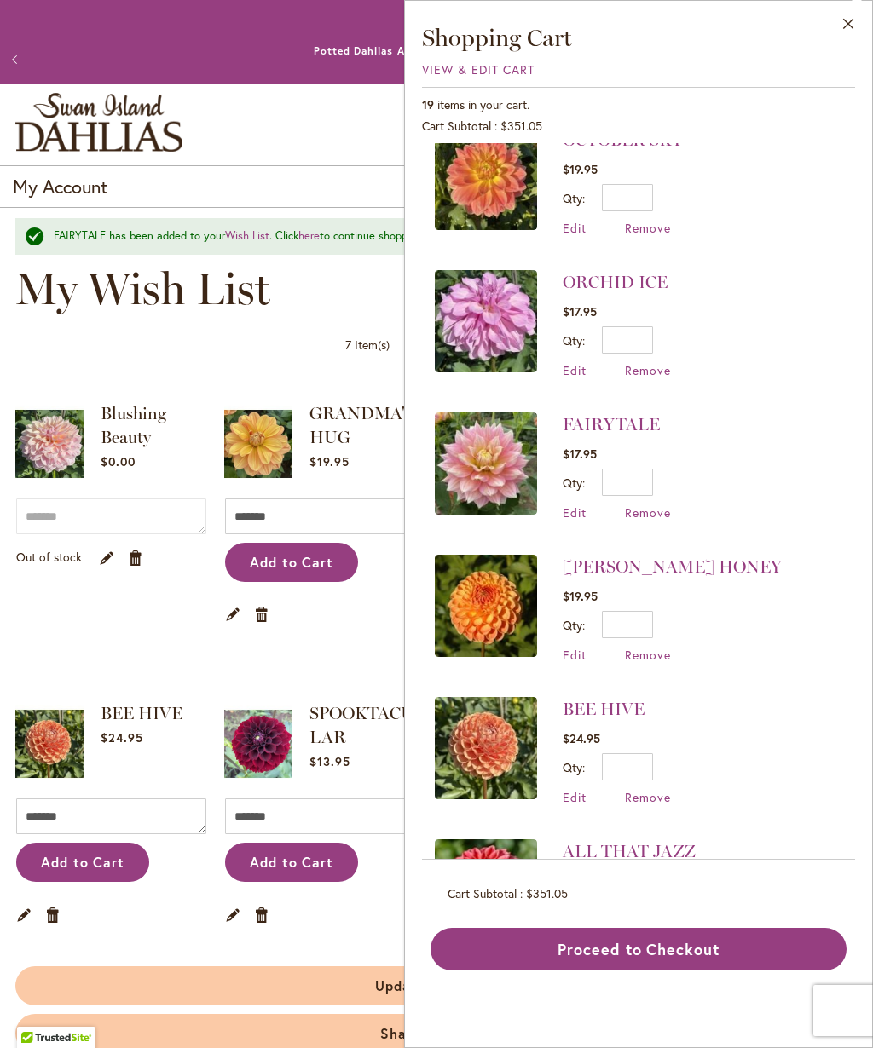
click at [667, 505] on span "Remove" at bounding box center [648, 513] width 46 height 16
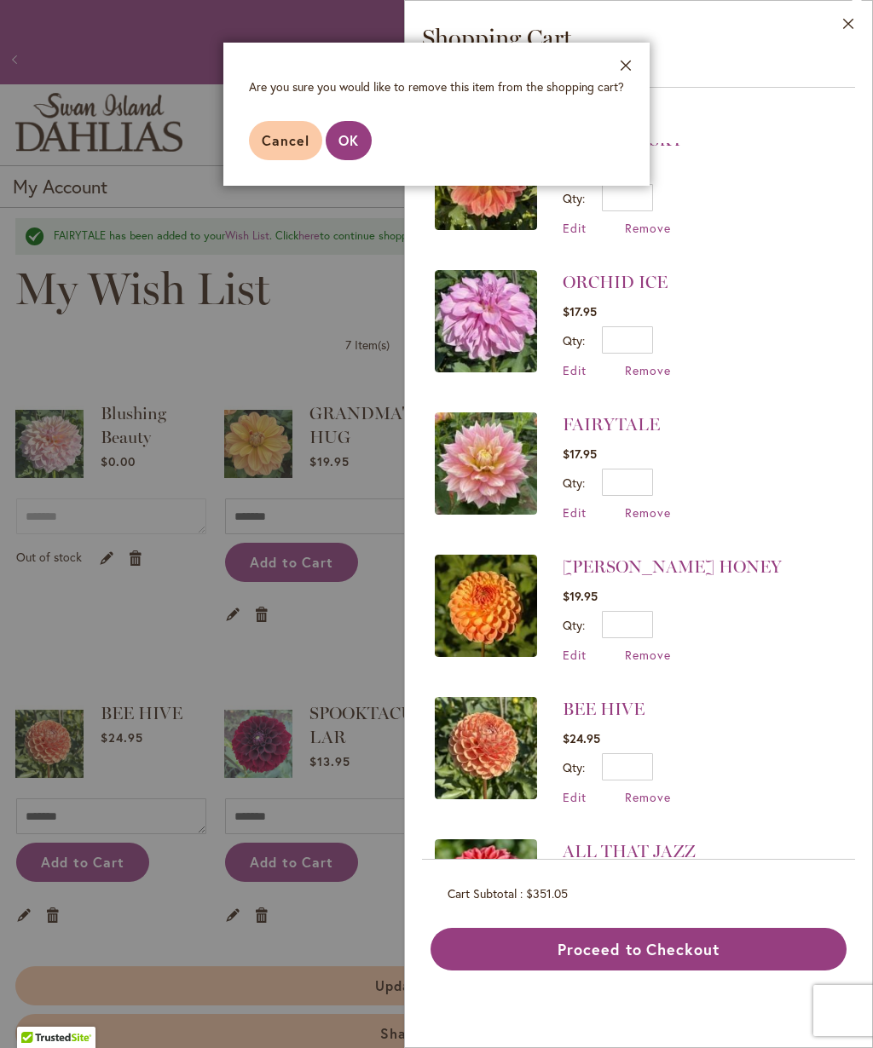
click at [354, 140] on span "OK" at bounding box center [348, 140] width 20 height 18
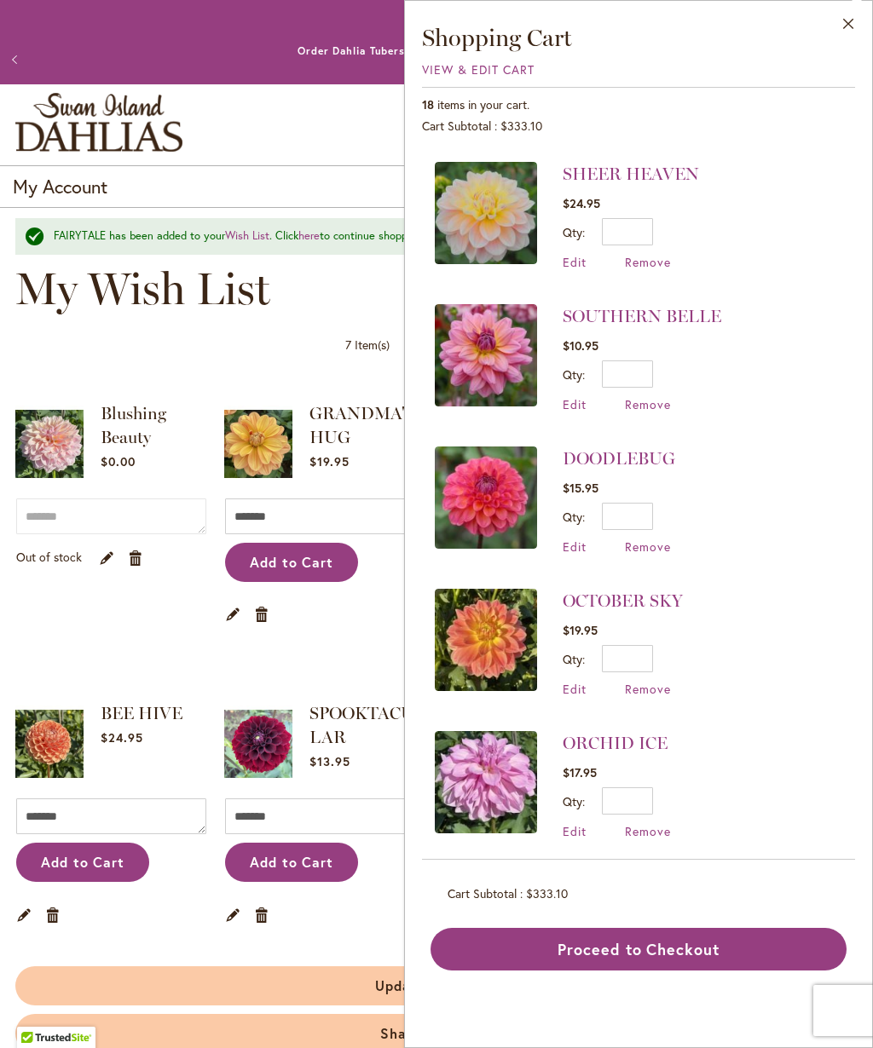
scroll to position [424, 0]
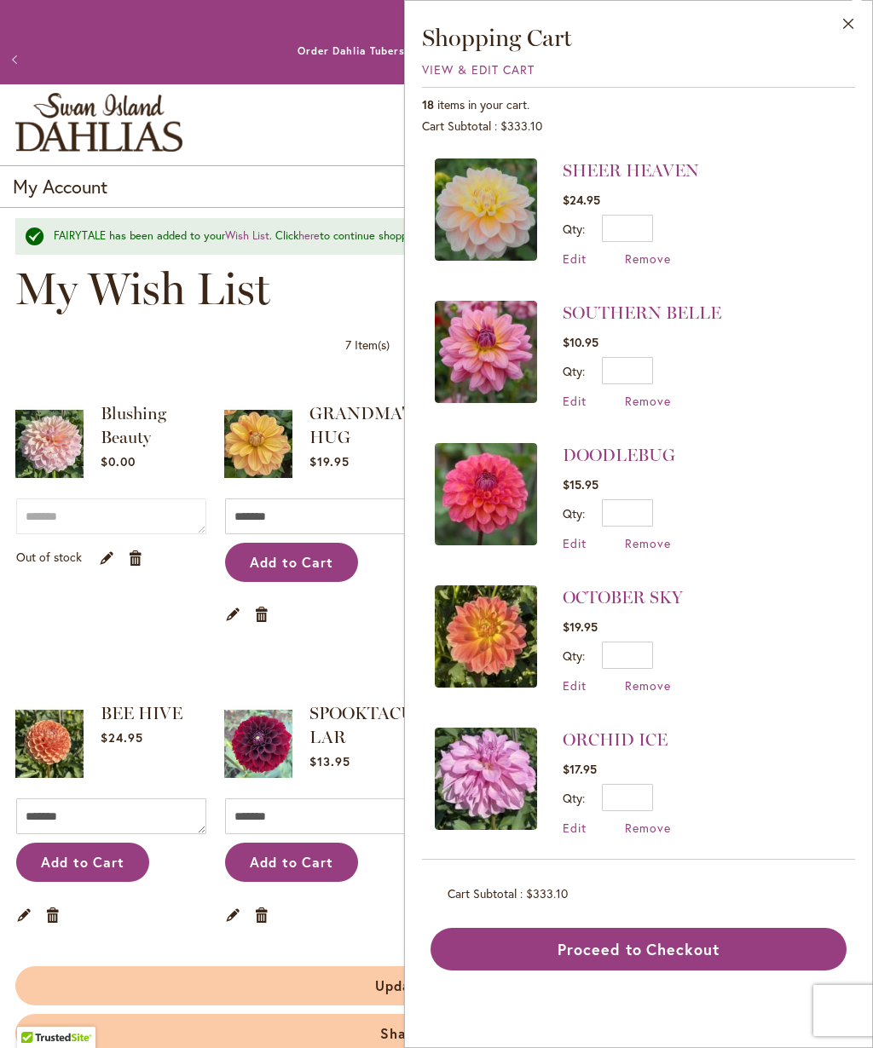
click at [680, 949] on button "Proceed to Checkout" at bounding box center [638, 949] width 416 height 43
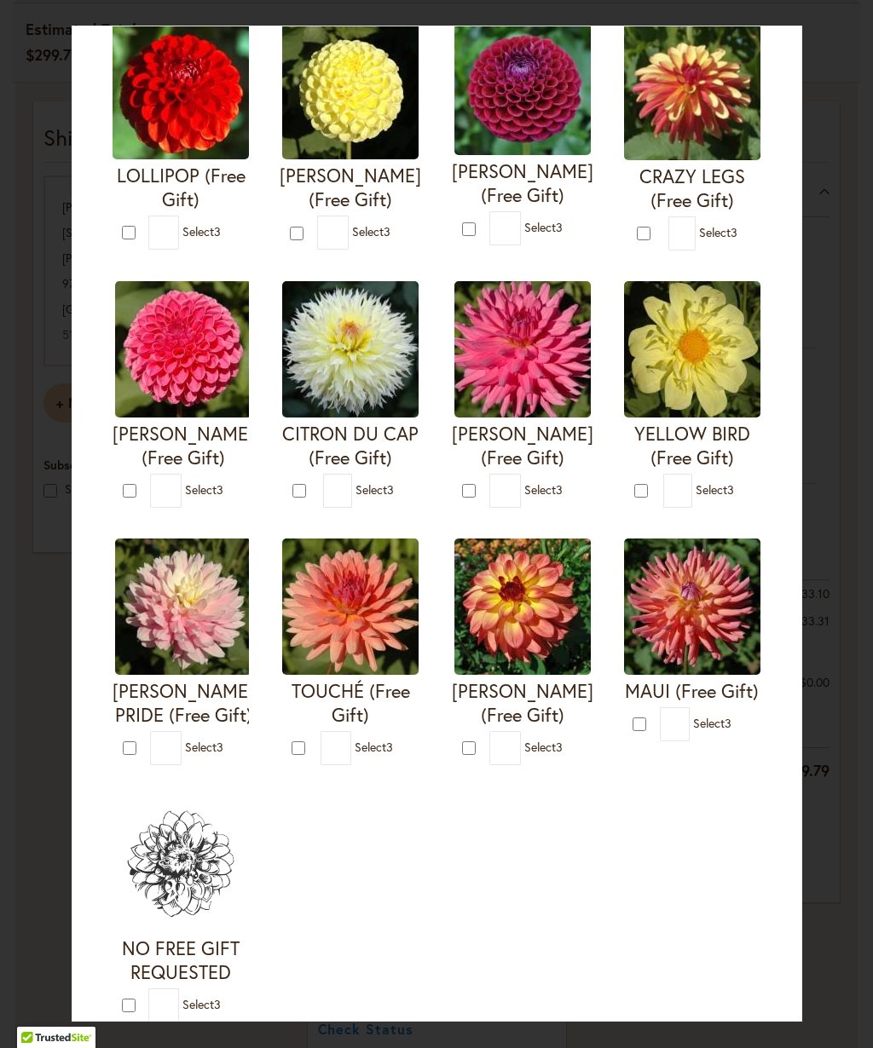
scroll to position [402, 0]
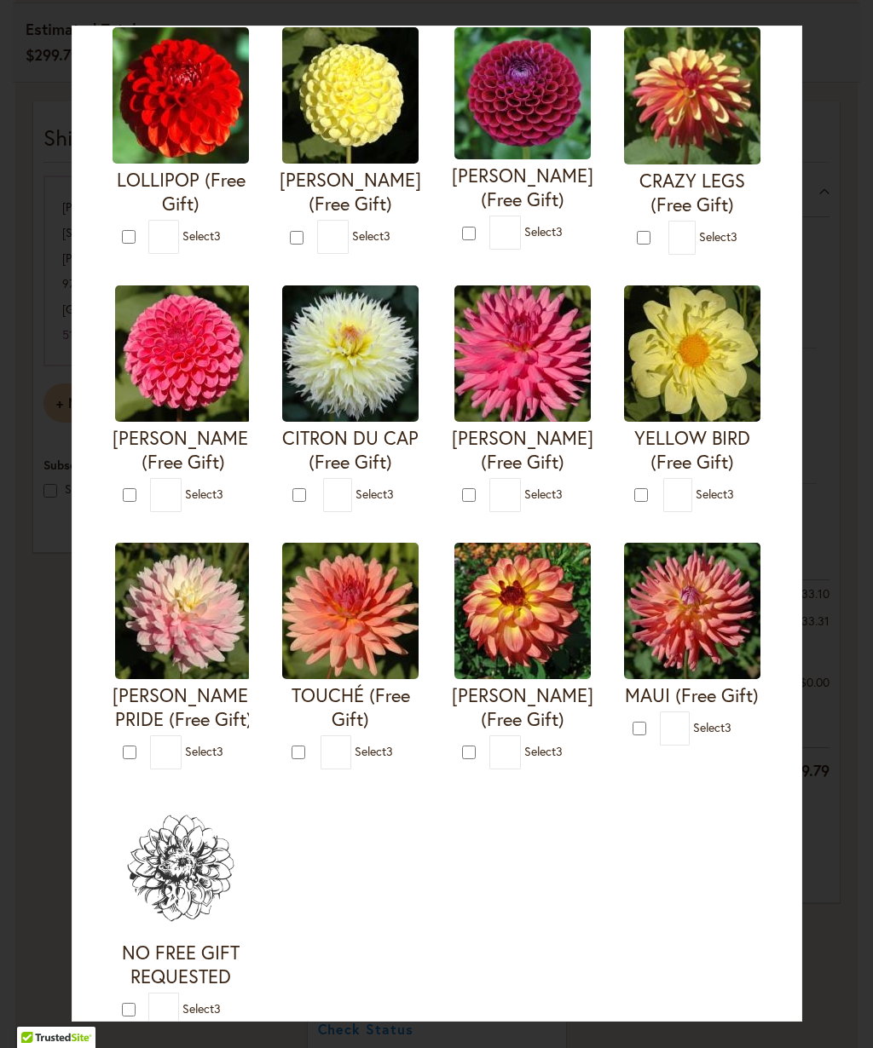
type input "*"
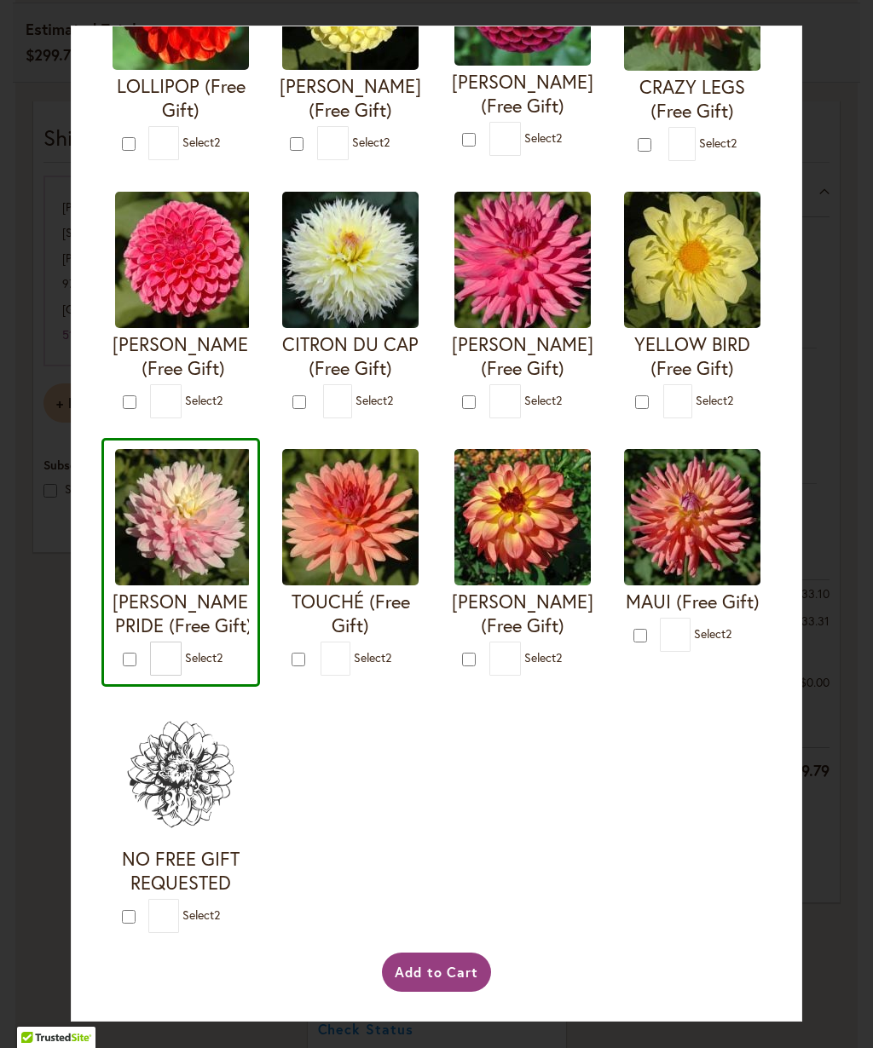
click at [822, 934] on div "Your Order Qualifies for Bonus Dahlias ( Select 2 ) Add to Cart I'M A HOTTIE (F…" at bounding box center [436, 524] width 873 height 1048
type input "*"
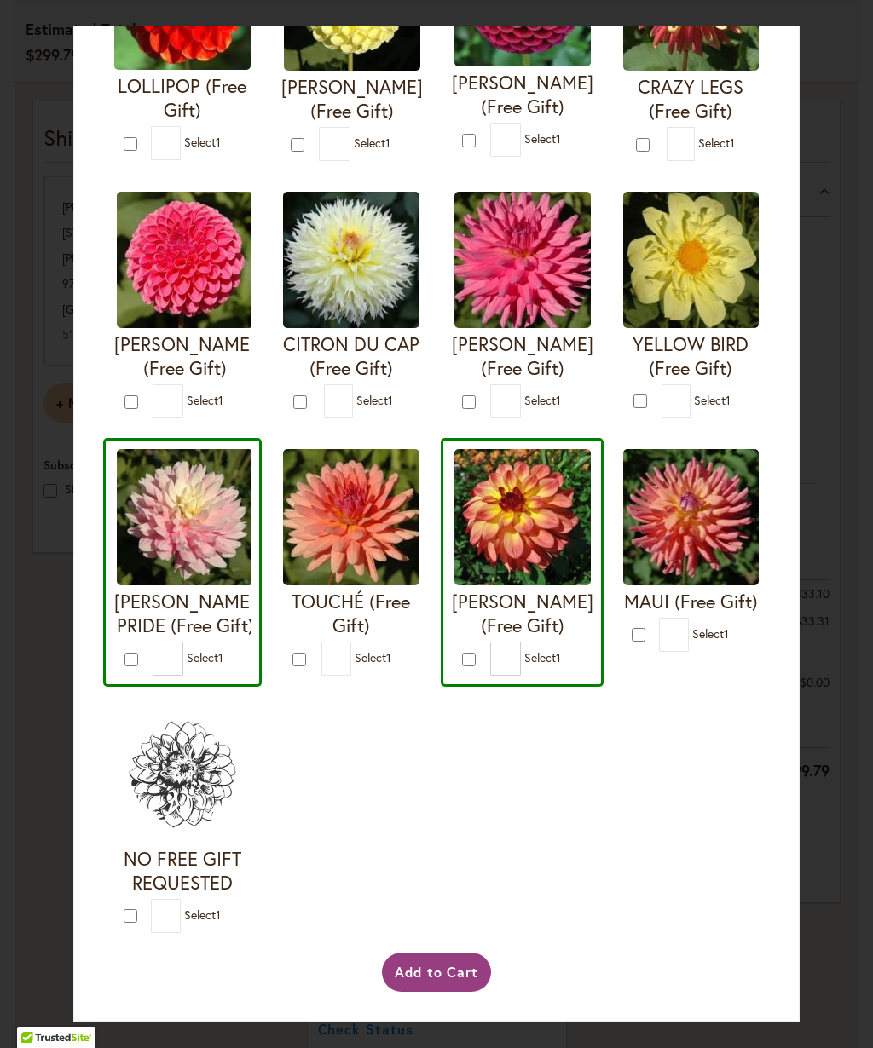
scroll to position [1075, 0]
type input "*"
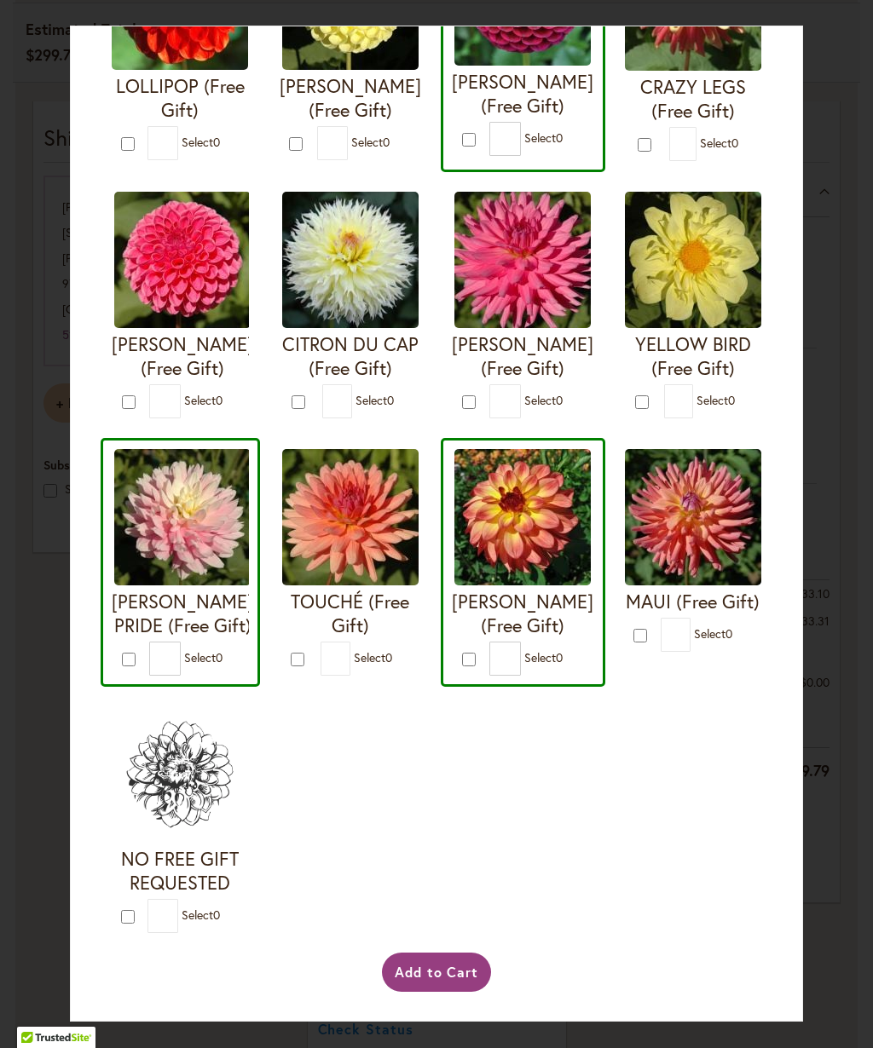
scroll to position [3105, 0]
type input "*"
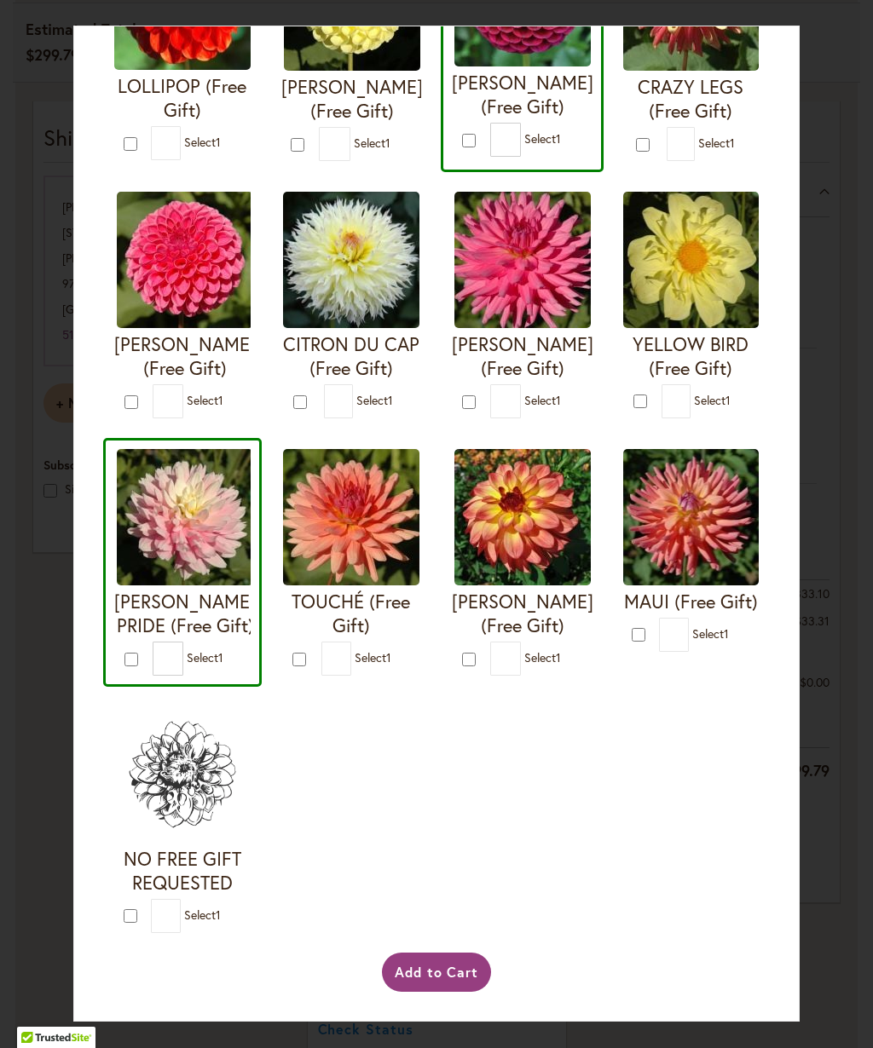
scroll to position [2928, 0]
type input "*"
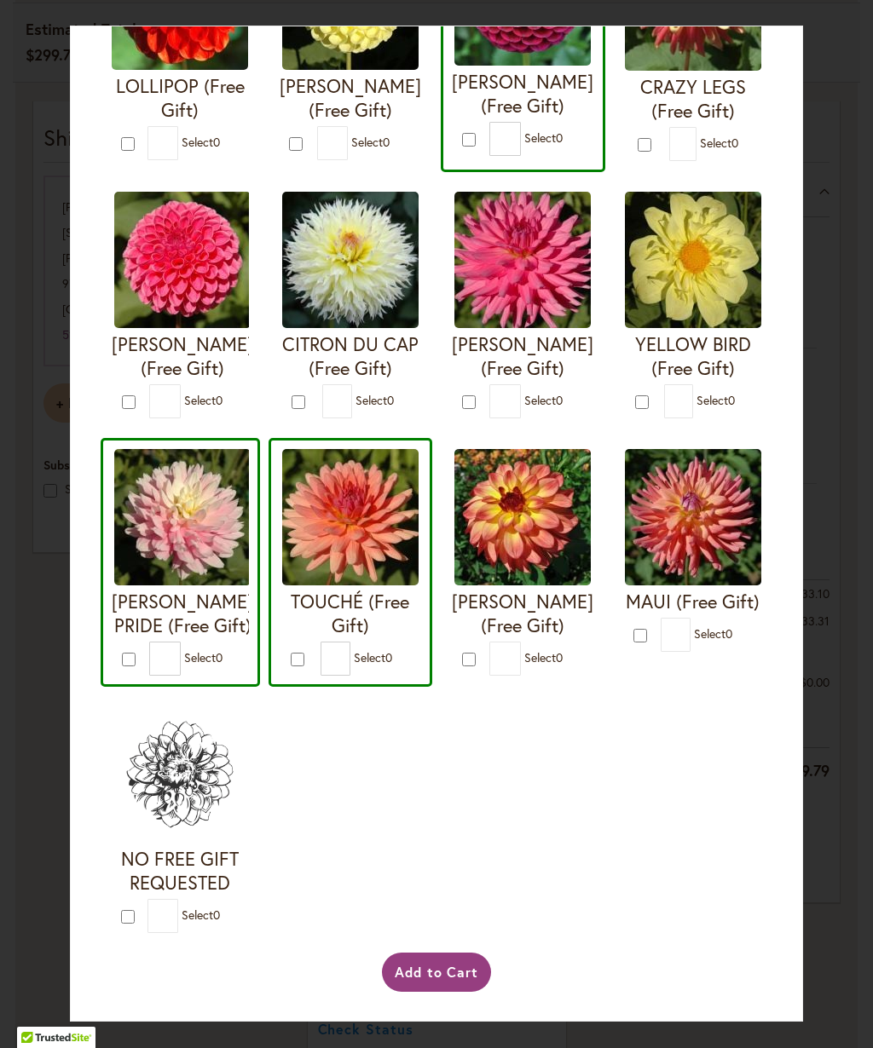
click at [644, 900] on div "I'M A HOTTIE (Free Gift) * 0 * 0 * 0 *" at bounding box center [437, 304] width 672 height 1279
click at [625, 586] on img at bounding box center [693, 517] width 136 height 136
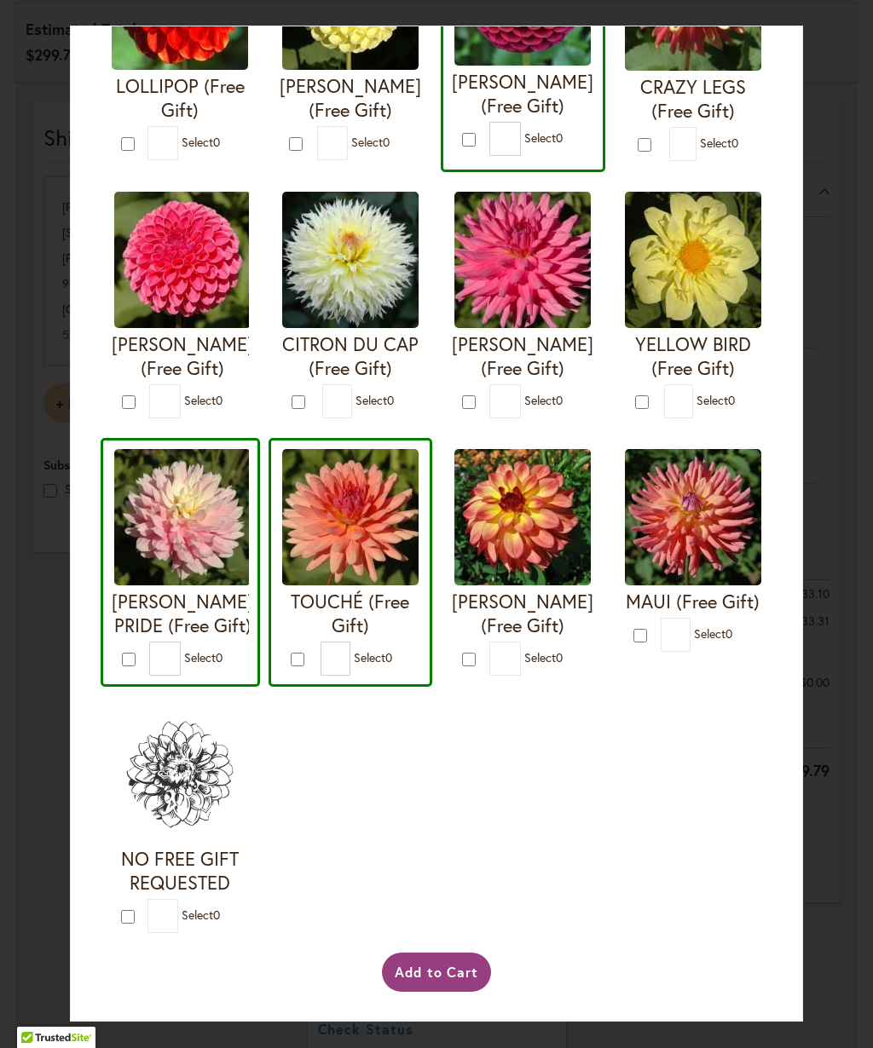
click at [625, 652] on form "MAUI (Free Gift) * 0" at bounding box center [693, 550] width 136 height 203
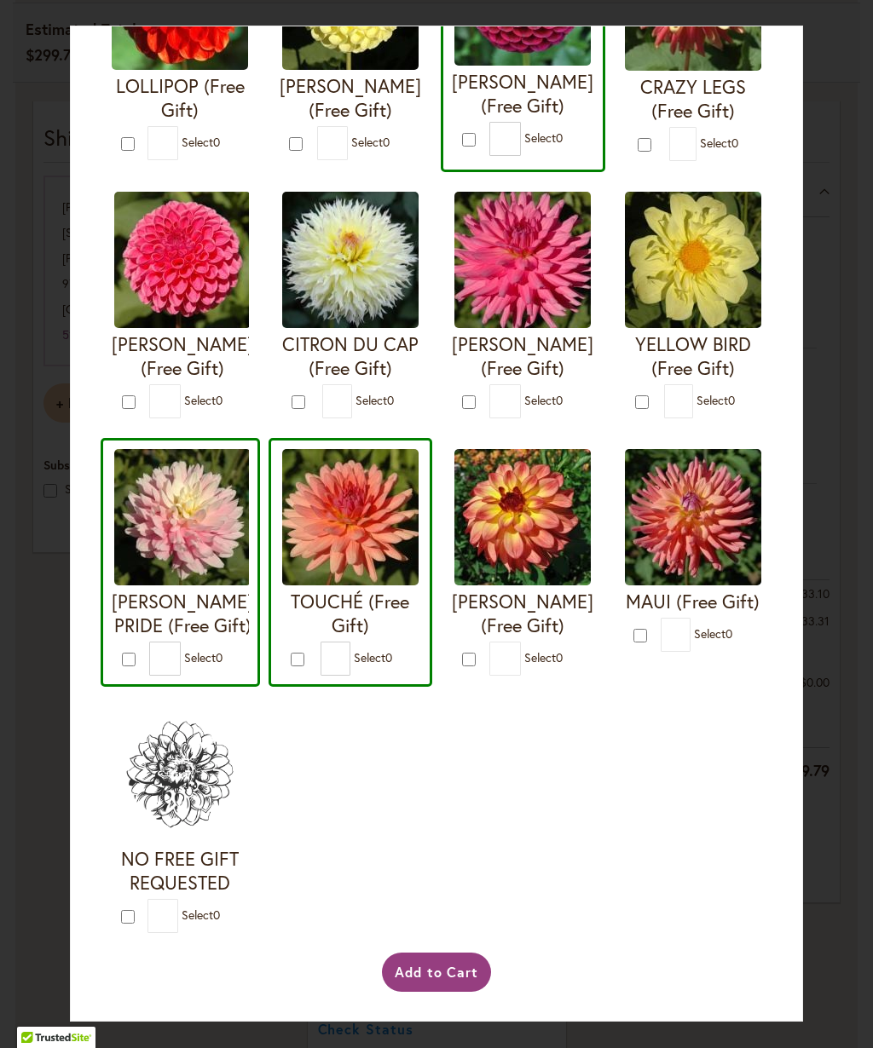
click at [462, 149] on div at bounding box center [471, 140] width 18 height 20
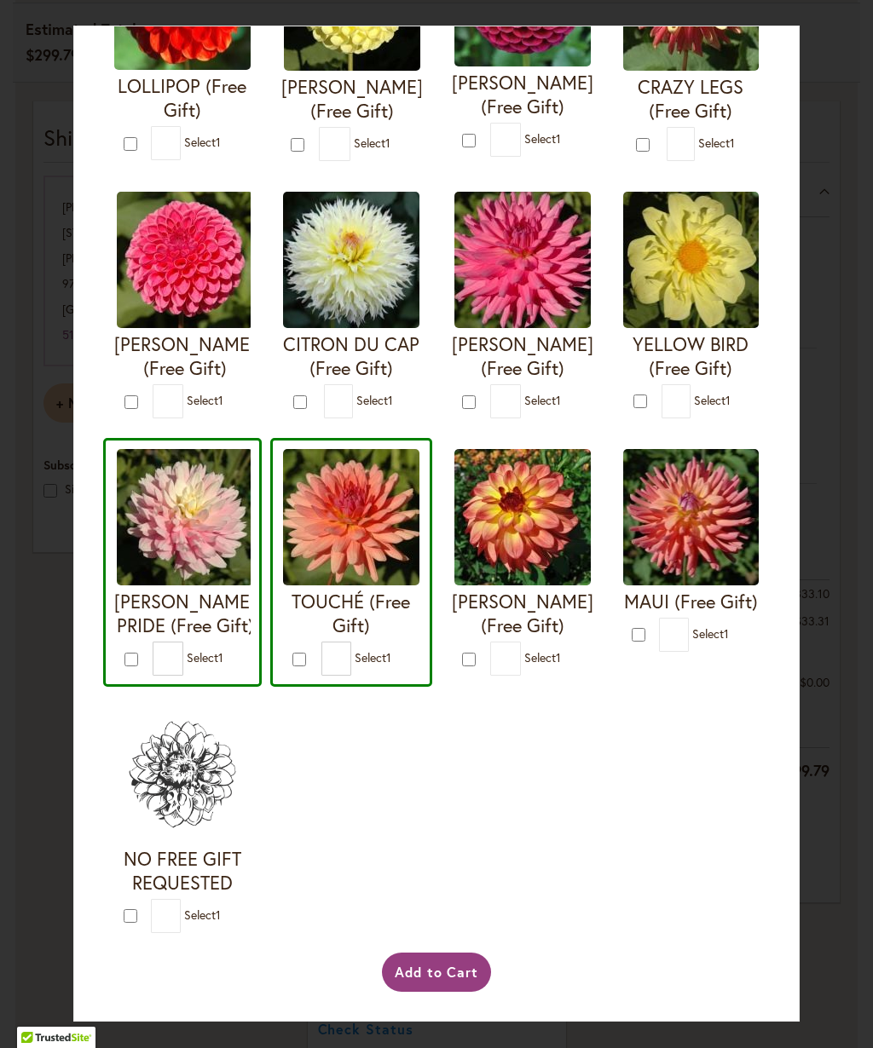
scroll to position [1070, 0]
type input "*"
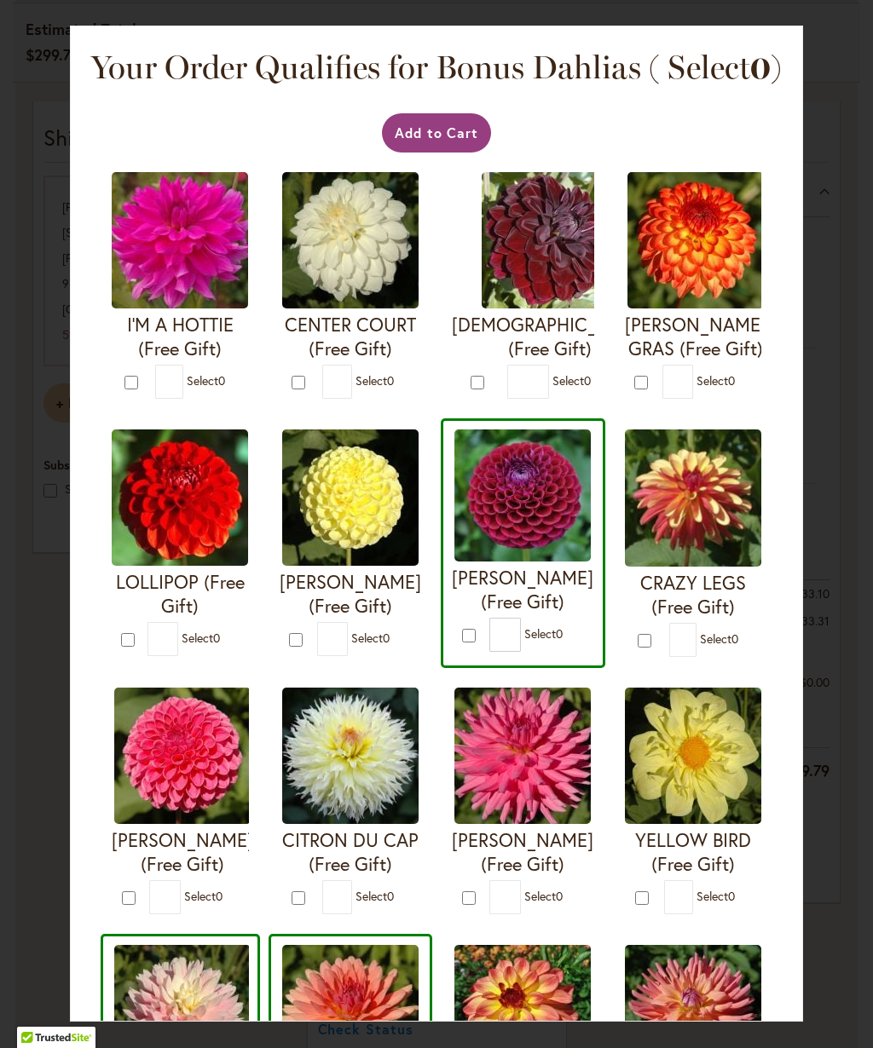
scroll to position [0, 0]
click at [470, 138] on button "Add to Cart" at bounding box center [437, 132] width 110 height 39
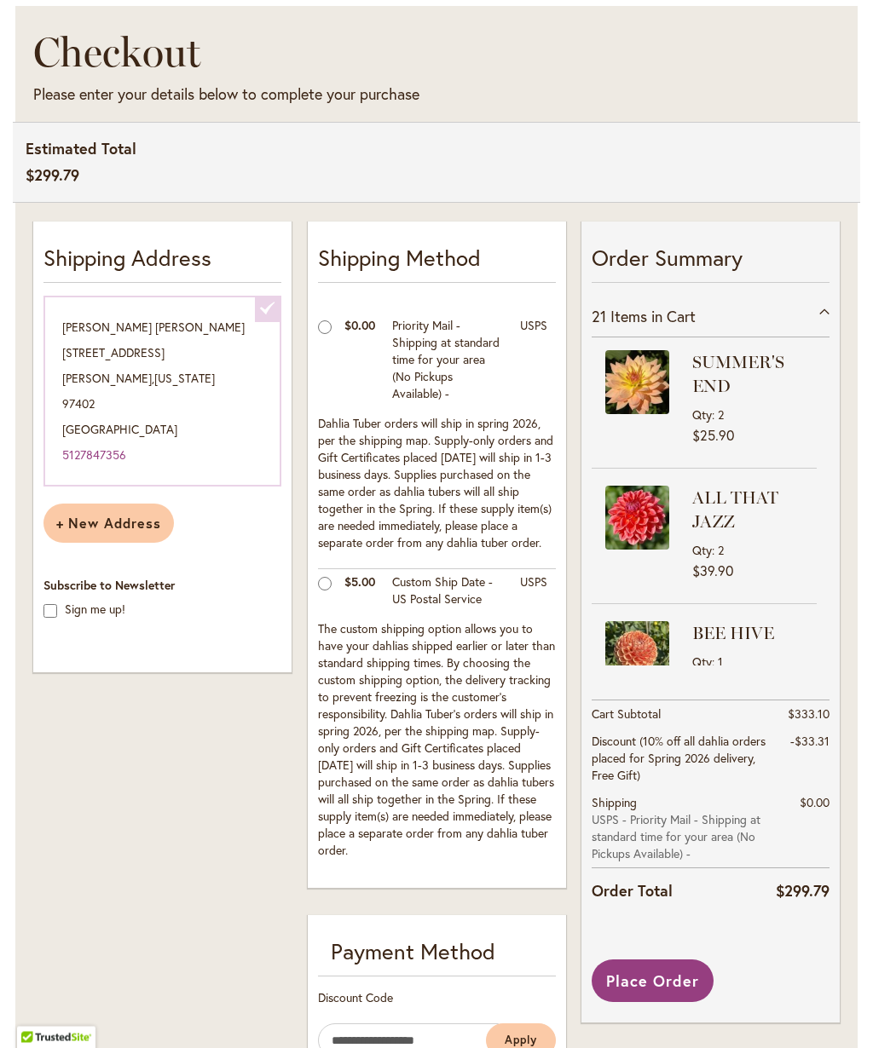
scroll to position [408, 0]
click at [672, 315] on span "Items in Cart" at bounding box center [652, 316] width 85 height 20
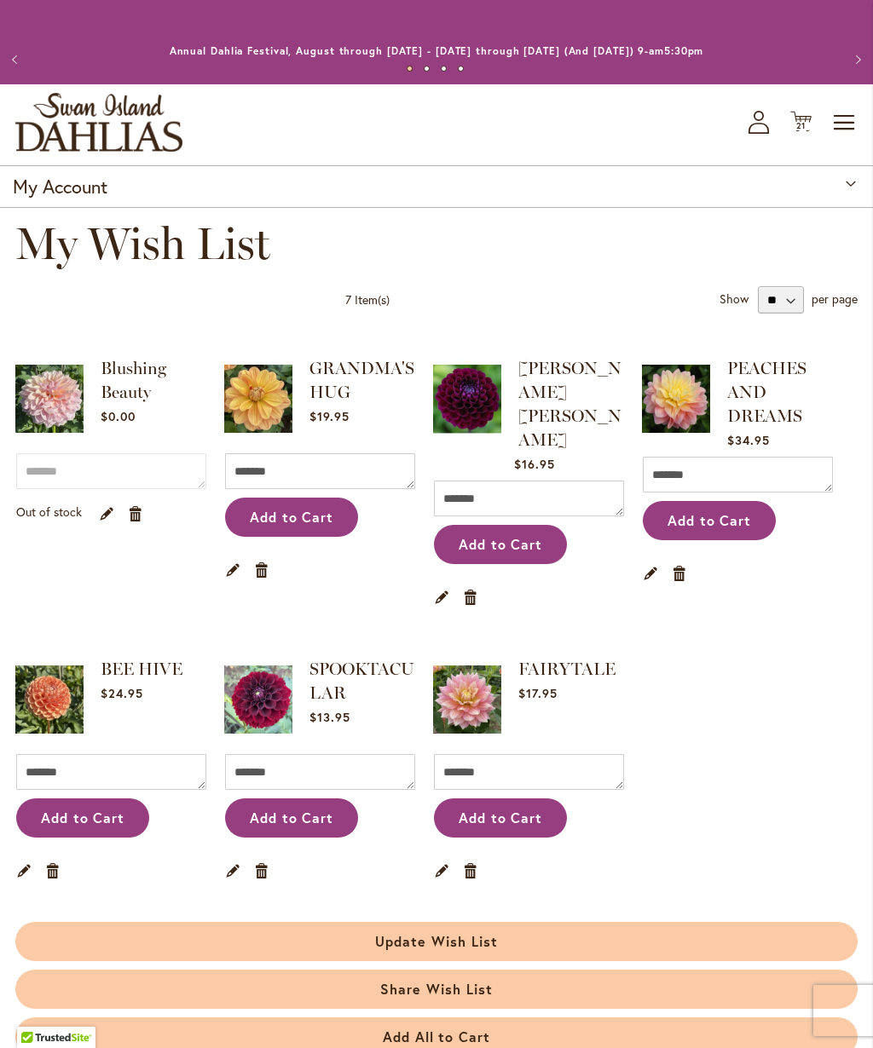
click at [799, 113] on icon "Cart .cls-1 { fill: #231f20; }" at bounding box center [800, 121] width 21 height 21
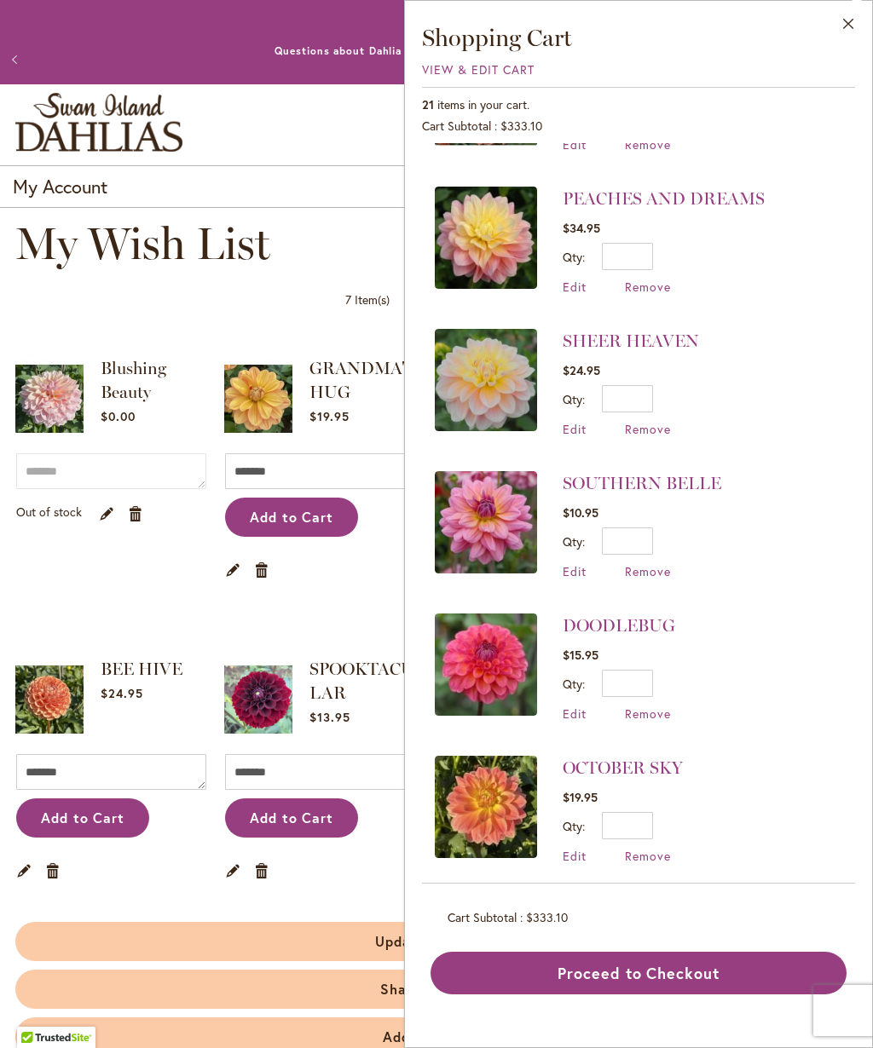
scroll to position [736, 0]
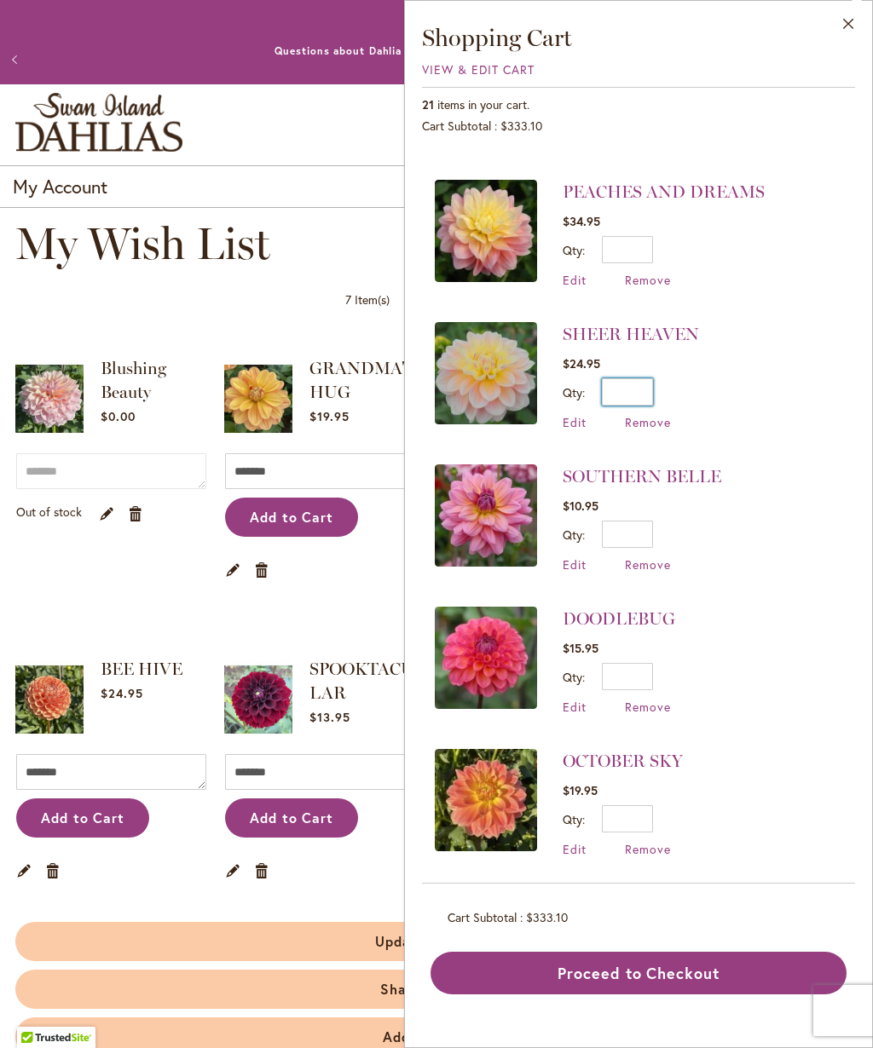
click at [648, 378] on input "*" at bounding box center [627, 391] width 51 height 27
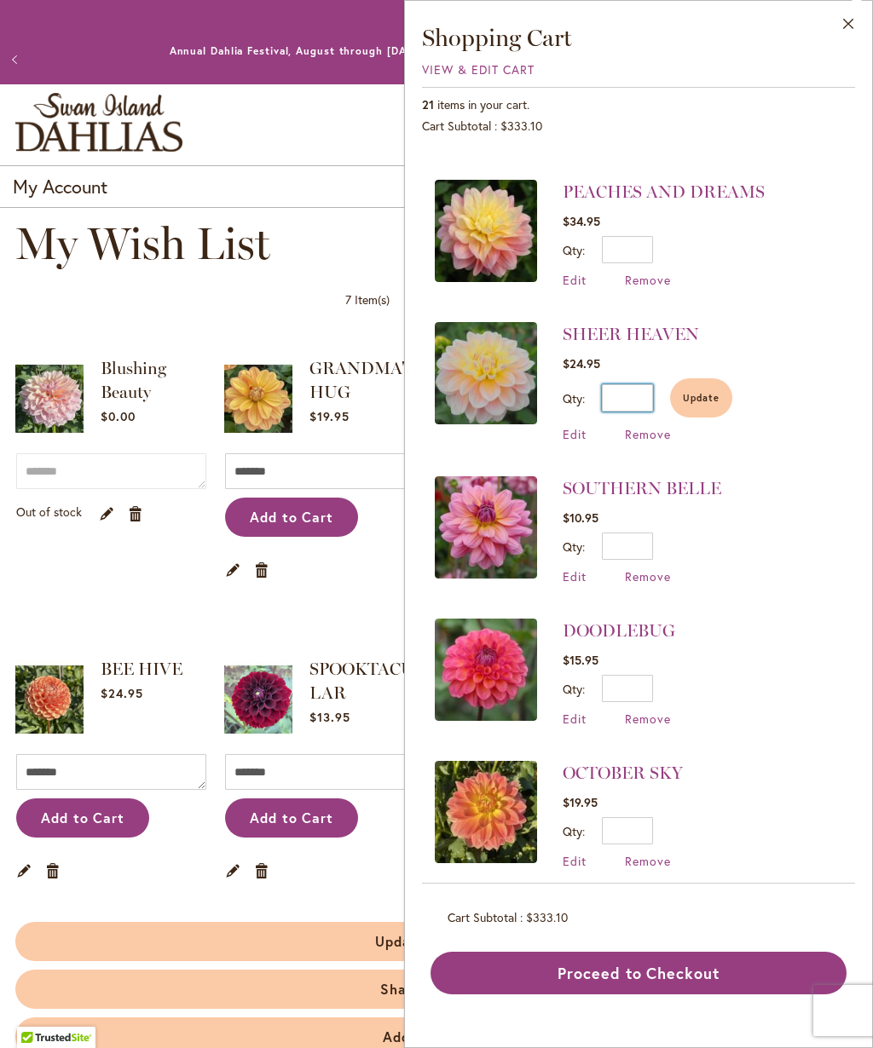
type input "*"
click at [700, 392] on span "Update" at bounding box center [701, 398] width 37 height 12
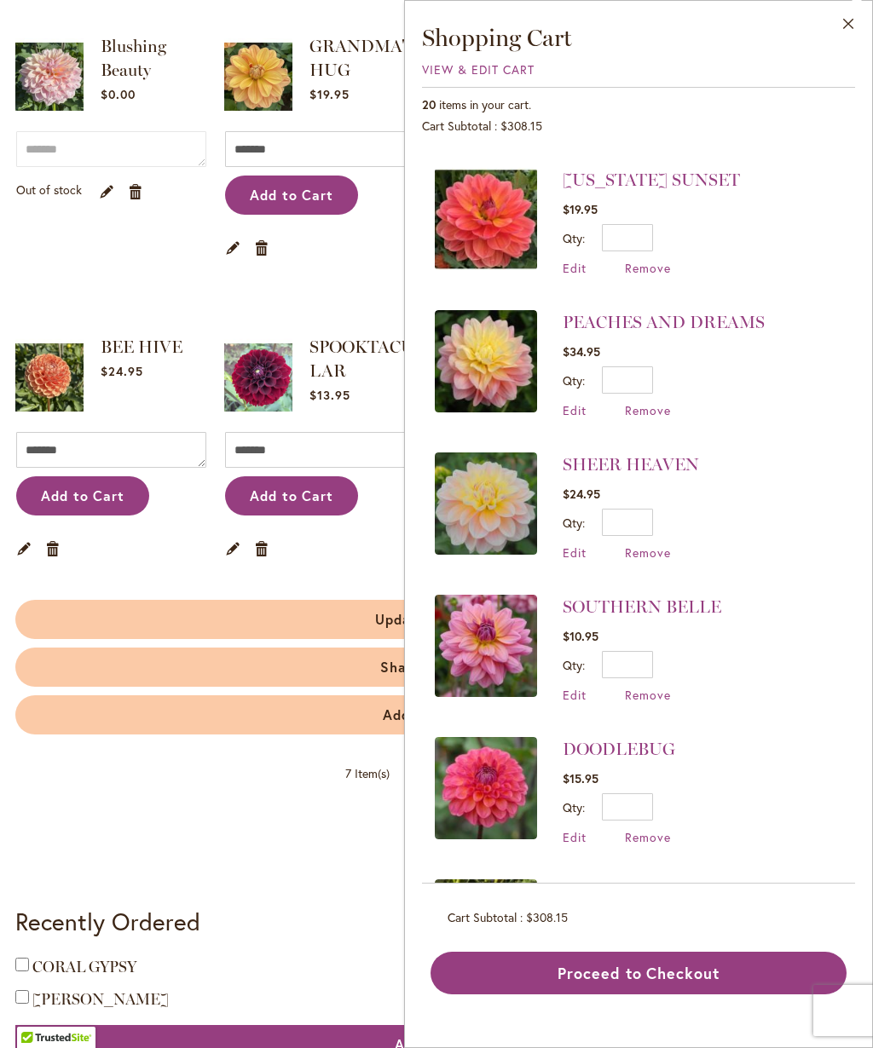
scroll to position [631, 0]
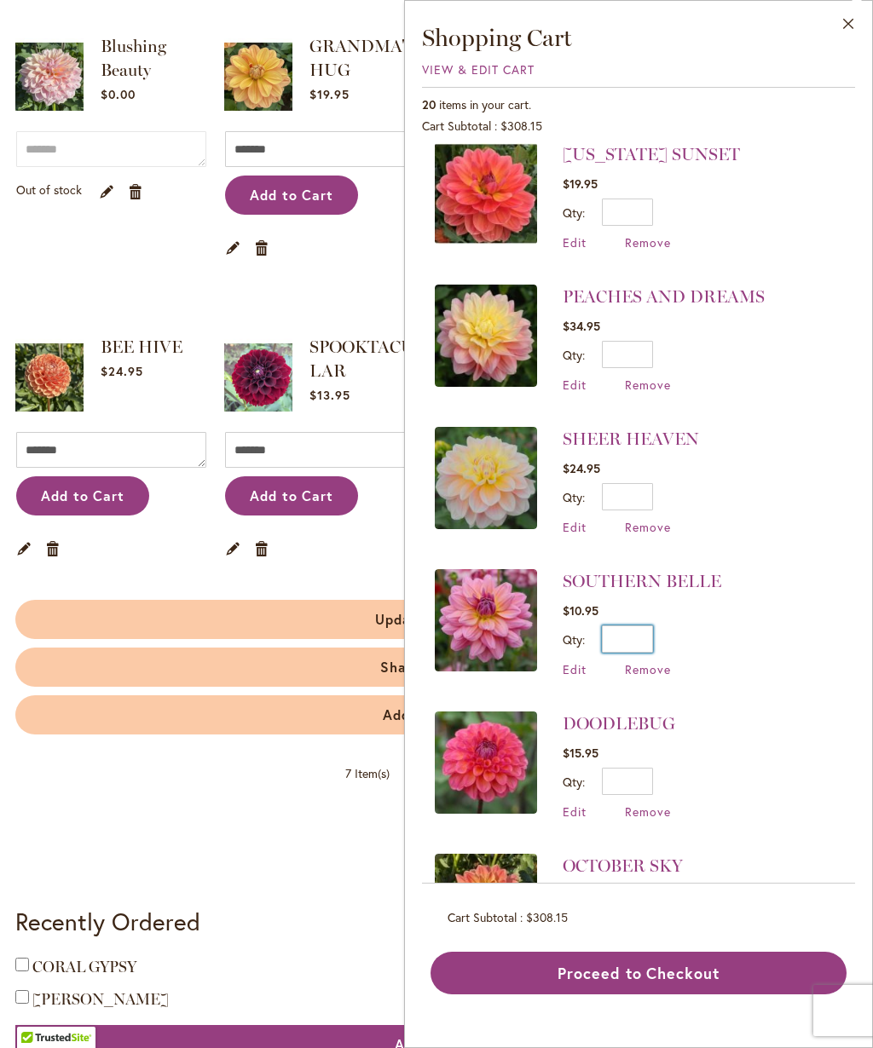
click at [644, 626] on input "*" at bounding box center [627, 639] width 51 height 27
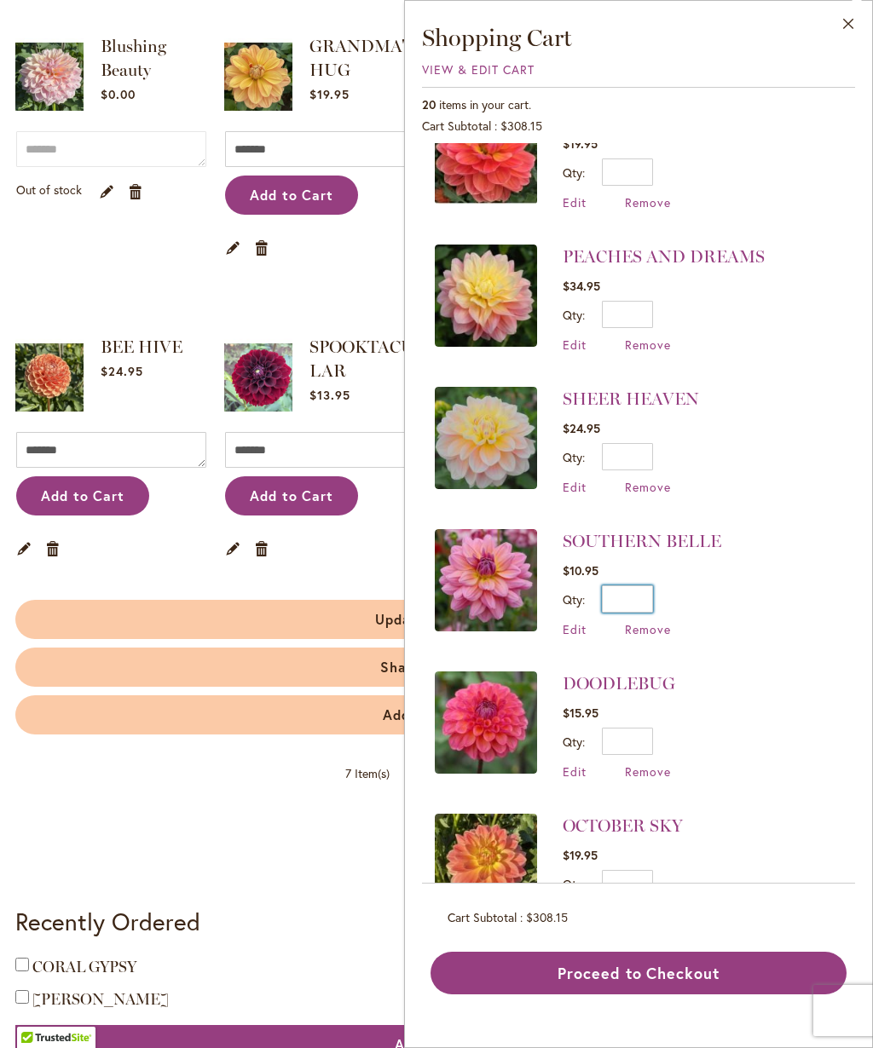
scroll to position [674, 0]
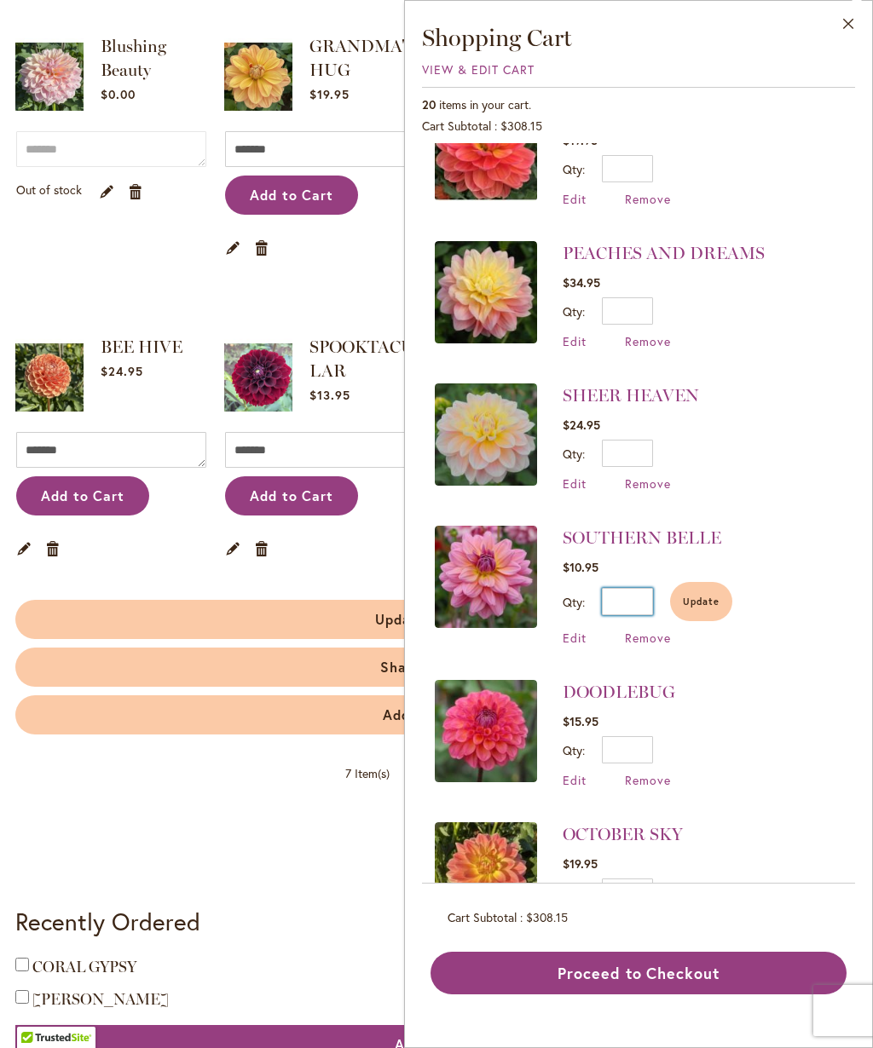
type input "*"
click at [712, 596] on span "Update" at bounding box center [701, 602] width 37 height 12
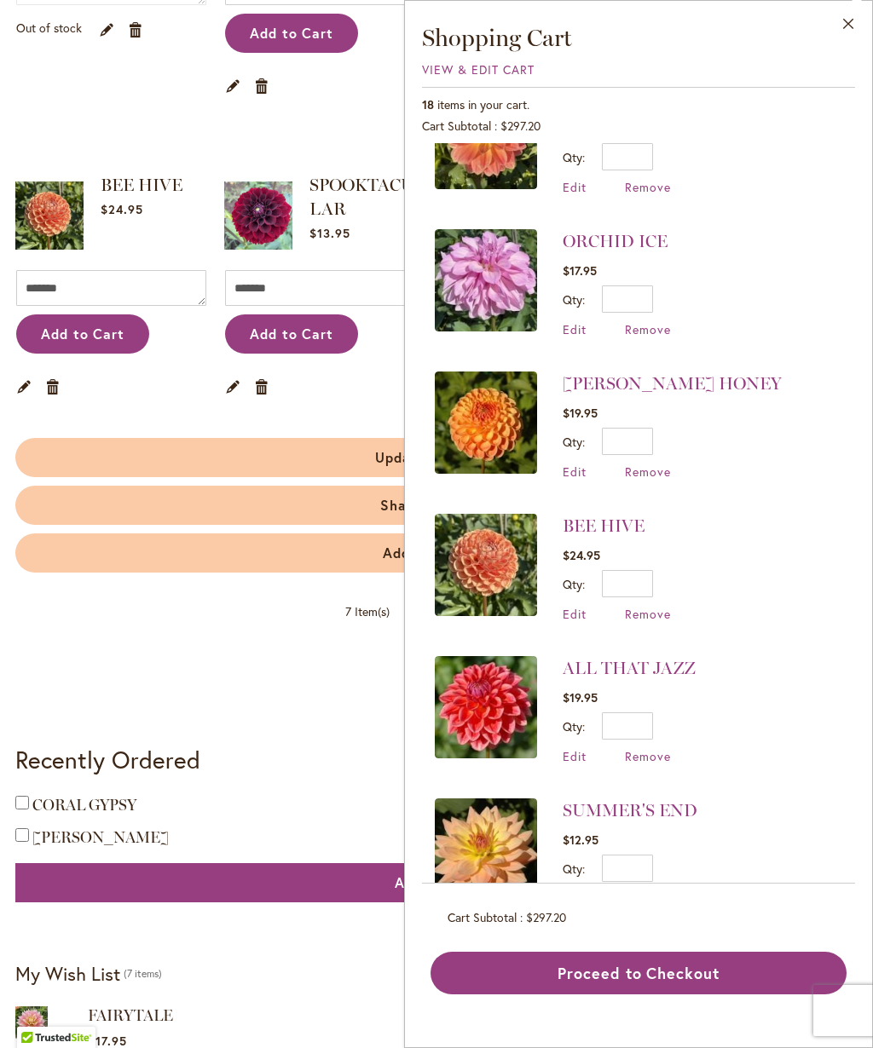
scroll to position [1253, 0]
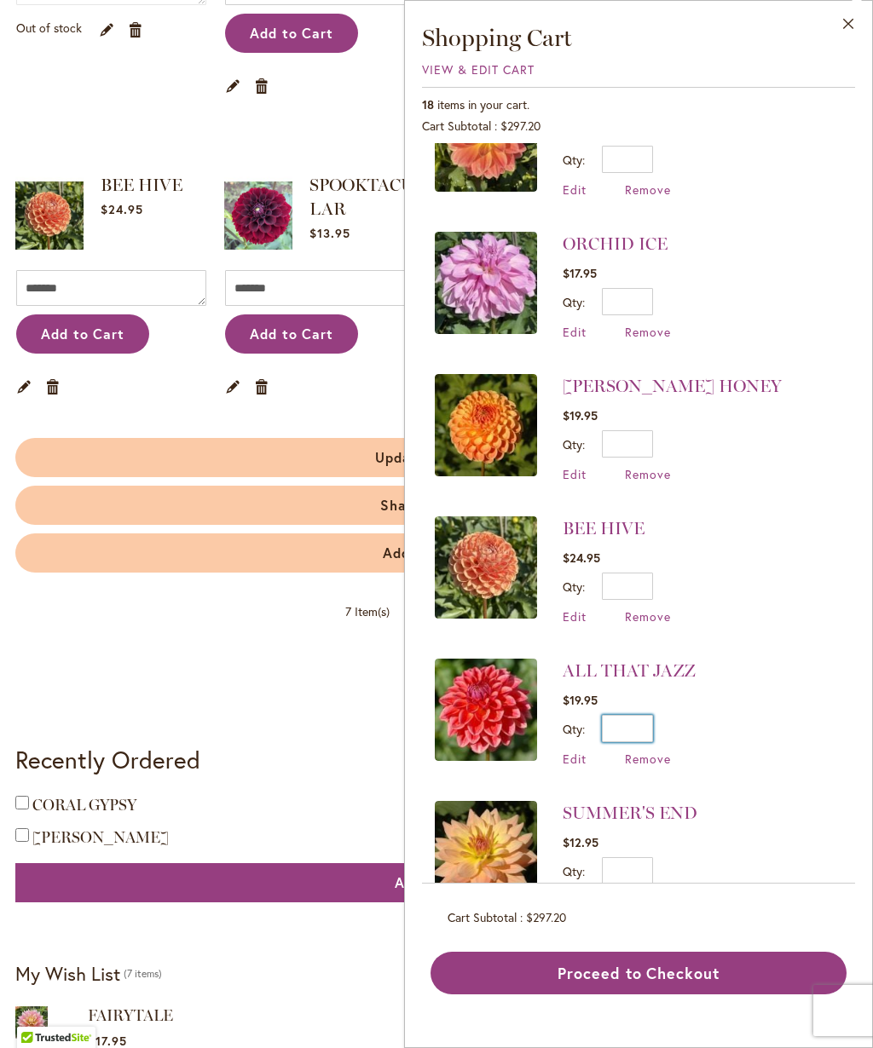
click at [638, 715] on input "*" at bounding box center [627, 728] width 51 height 27
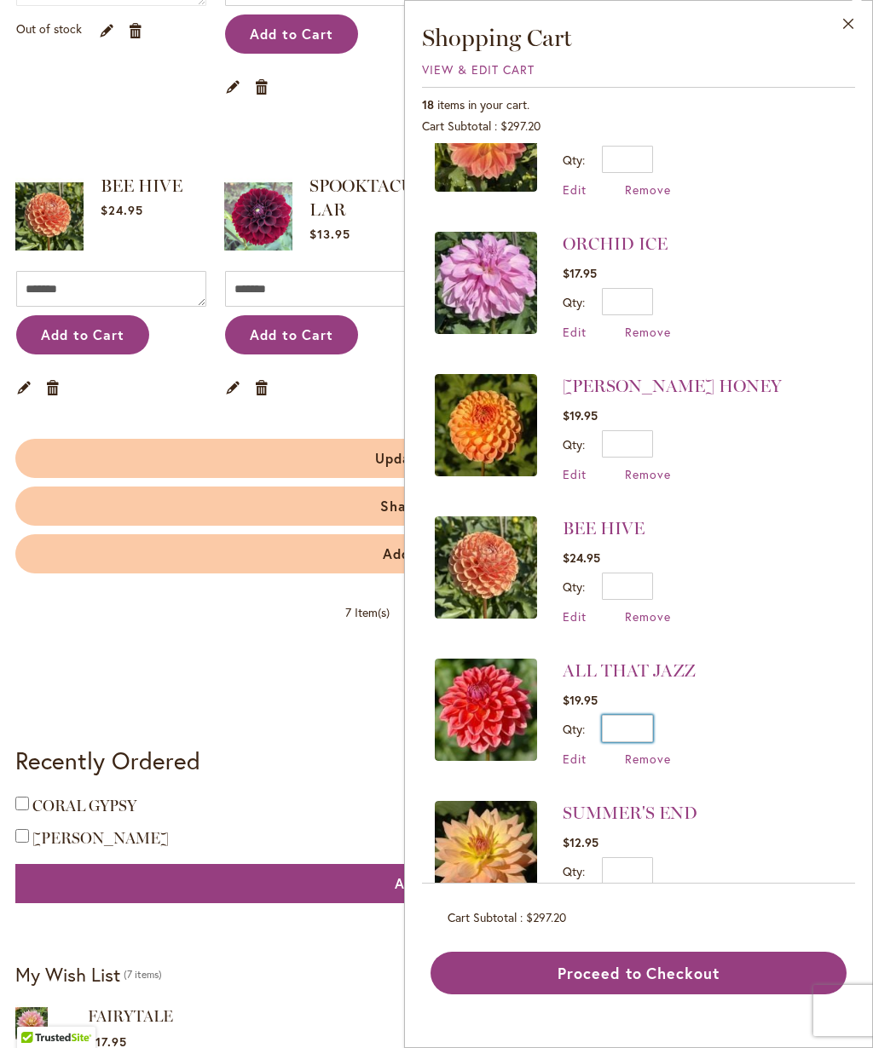
click at [647, 715] on input "*" at bounding box center [627, 728] width 51 height 27
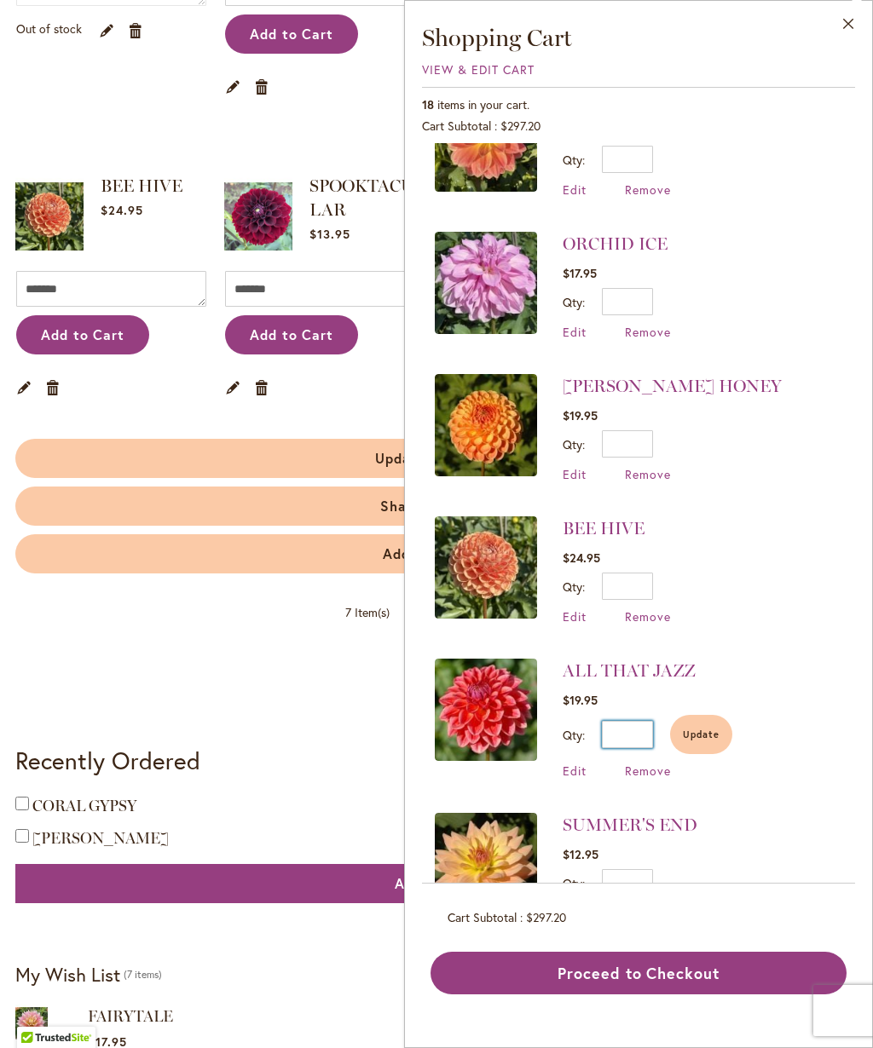
type input "*"
click at [703, 729] on span "Update" at bounding box center [701, 735] width 37 height 12
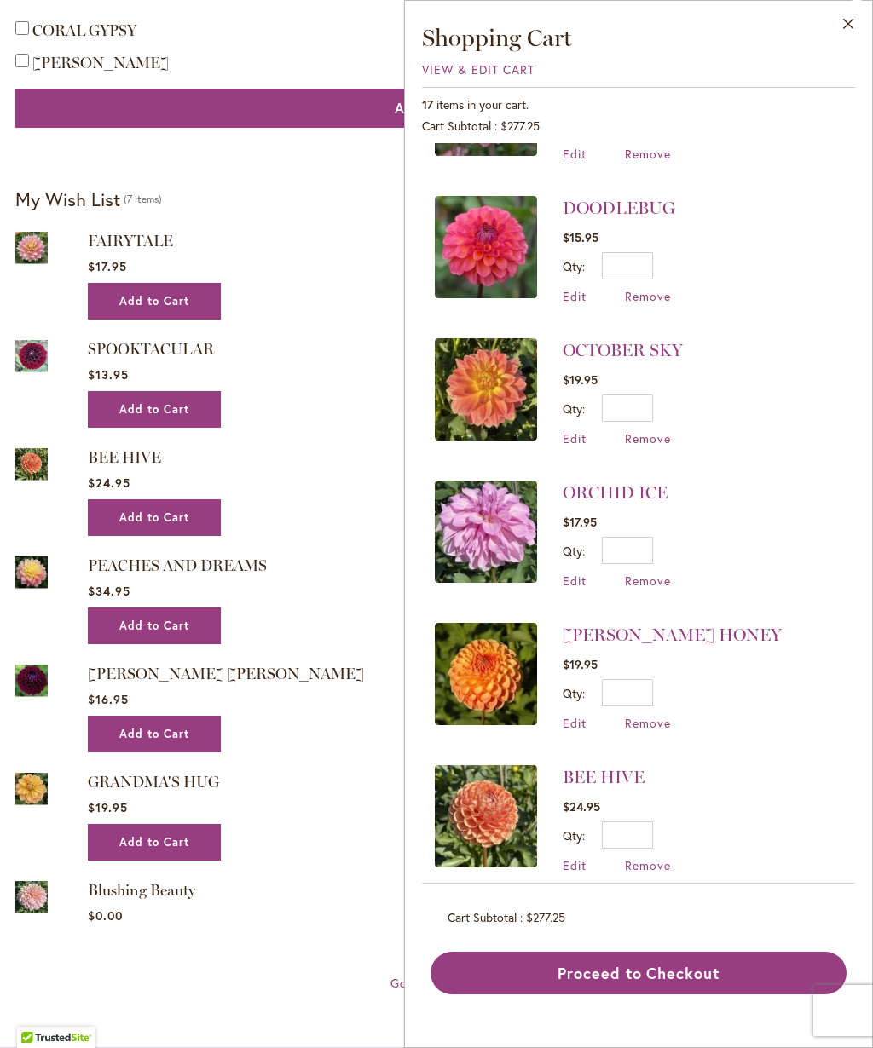
scroll to position [1062, 0]
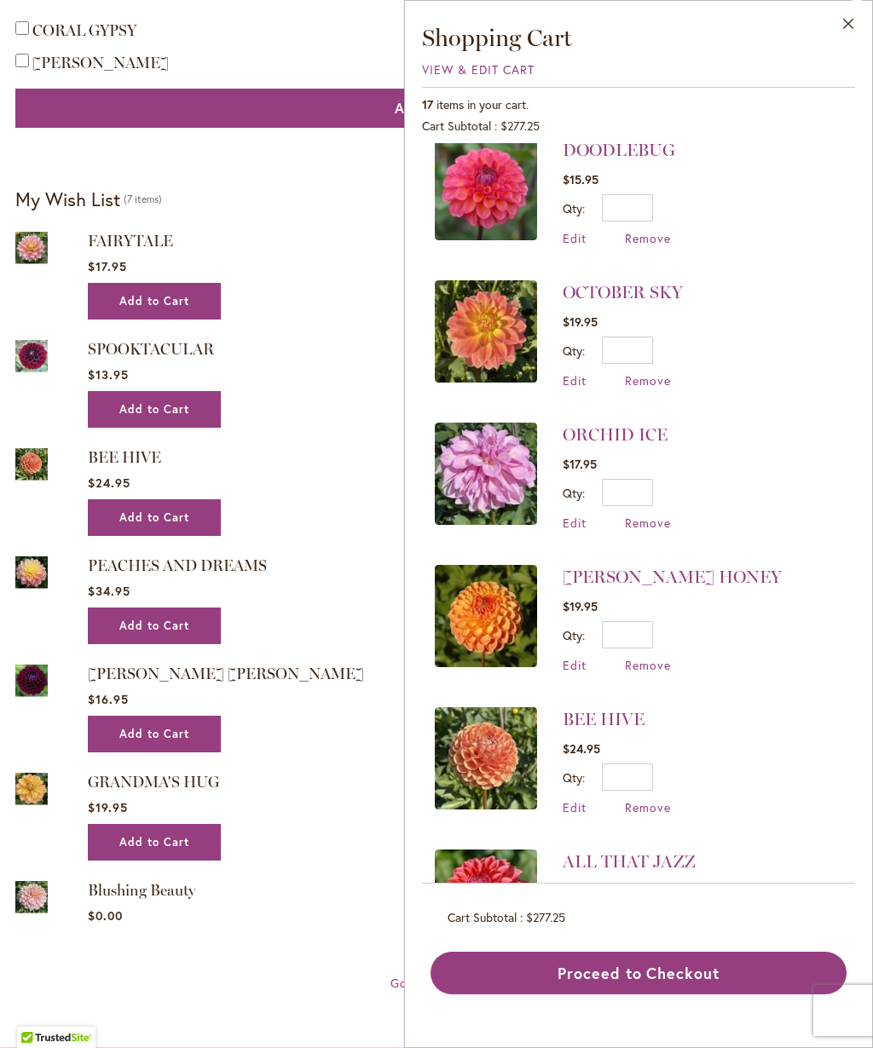
click at [580, 515] on span "Edit" at bounding box center [575, 523] width 24 height 16
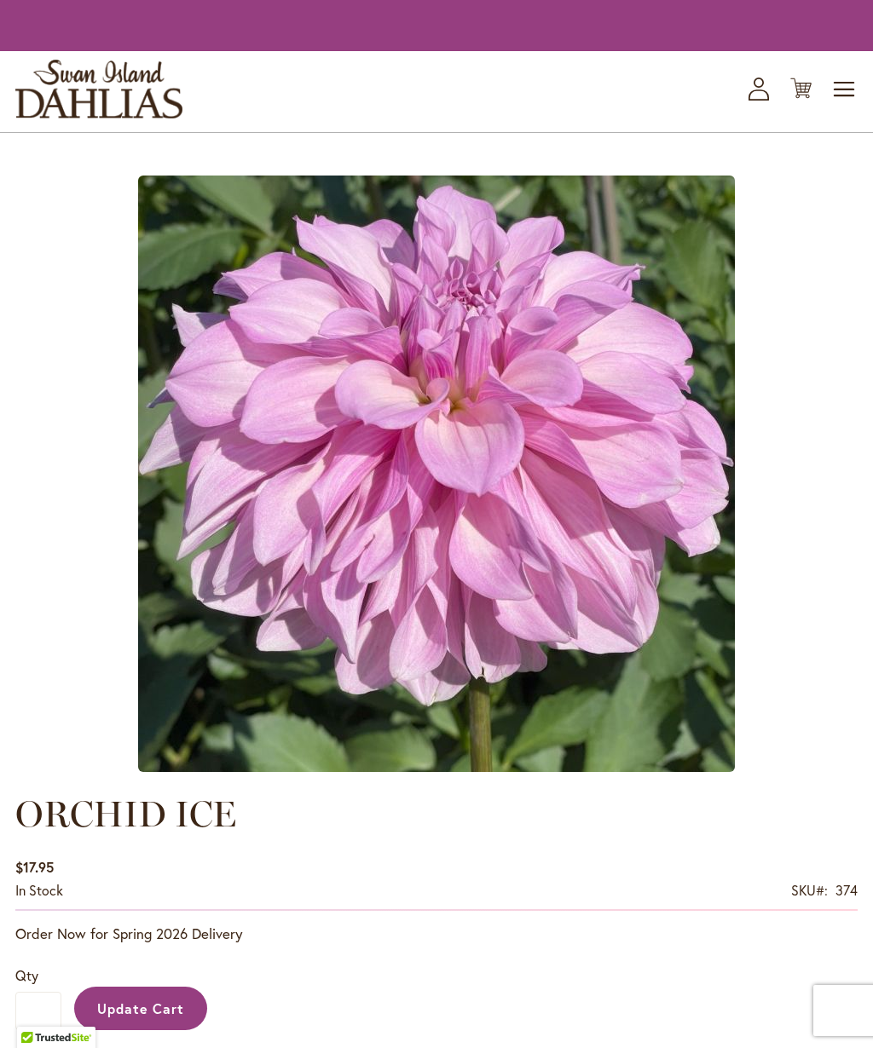
type input "*"
type input "******"
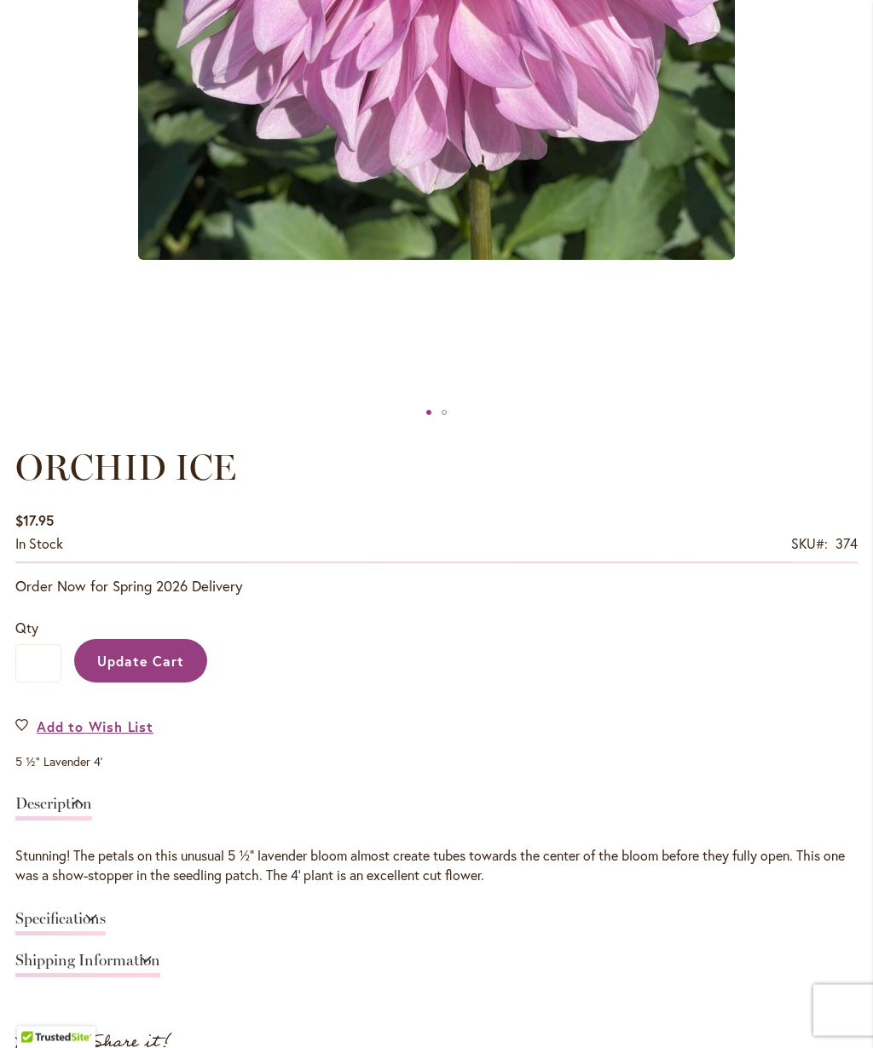
scroll to position [701, 0]
click at [22, 726] on link "Add to Wish List" at bounding box center [84, 727] width 138 height 20
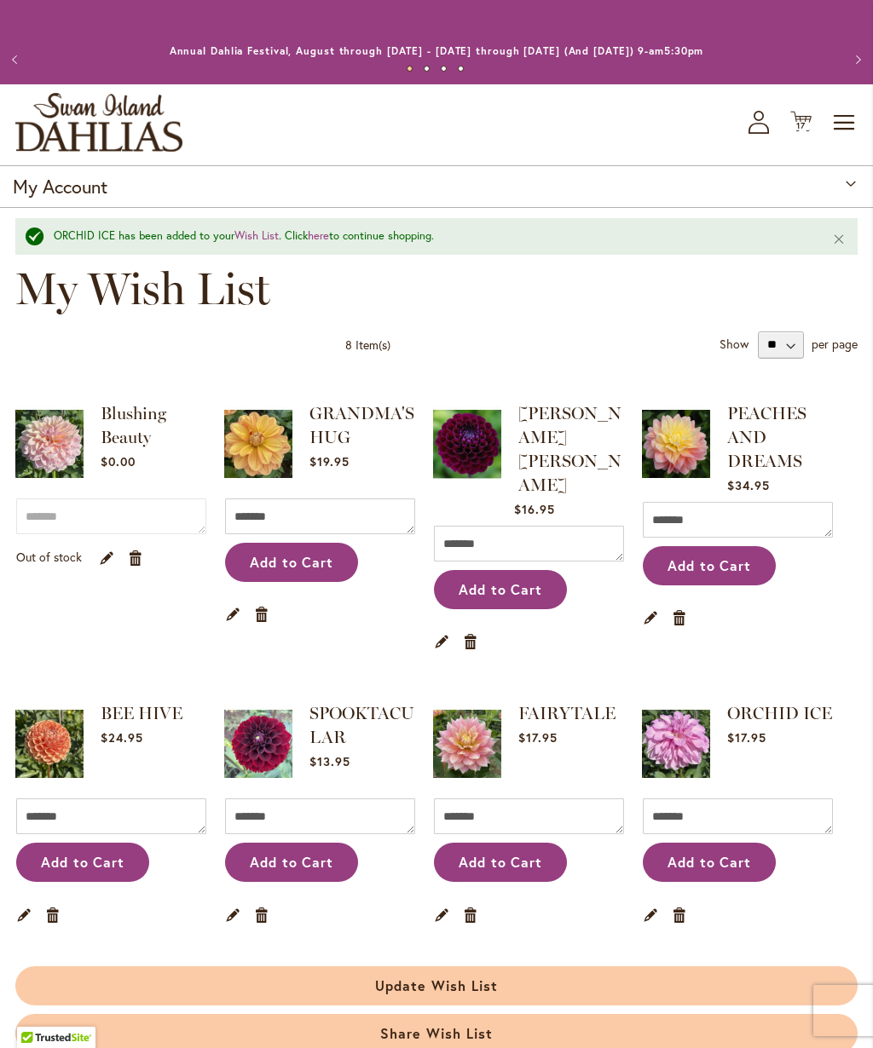
click at [804, 124] on span "17" at bounding box center [800, 125] width 9 height 11
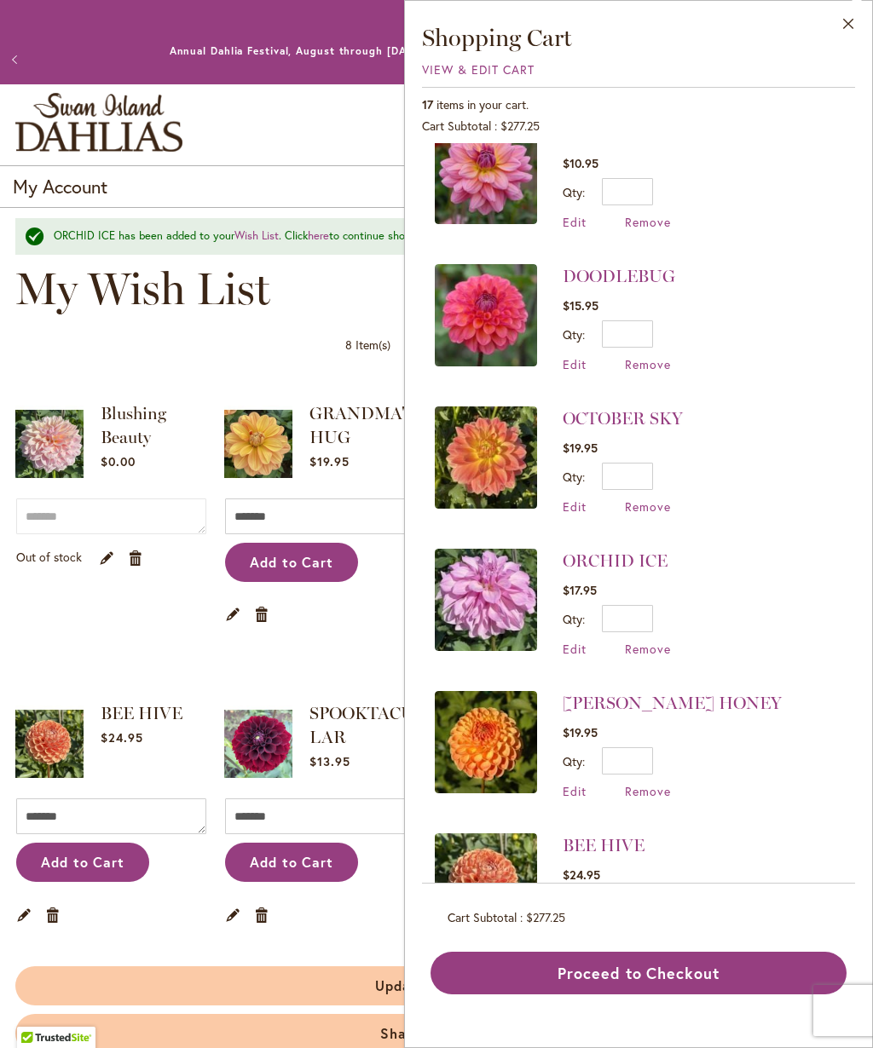
scroll to position [937, 0]
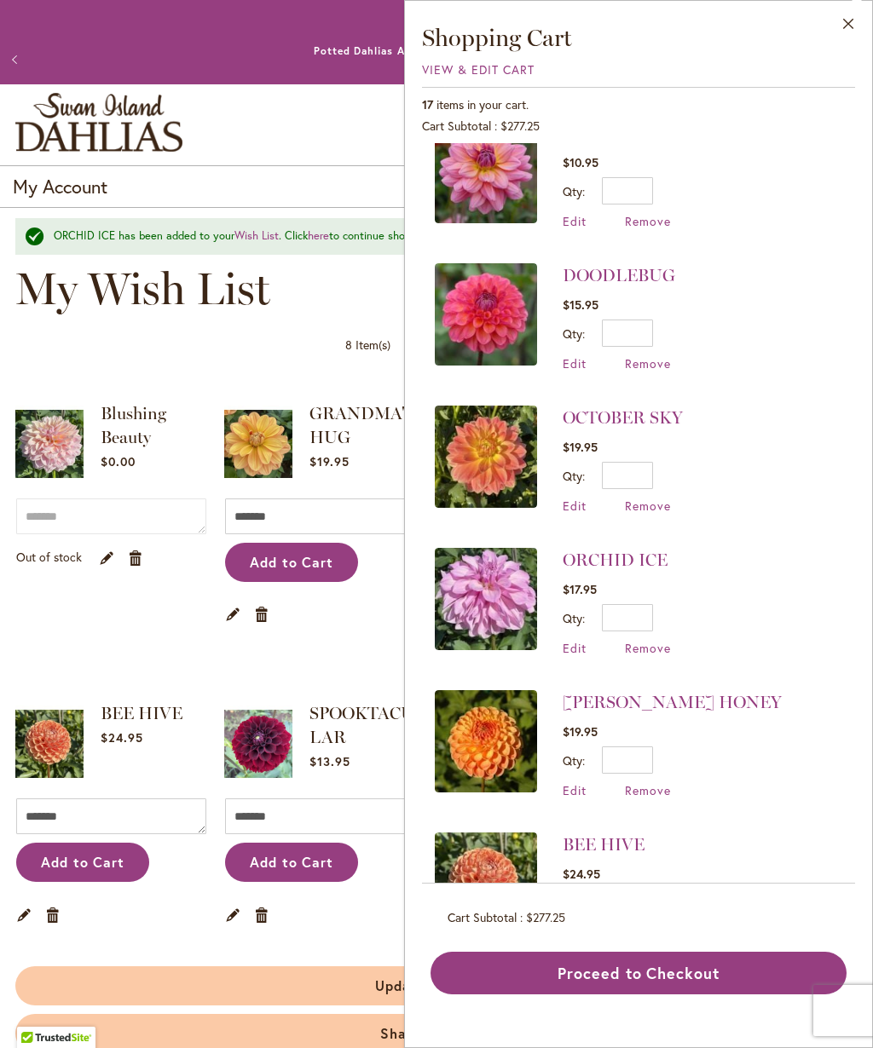
click at [661, 640] on span "Remove" at bounding box center [648, 648] width 46 height 16
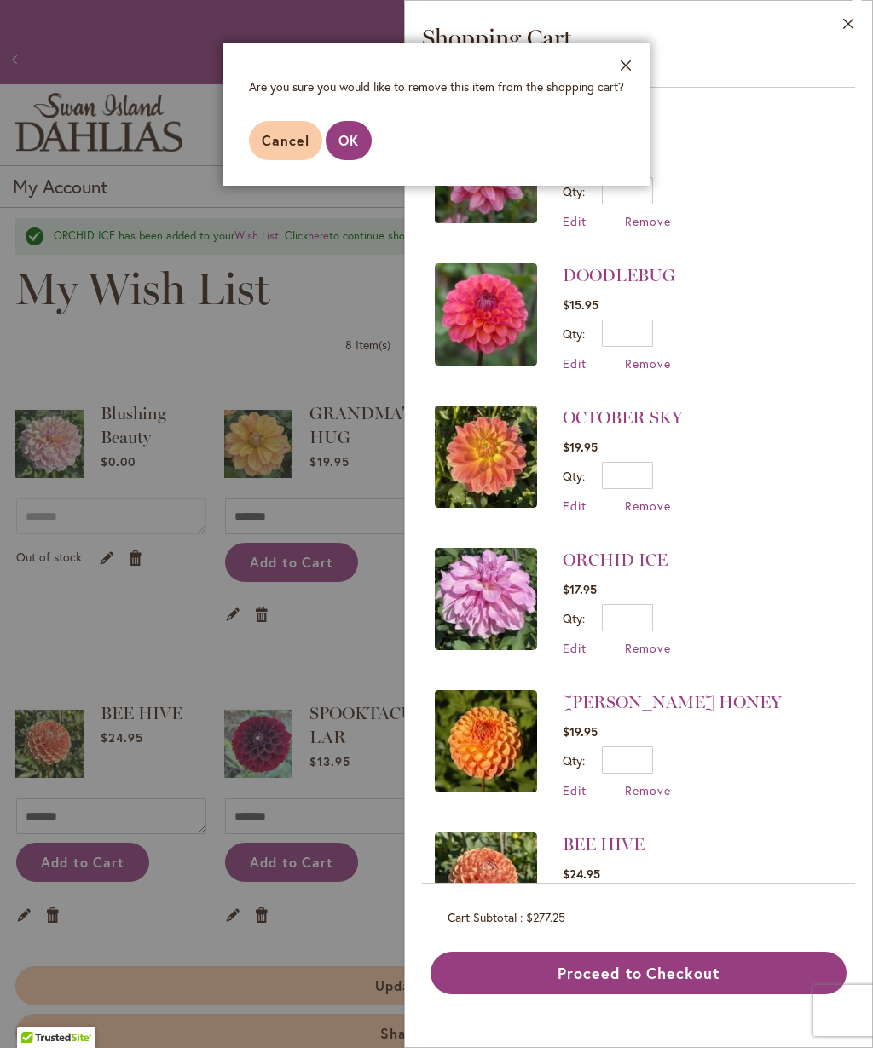
click at [355, 147] on span "OK" at bounding box center [348, 140] width 20 height 18
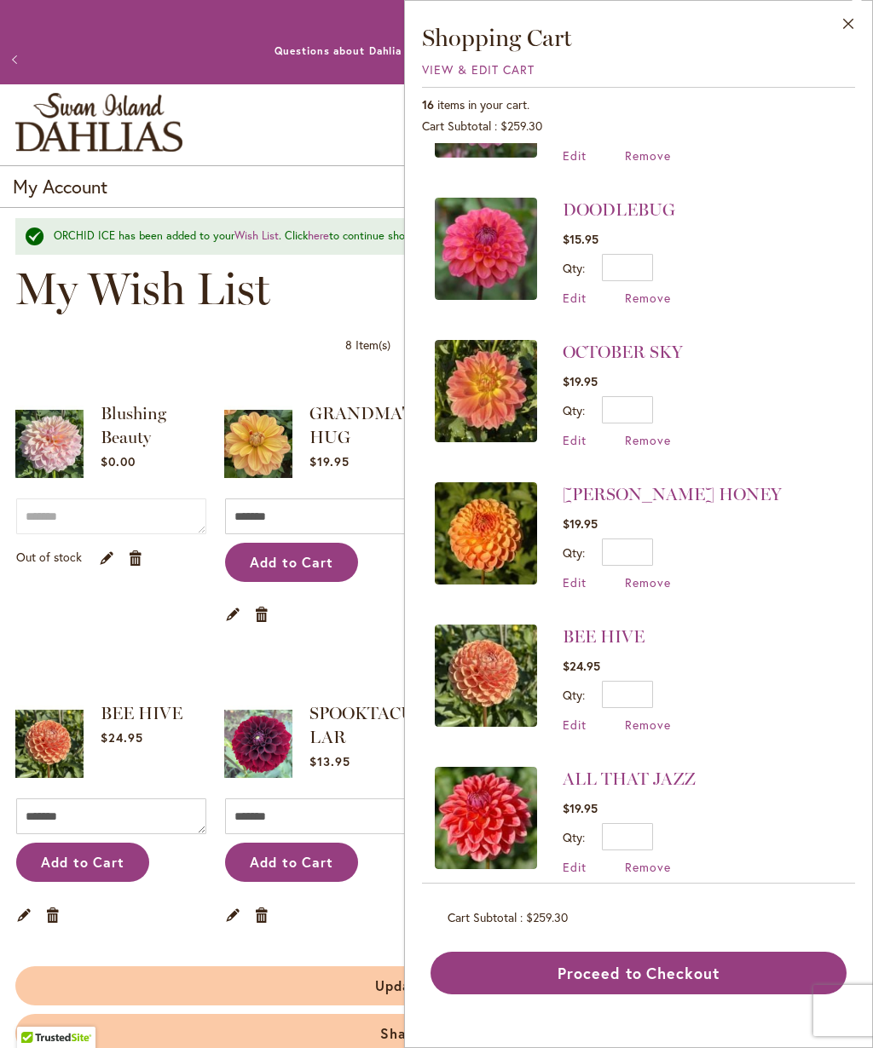
scroll to position [1008, 0]
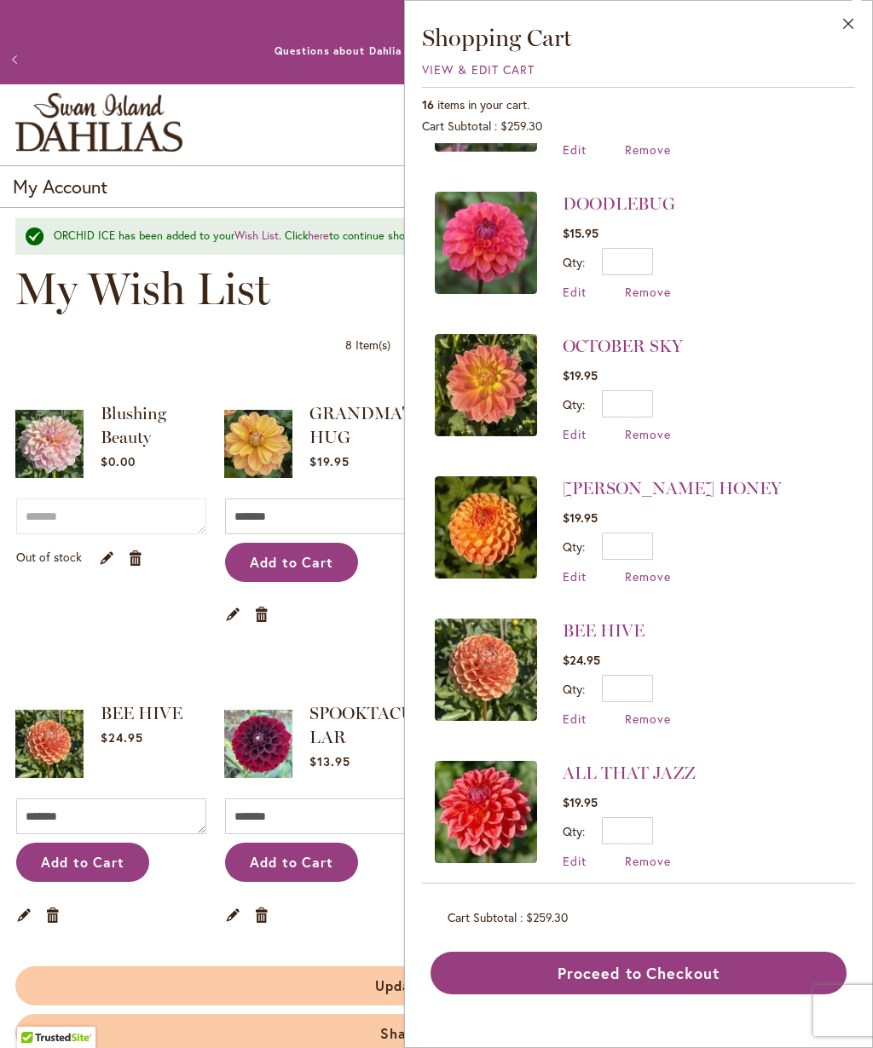
click at [582, 569] on span "Edit" at bounding box center [575, 577] width 24 height 16
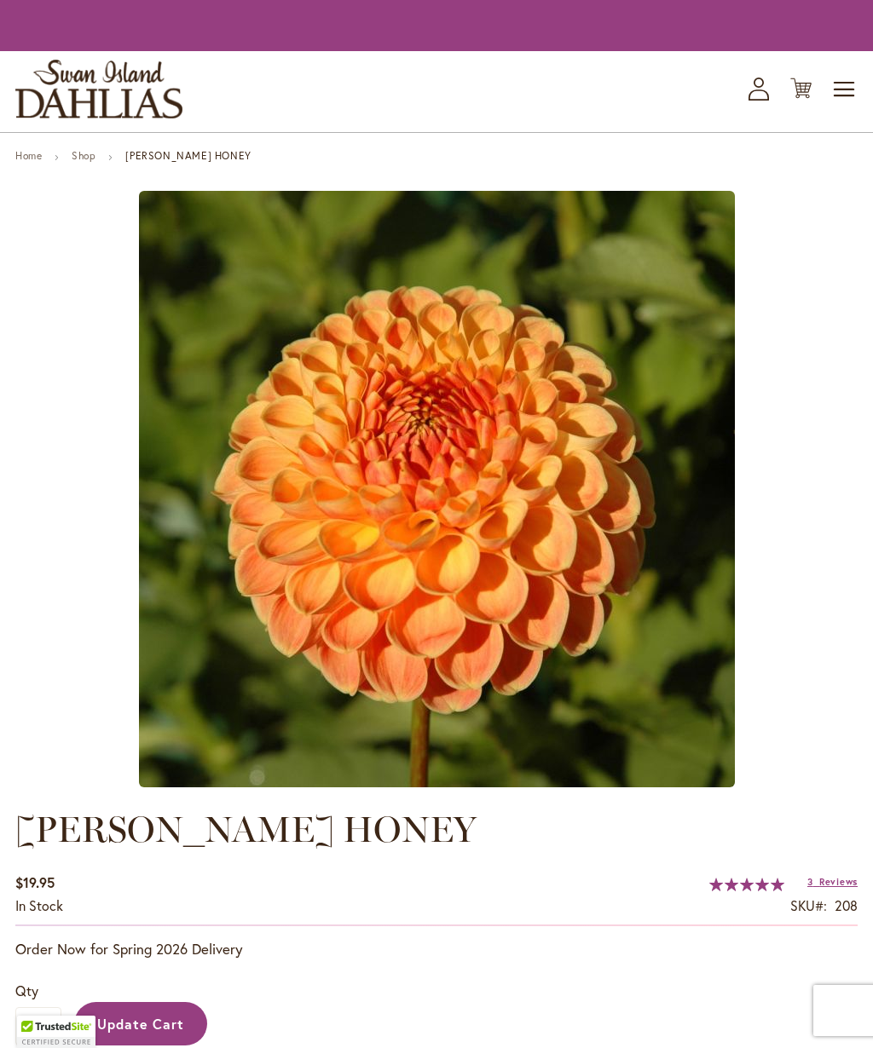
type input "******"
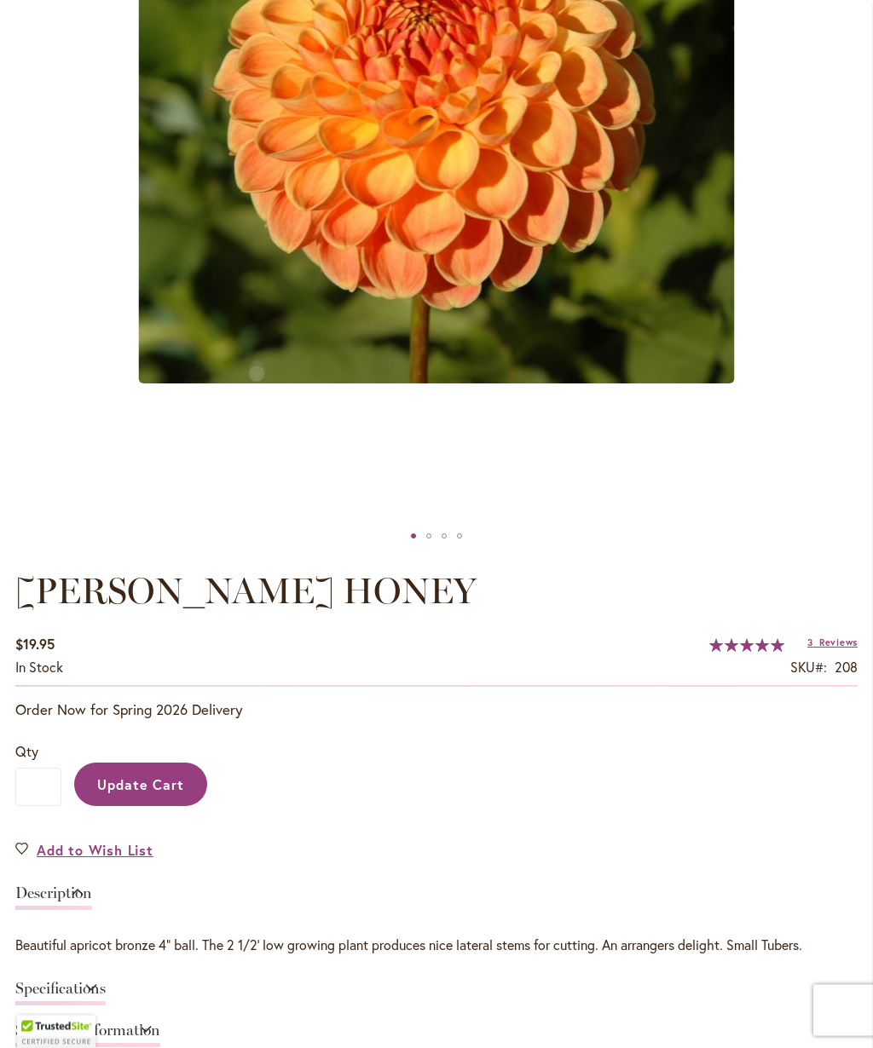
scroll to position [577, 0]
click at [20, 846] on link "Add to Wish List" at bounding box center [84, 850] width 138 height 20
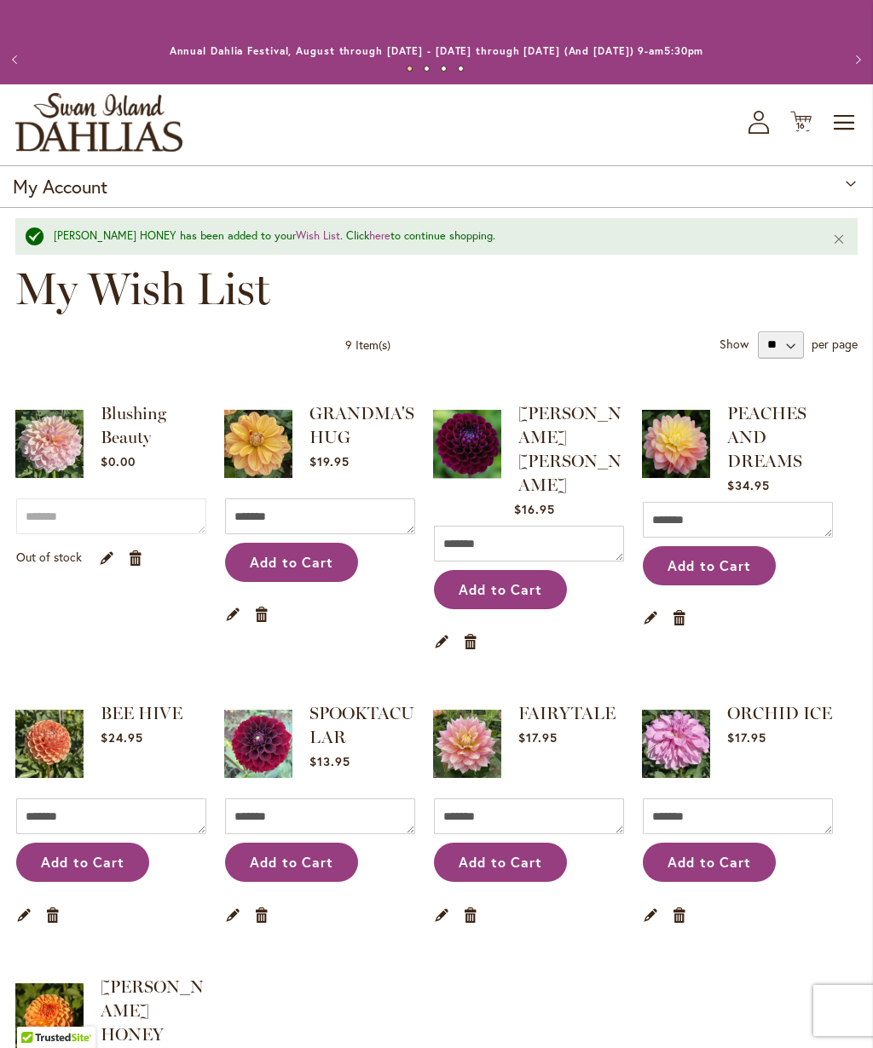
click at [810, 118] on icon "Cart .cls-1 { fill: #231f20; }" at bounding box center [800, 121] width 21 height 21
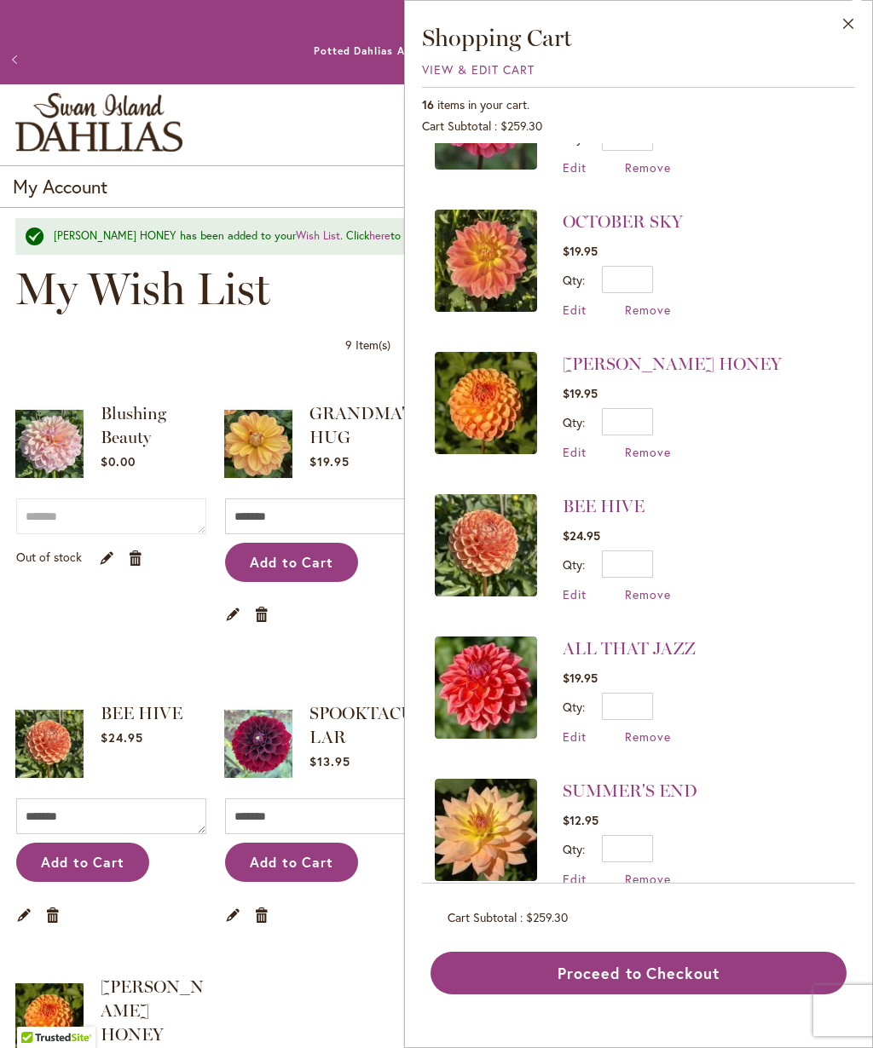
scroll to position [1132, 0]
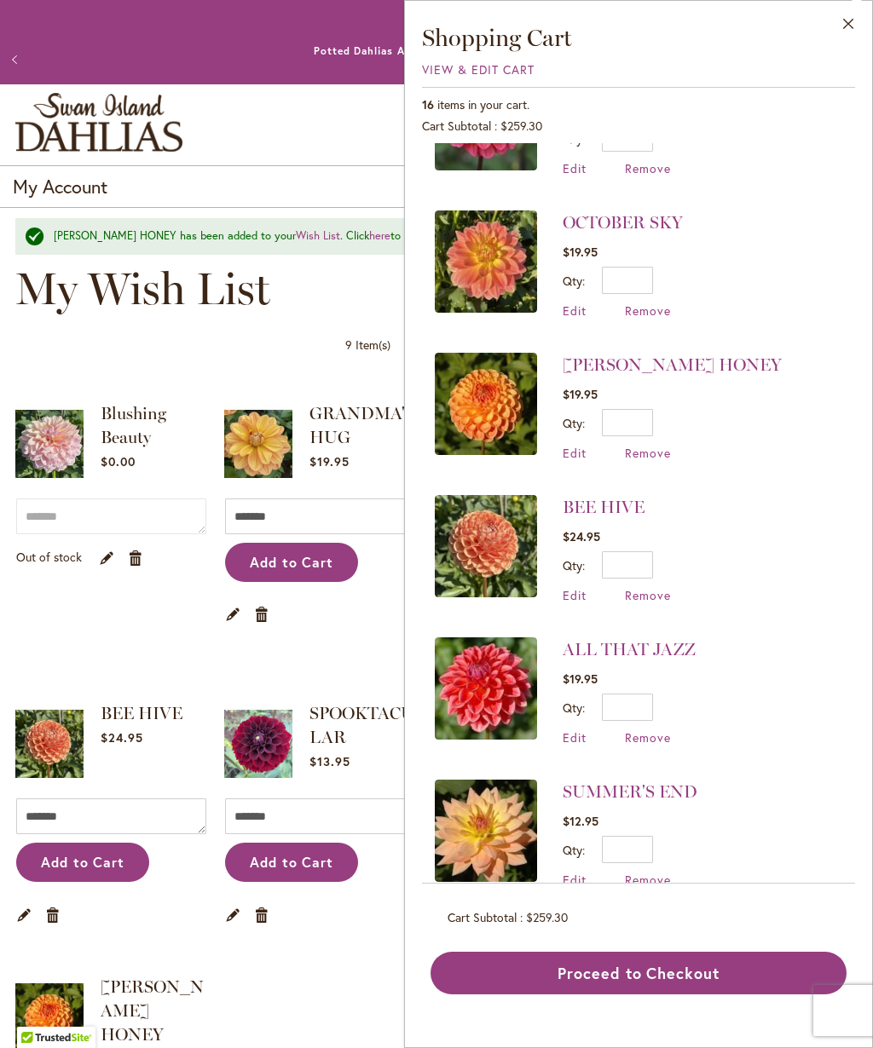
click at [649, 445] on span "Remove" at bounding box center [648, 453] width 46 height 16
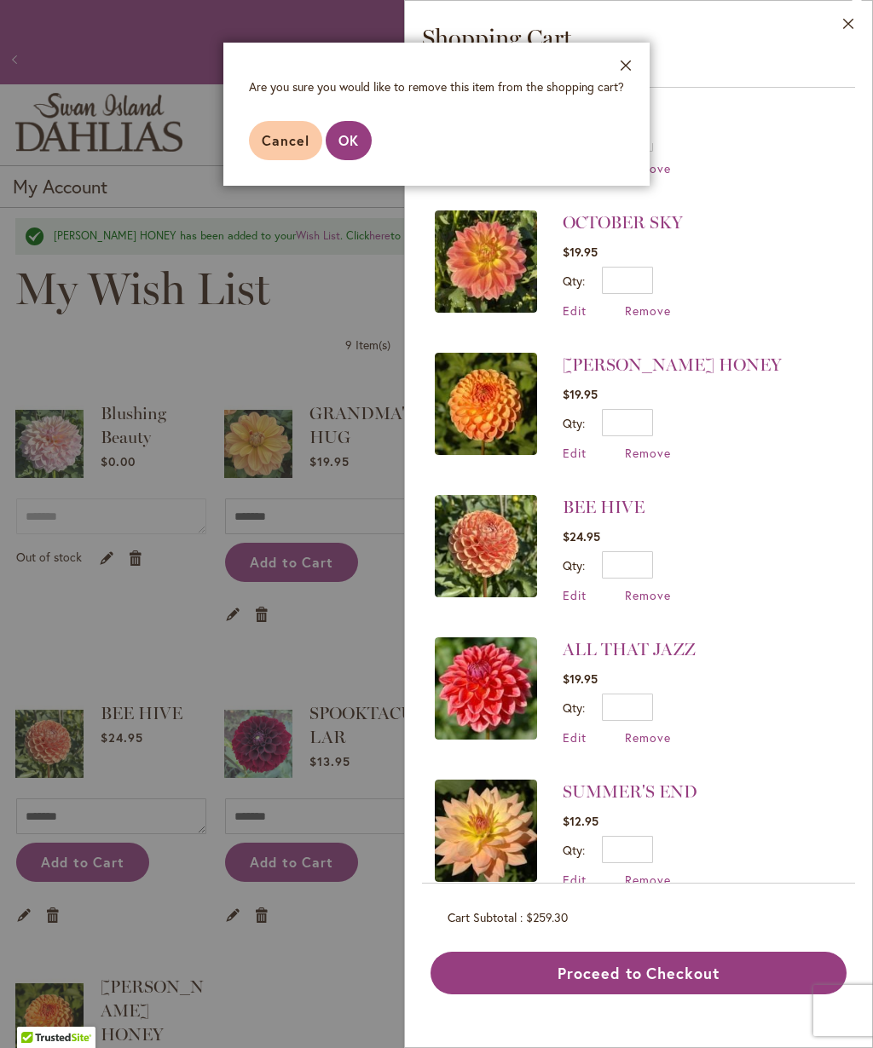
click at [347, 139] on span "OK" at bounding box center [348, 140] width 20 height 18
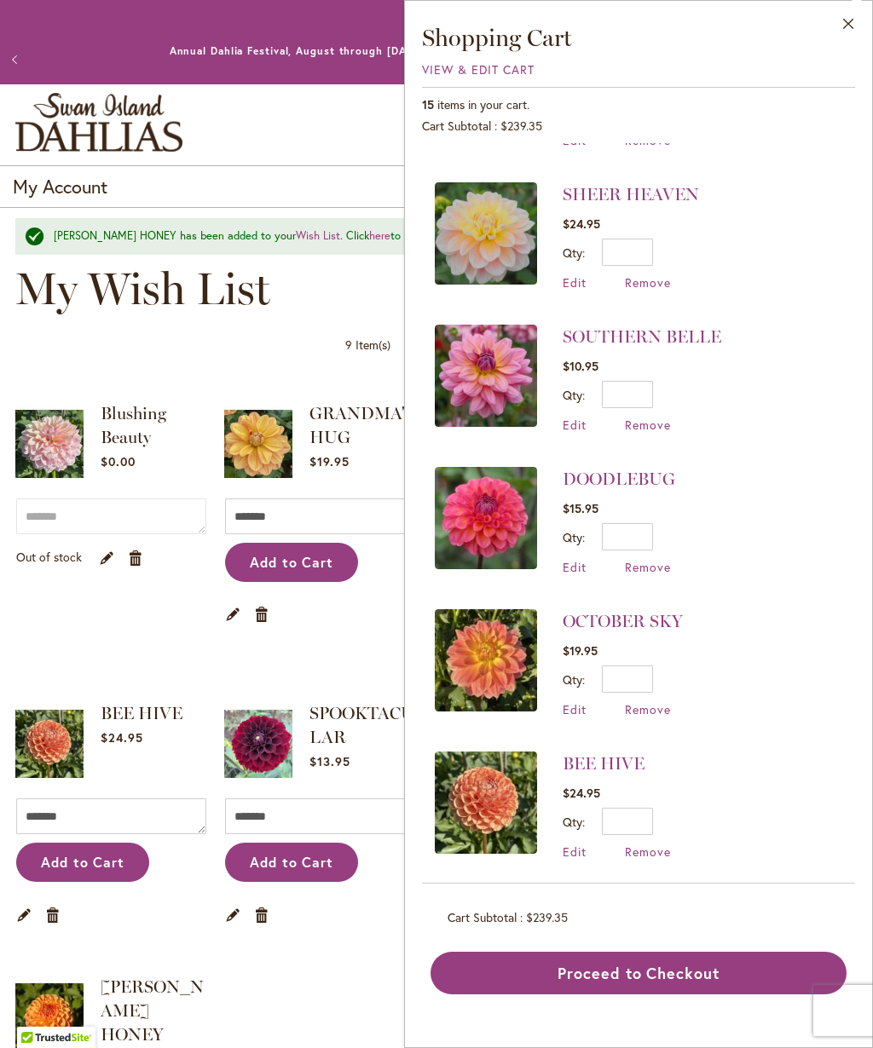
scroll to position [710, 0]
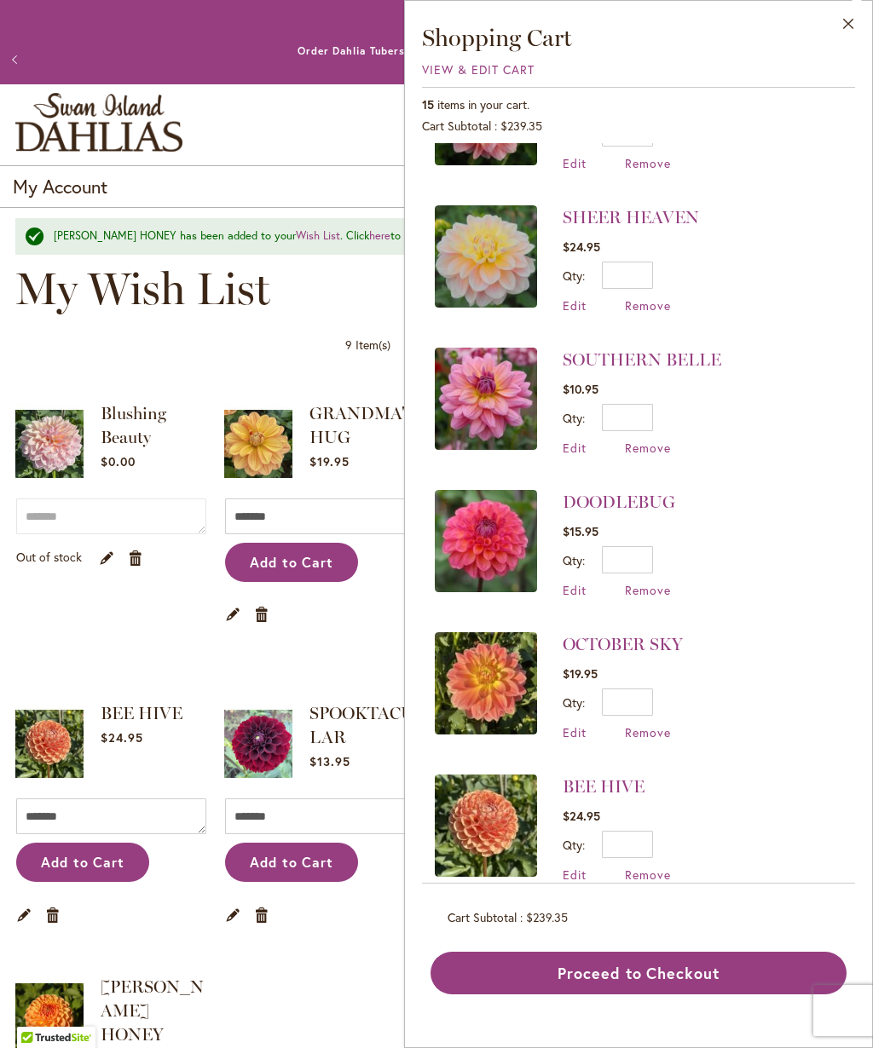
click at [581, 867] on span "Edit" at bounding box center [575, 875] width 24 height 16
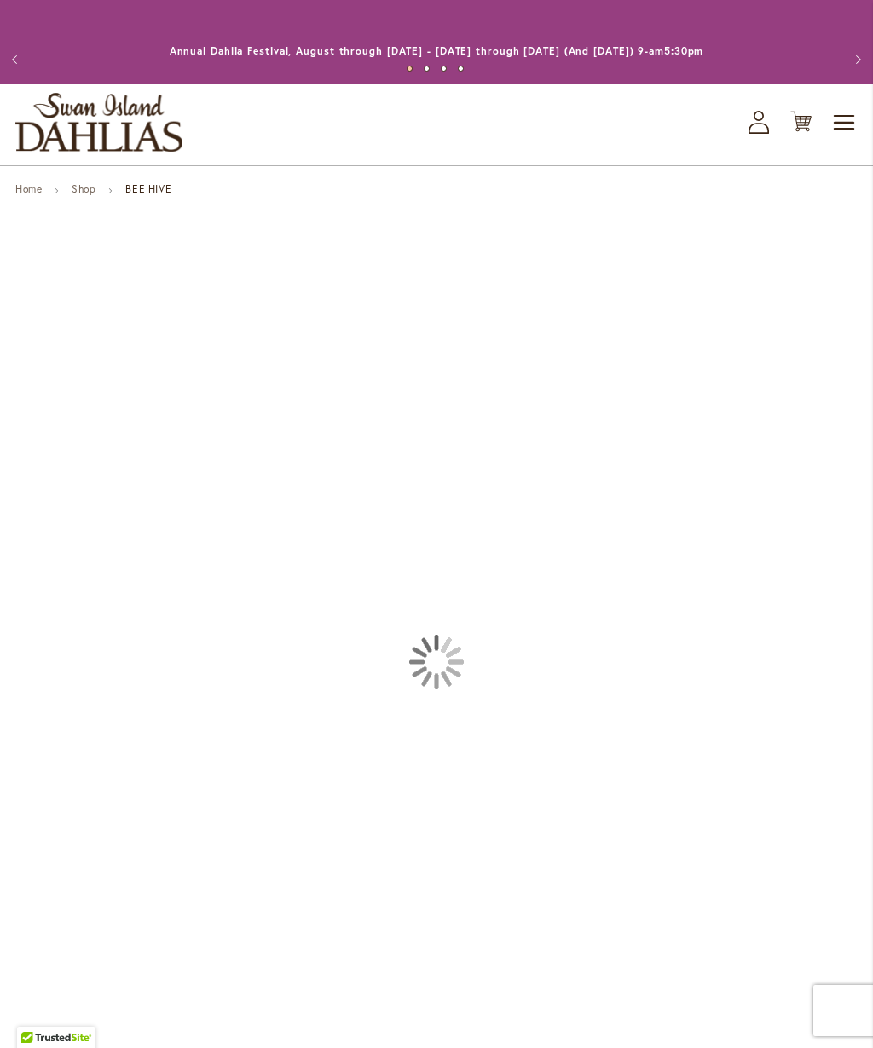
type input "******"
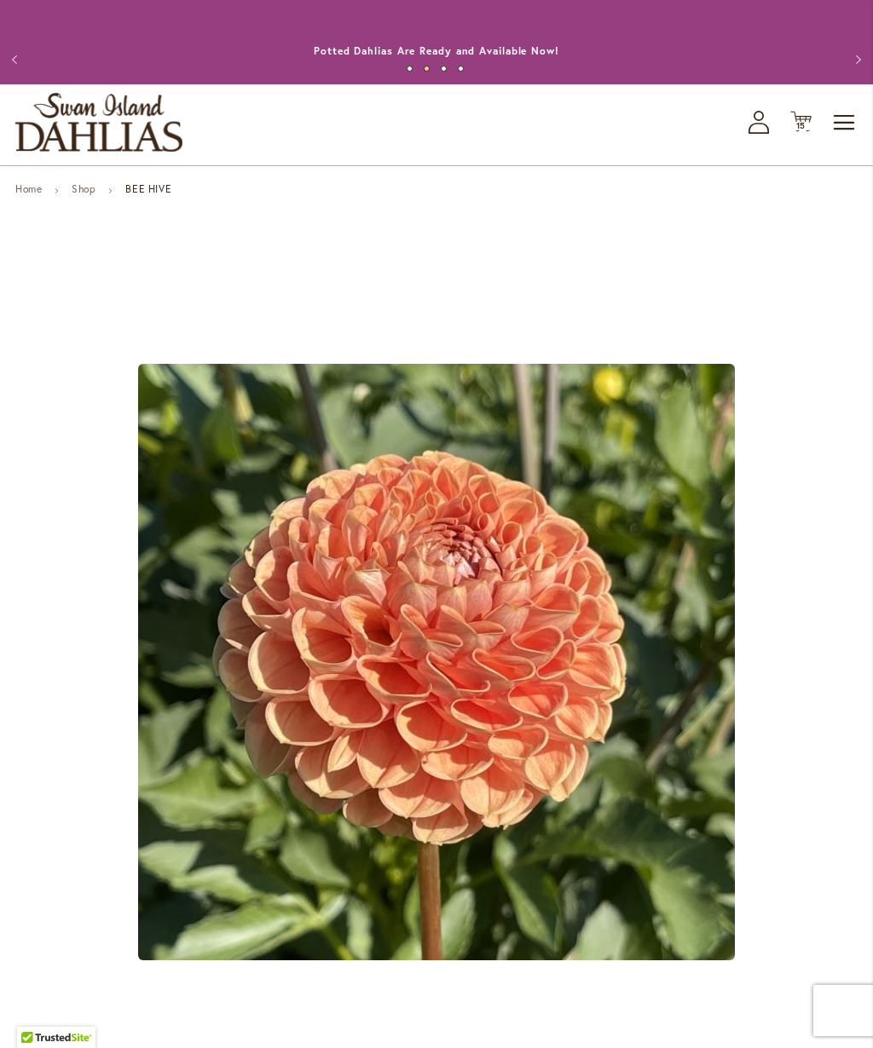
click at [805, 123] on span "15" at bounding box center [801, 125] width 10 height 11
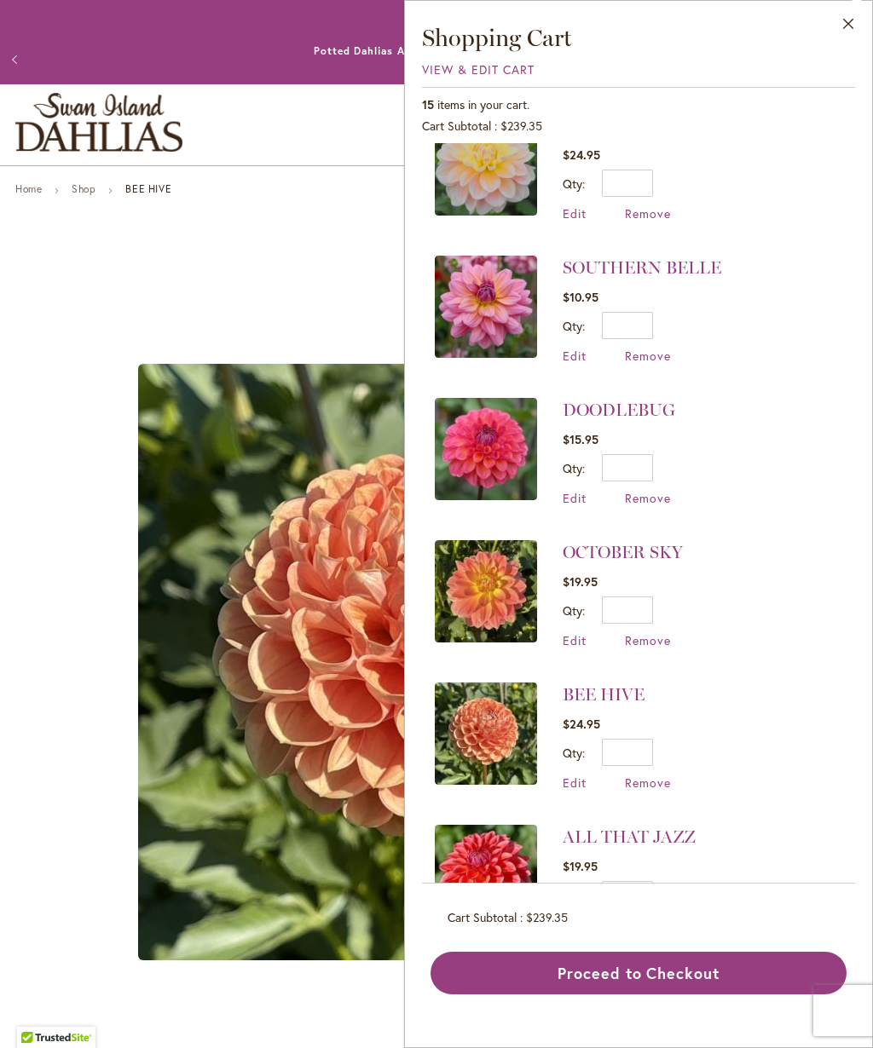
scroll to position [805, 0]
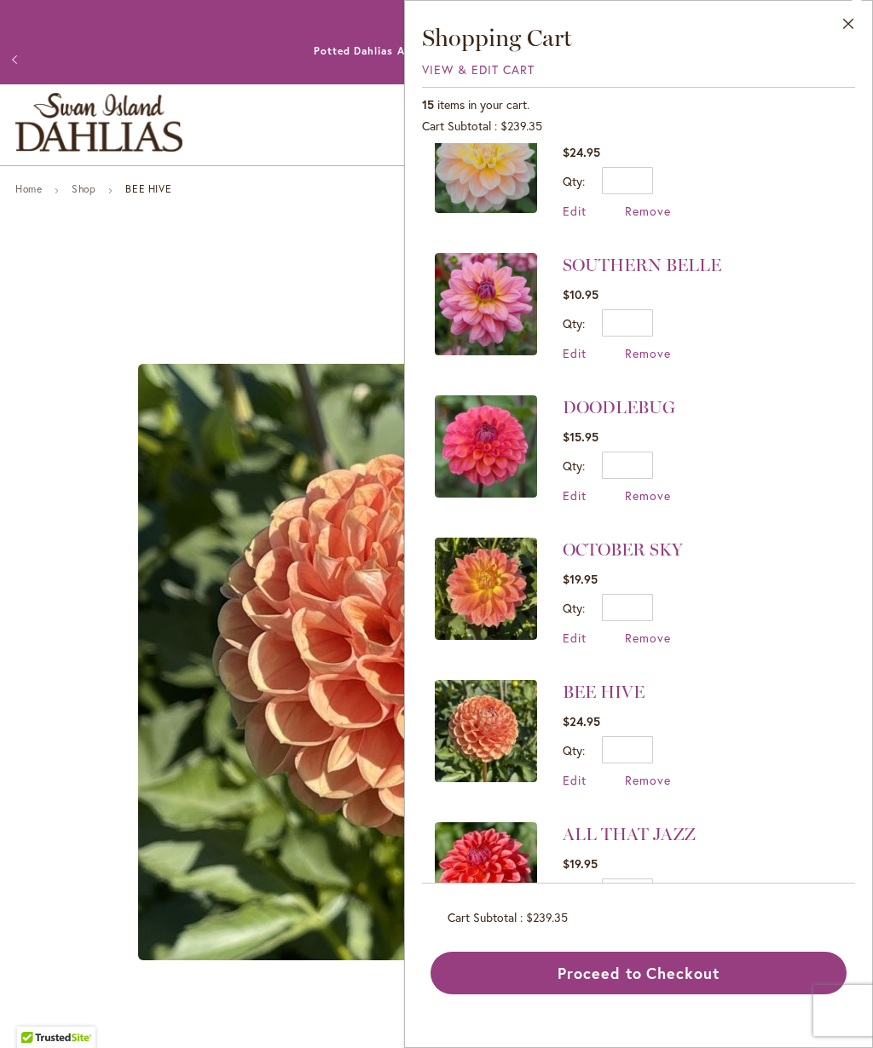
click at [666, 772] on span "Remove" at bounding box center [648, 780] width 46 height 16
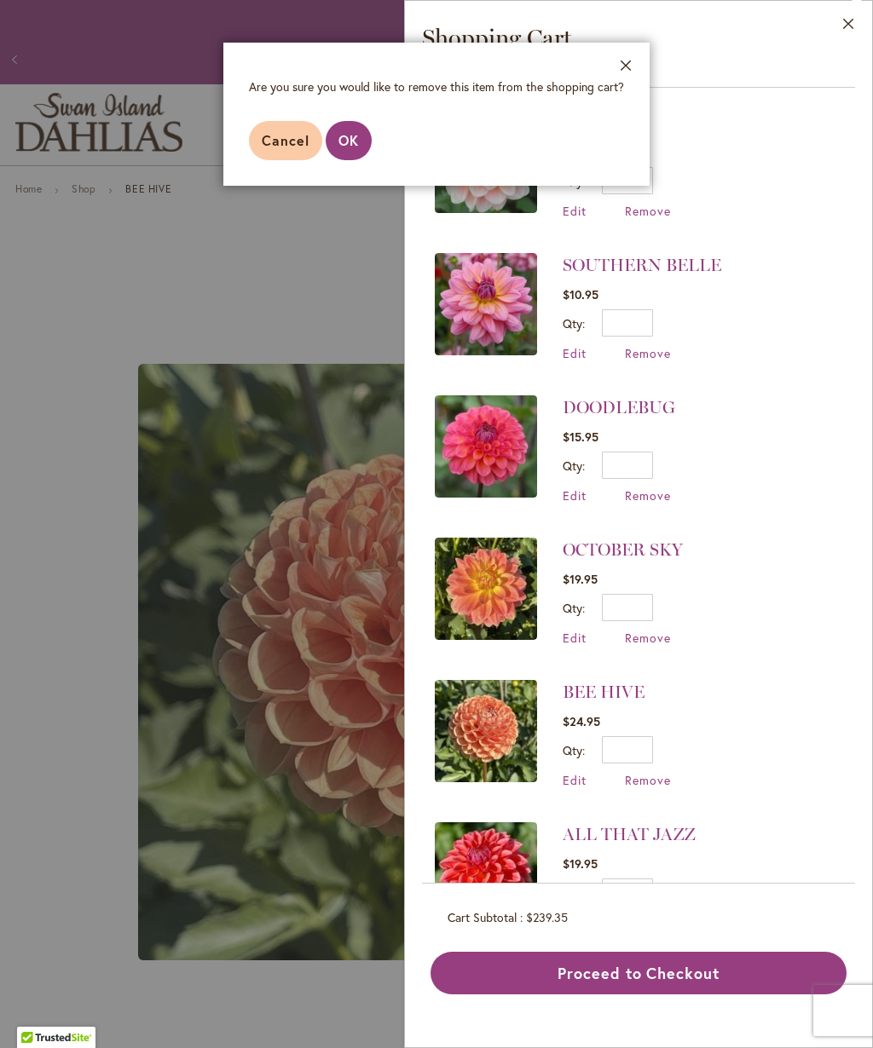
click at [353, 135] on span "OK" at bounding box center [348, 140] width 20 height 18
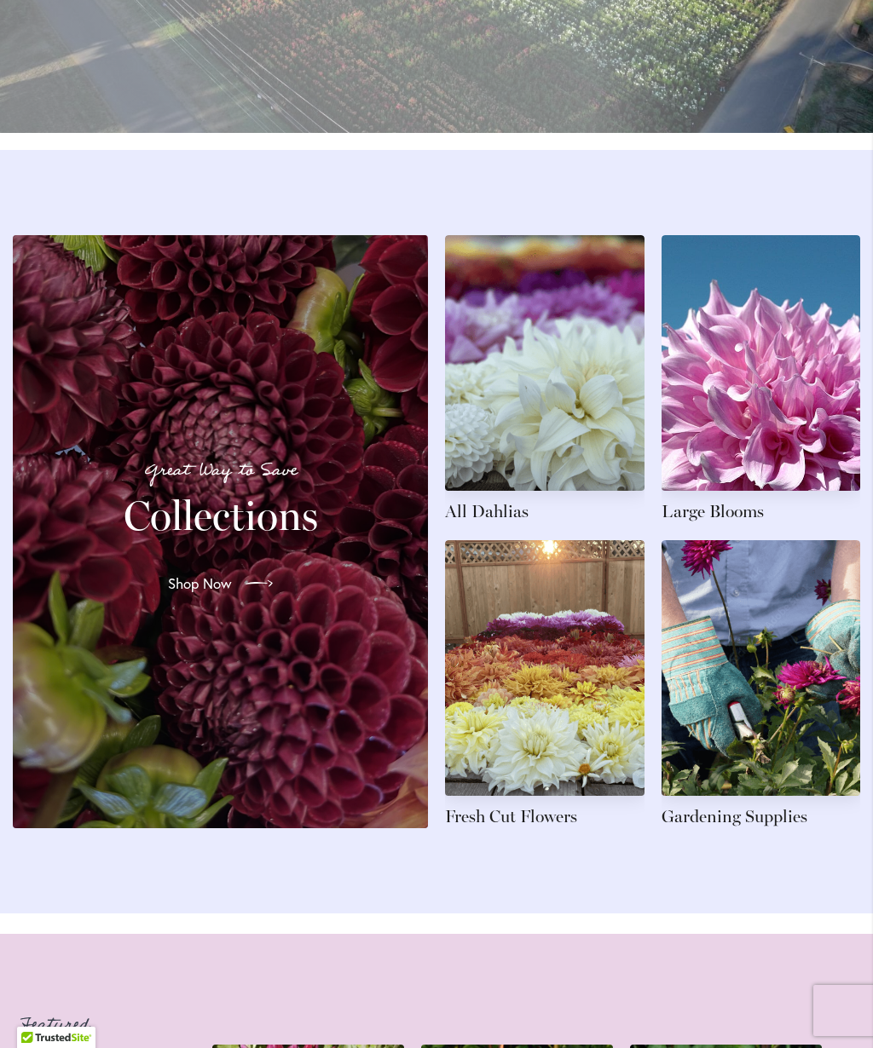
scroll to position [2381, 0]
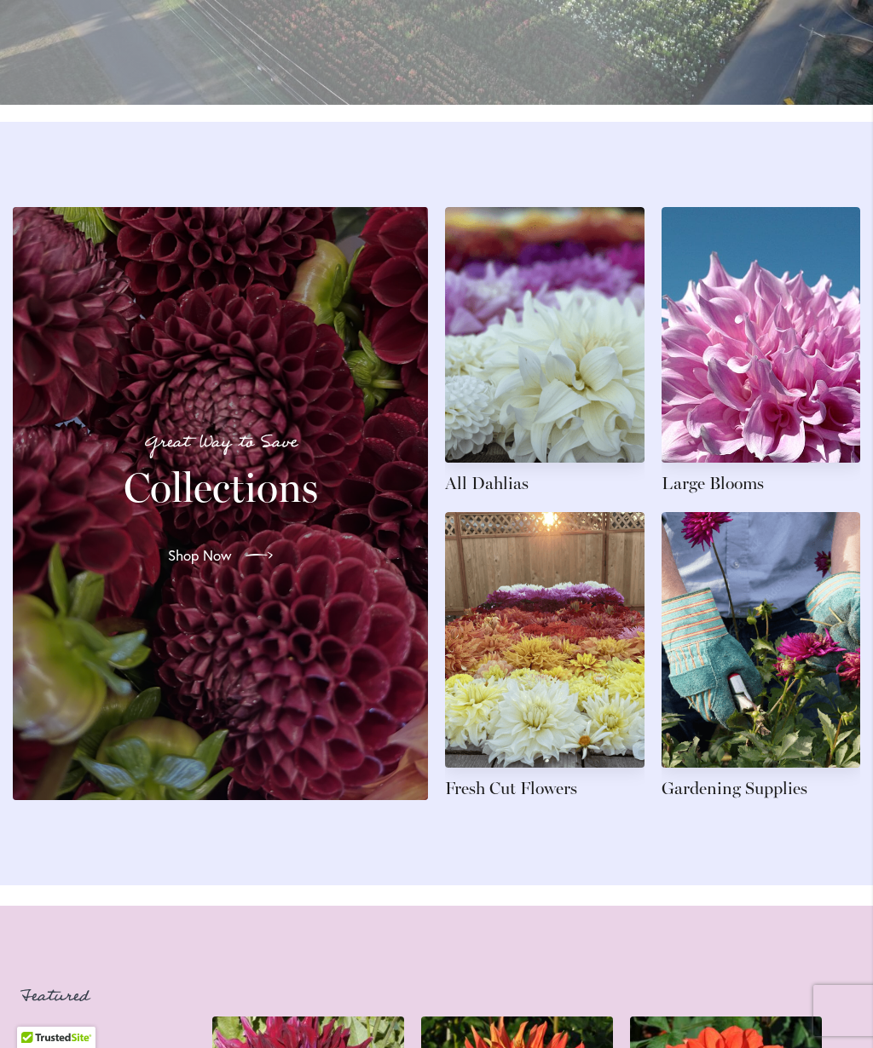
click at [503, 495] on link at bounding box center [544, 351] width 199 height 288
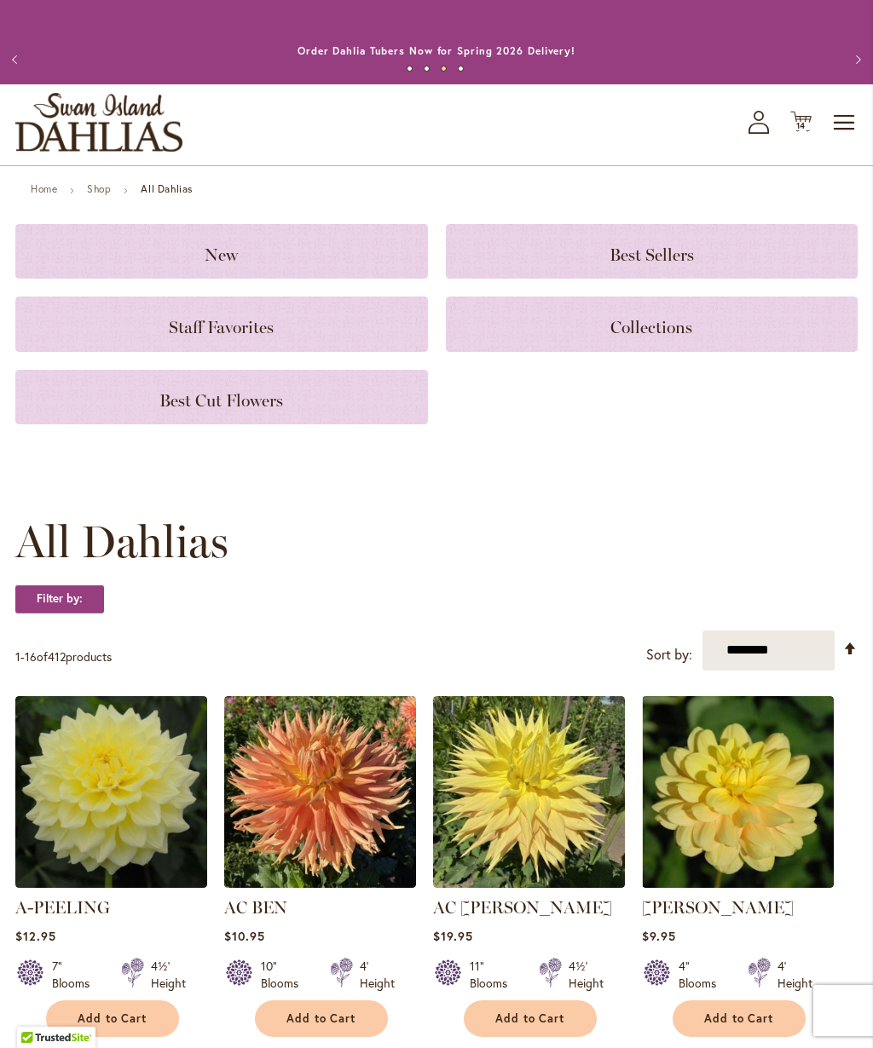
click at [760, 124] on icon "My Account" at bounding box center [758, 122] width 20 height 23
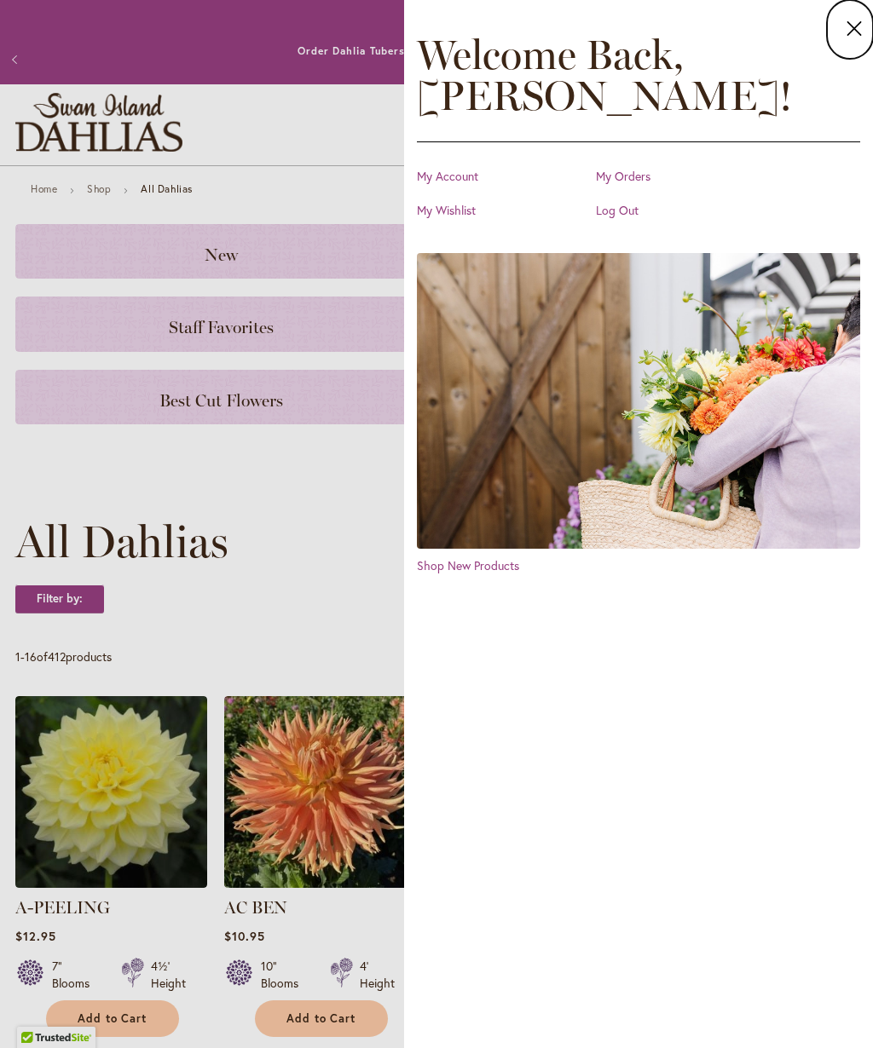
click at [404, 468] on dialog "Close Welcome Back, Marnie ! My Account My Orders My Wishlist Log Out Shop New …" at bounding box center [638, 524] width 469 height 1048
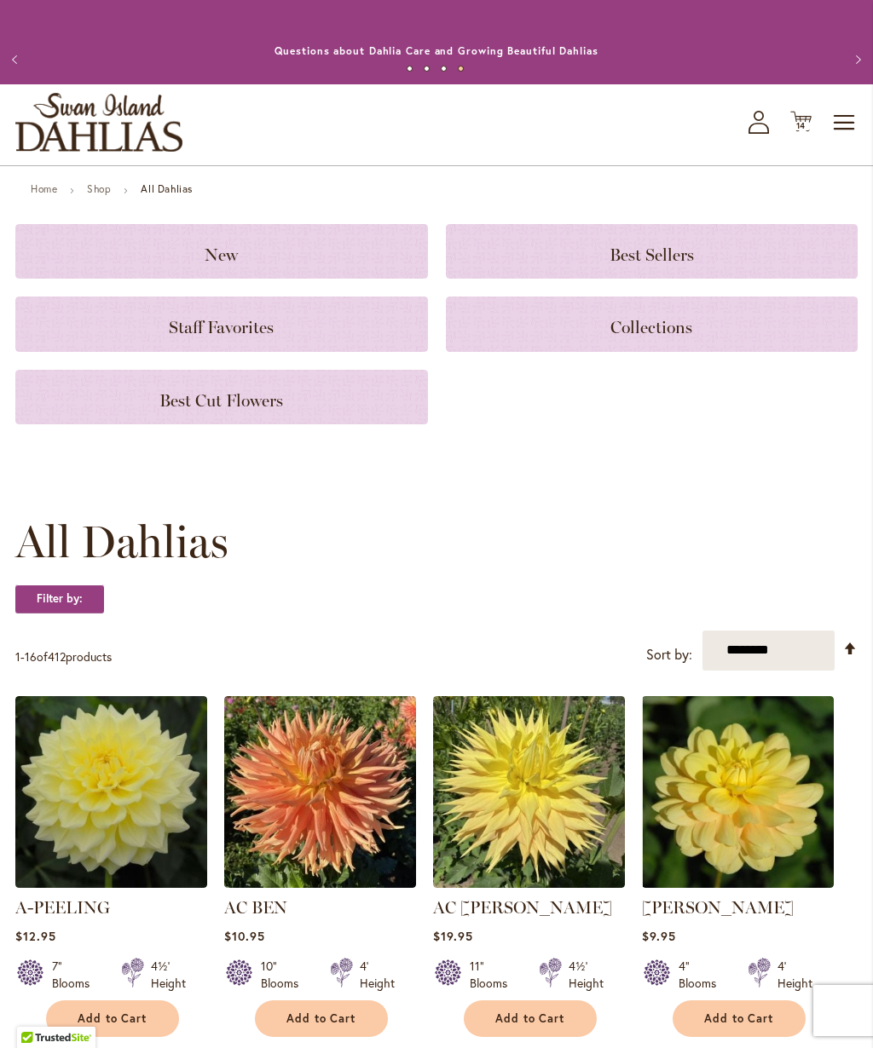
click at [861, 68] on button "Next" at bounding box center [856, 60] width 34 height 34
click at [863, 55] on button "Next" at bounding box center [856, 60] width 34 height 34
click at [863, 49] on button "Next" at bounding box center [856, 60] width 34 height 34
click at [864, 50] on button "Next" at bounding box center [856, 60] width 34 height 34
click at [849, 124] on span "Toggle Nav" at bounding box center [845, 123] width 26 height 34
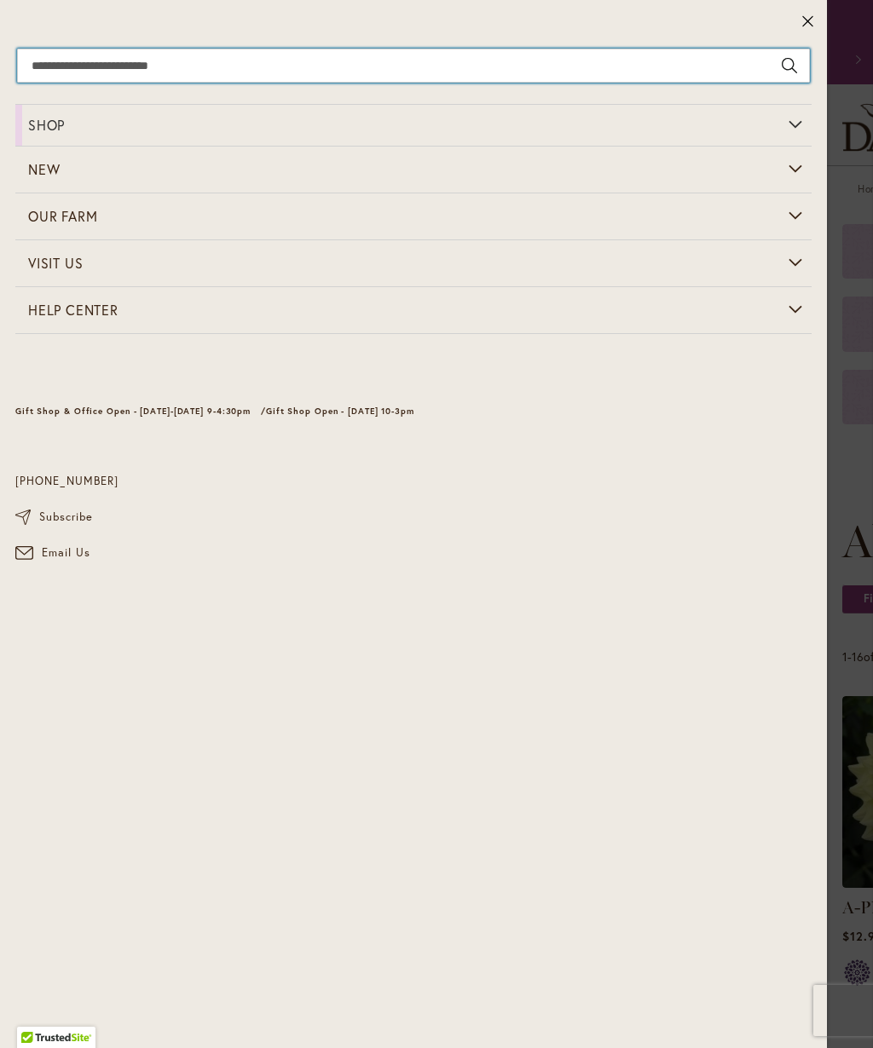
click at [463, 55] on input "Search" at bounding box center [413, 66] width 793 height 34
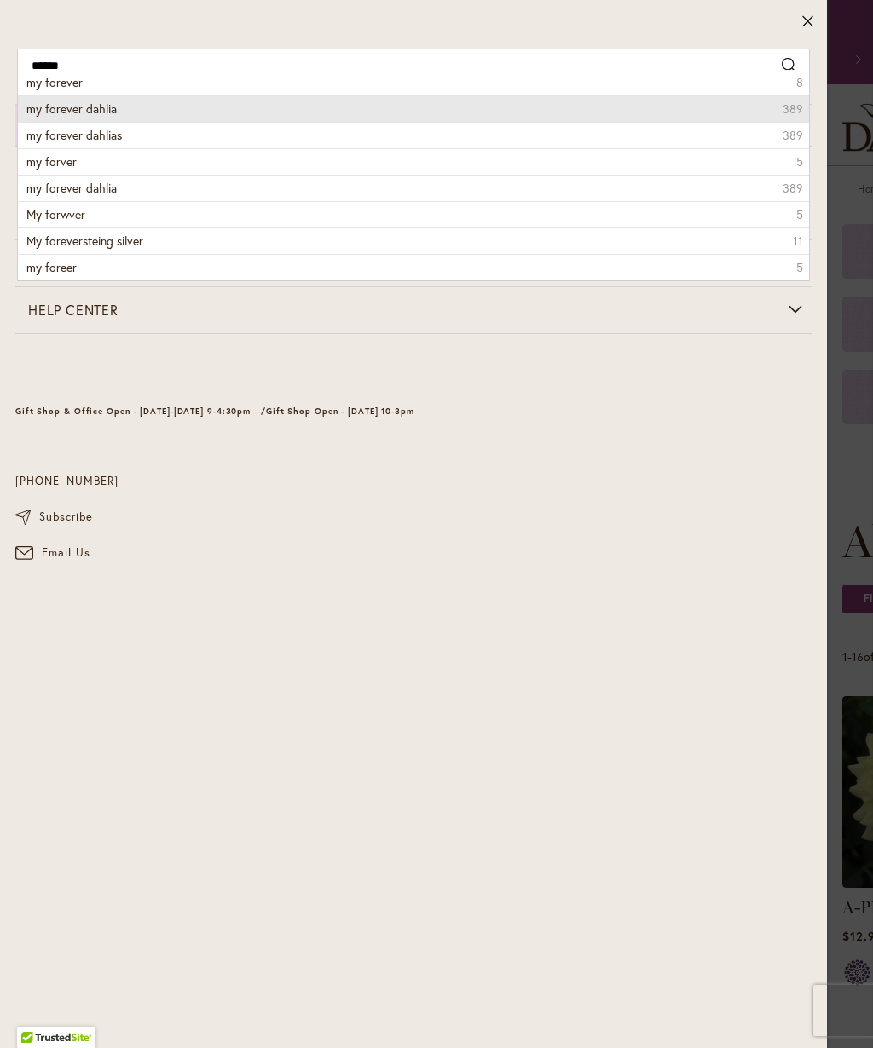
click at [198, 120] on li "my forever dahlia 389" at bounding box center [413, 108] width 791 height 26
type input "**********"
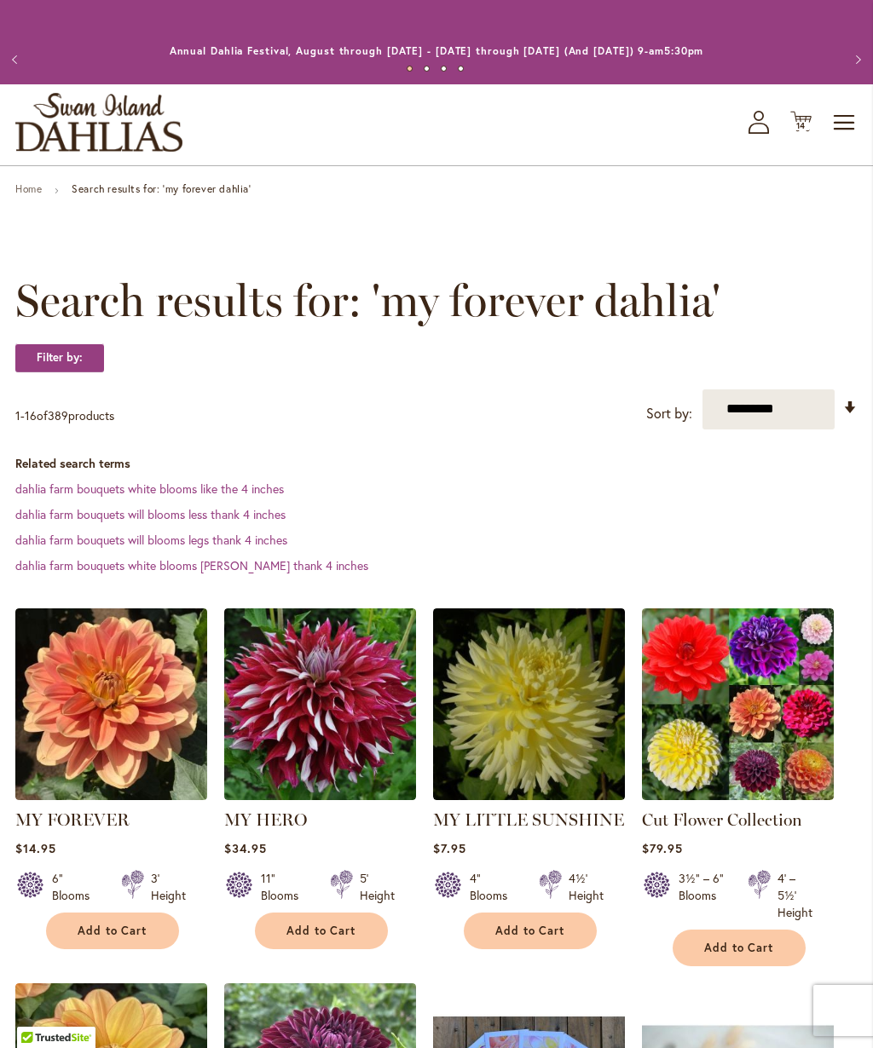
click at [113, 929] on span "Add to Cart" at bounding box center [113, 931] width 70 height 14
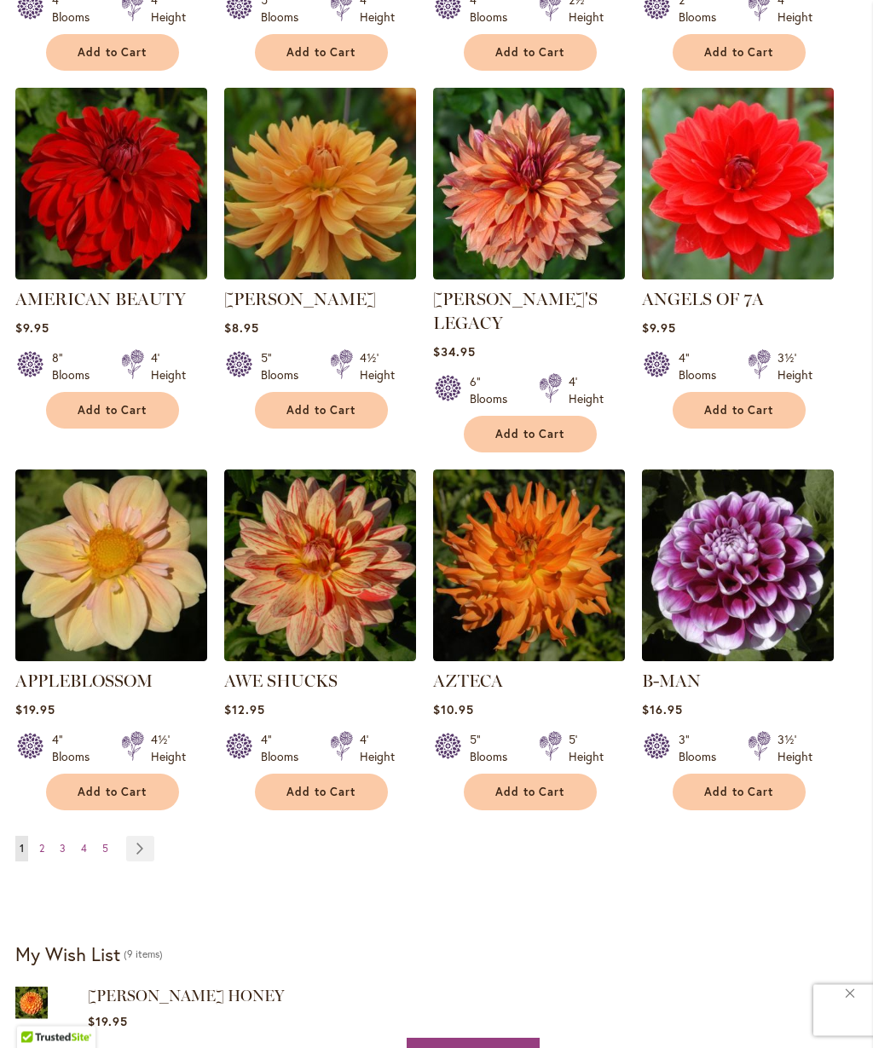
scroll to position [1325, 0]
click at [151, 836] on link "Page Next" at bounding box center [140, 849] width 28 height 26
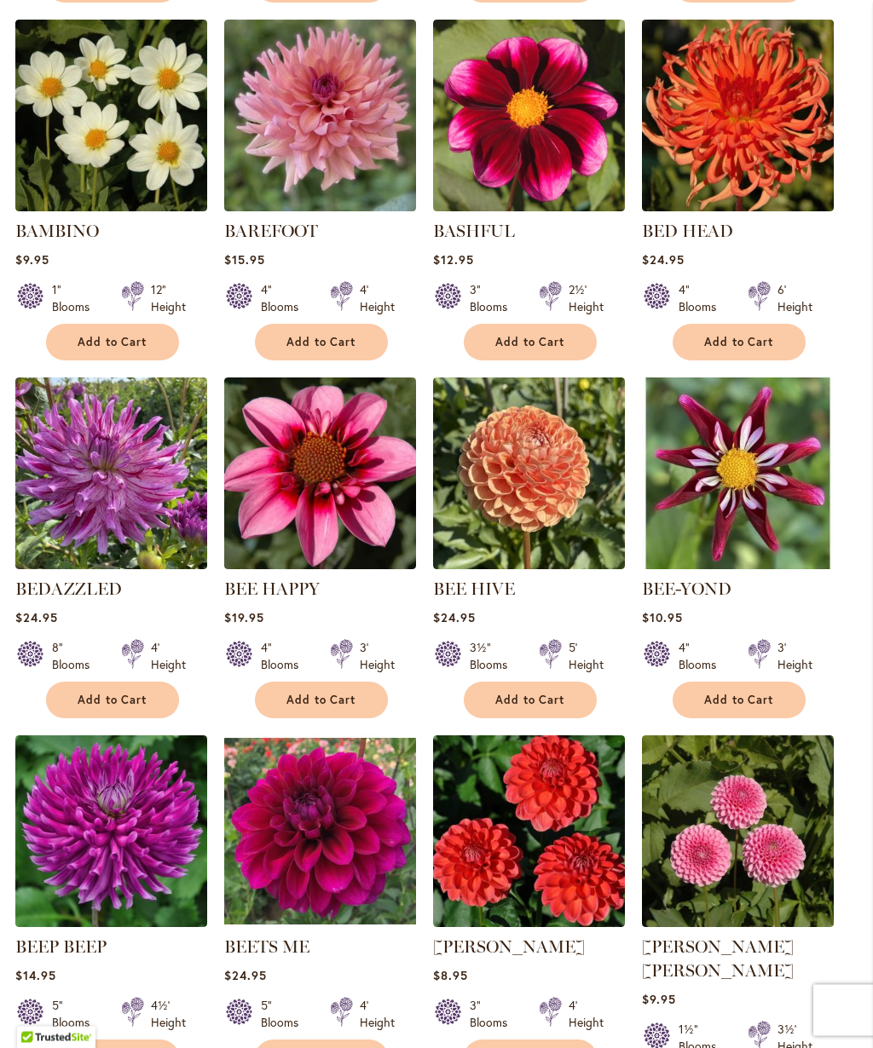
scroll to position [1036, 0]
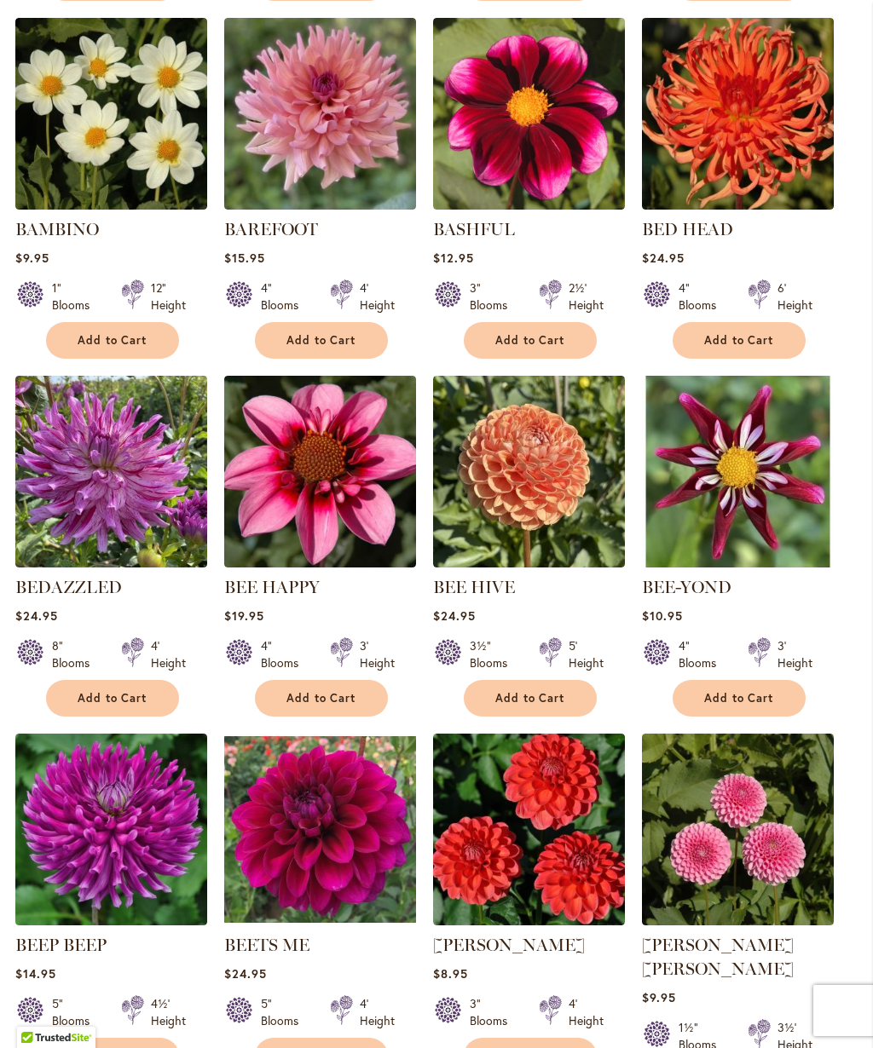
click at [352, 517] on img at bounding box center [320, 472] width 192 height 192
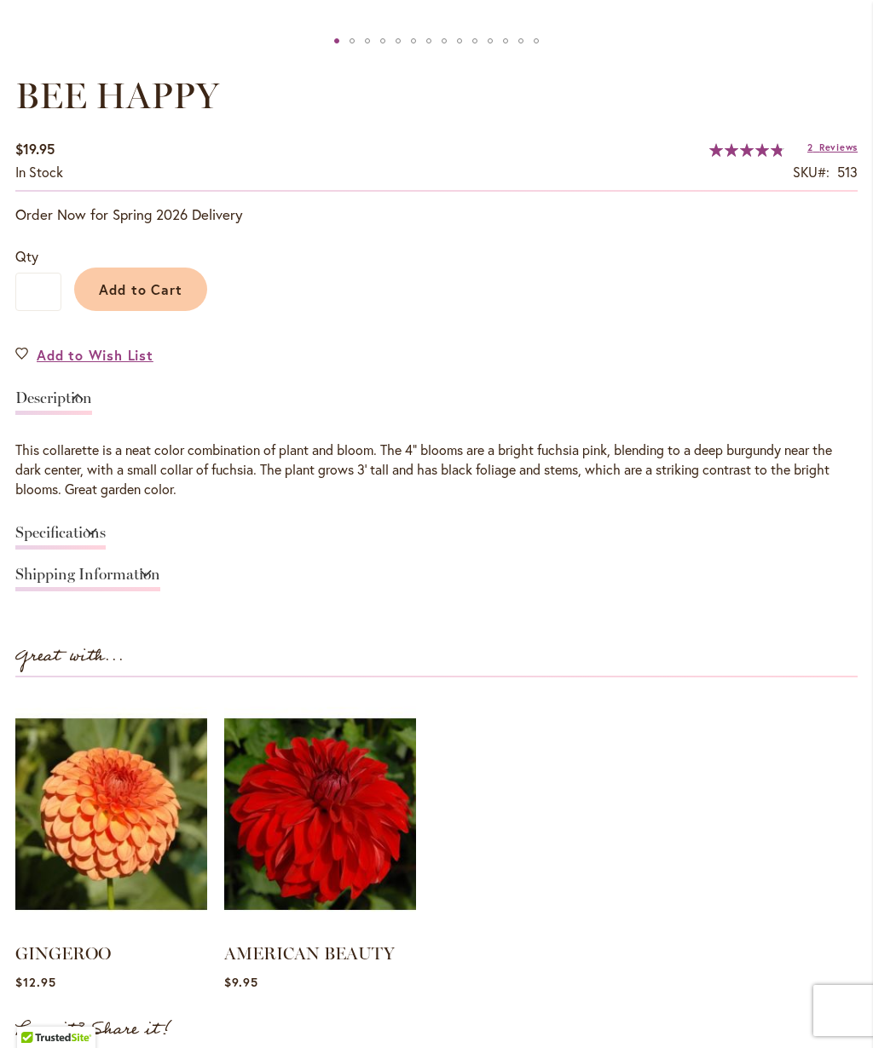
scroll to position [1020, 0]
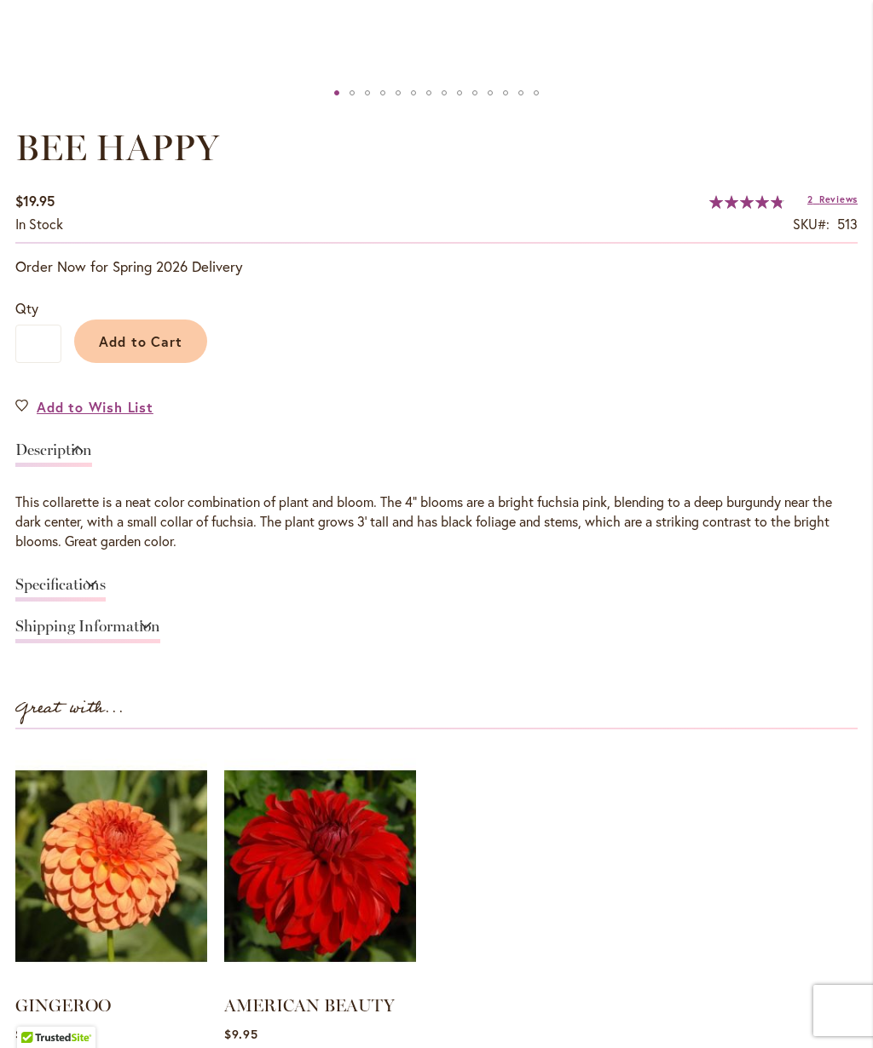
click at [42, 580] on link "Specifications" at bounding box center [60, 589] width 90 height 25
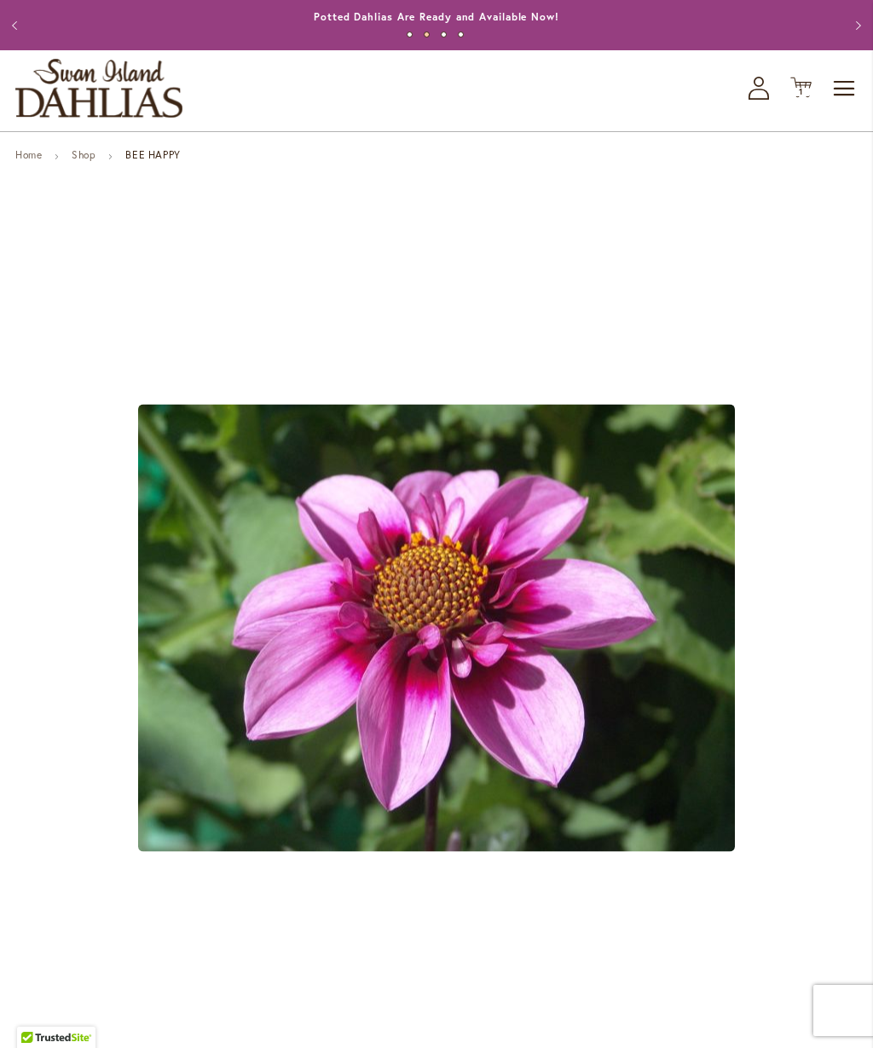
scroll to position [0, 0]
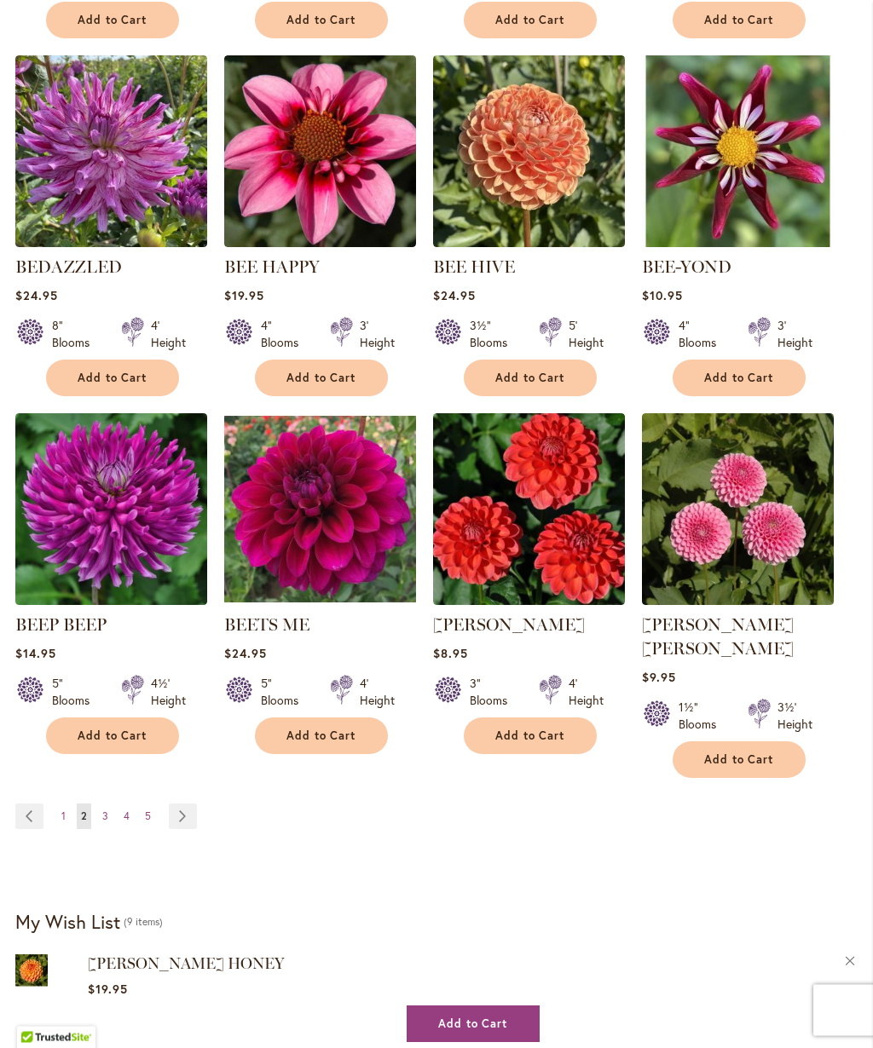
scroll to position [1363, 0]
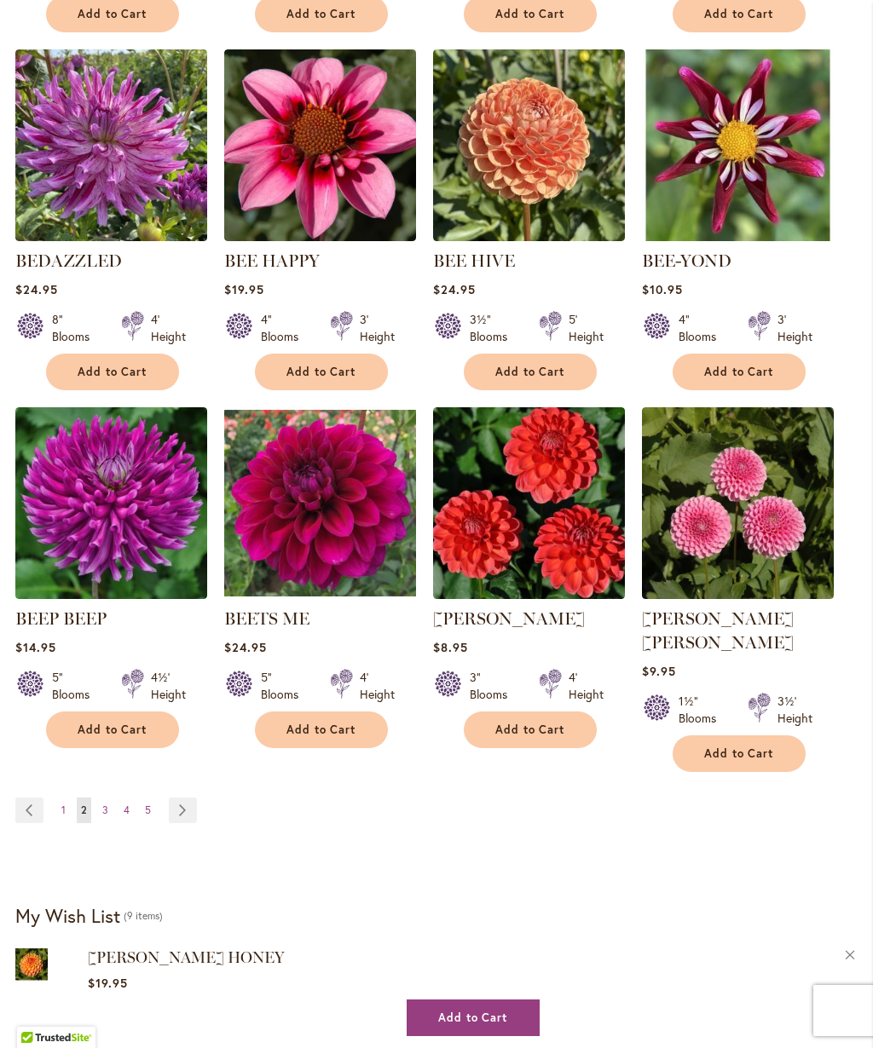
click at [185, 798] on link "Page Next" at bounding box center [183, 811] width 28 height 26
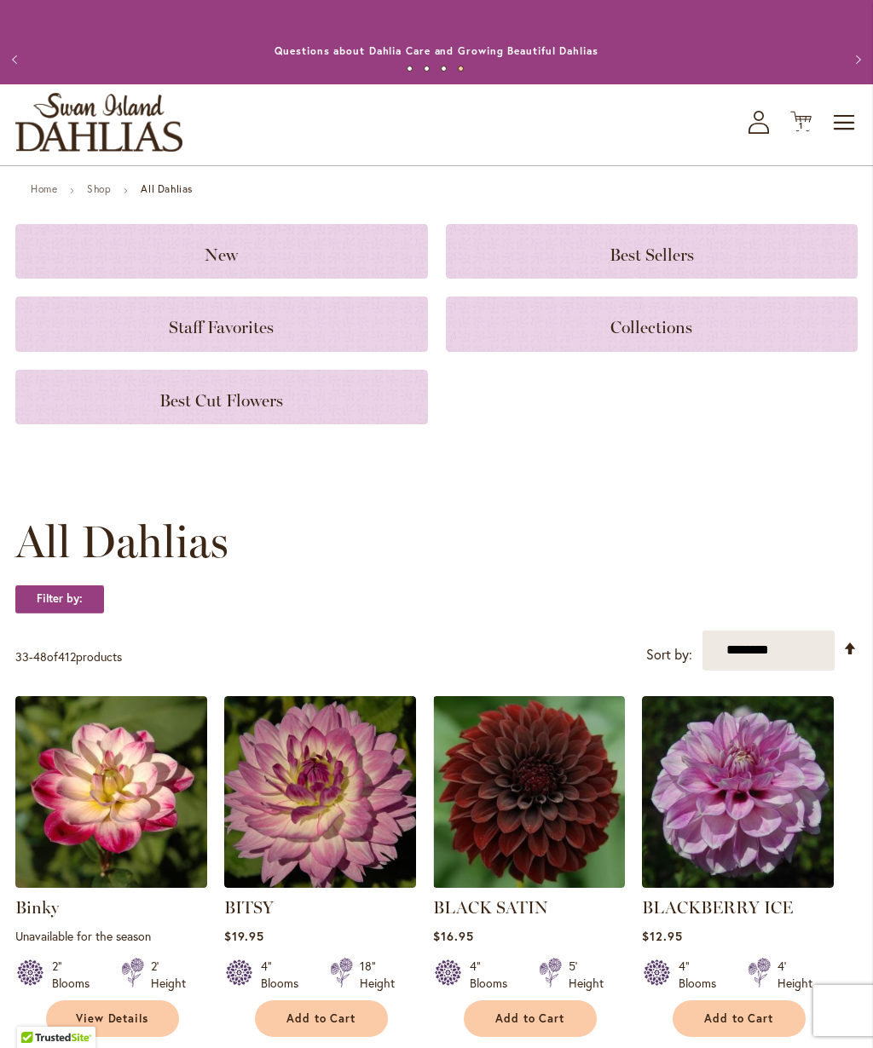
click at [840, 124] on span "Toggle Nav" at bounding box center [845, 123] width 26 height 34
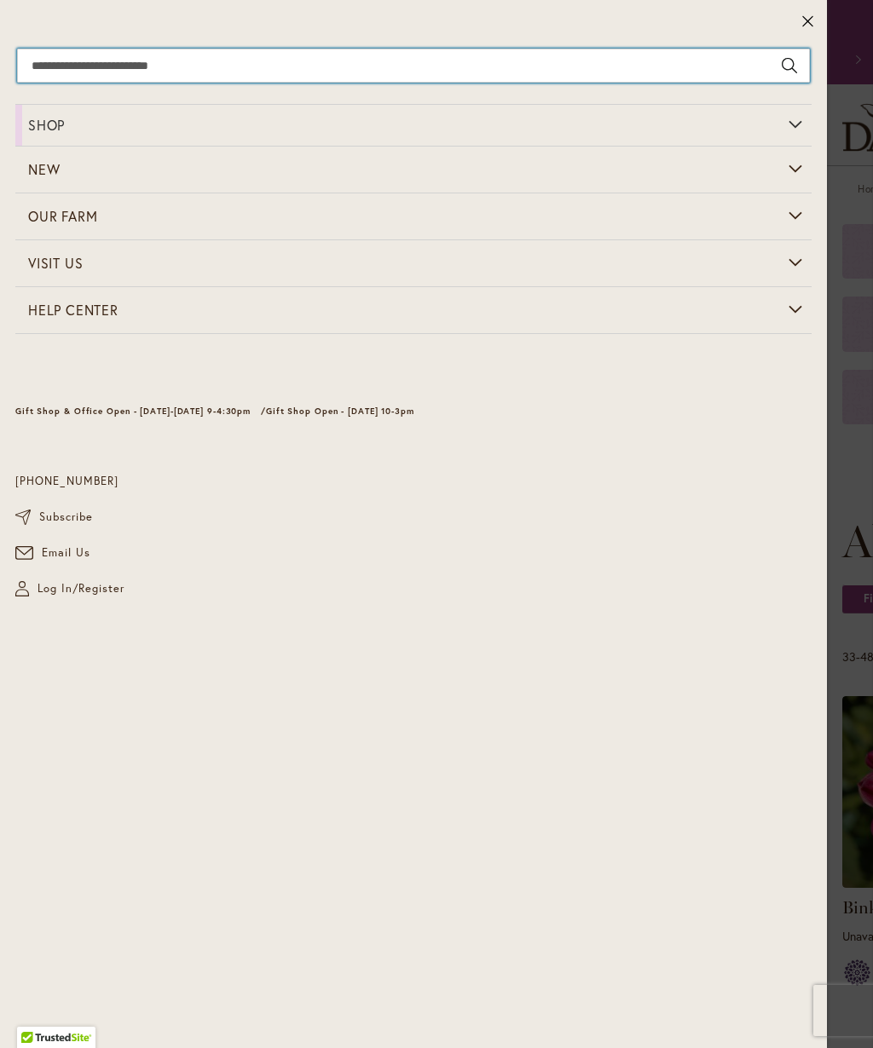
click at [252, 61] on input "Search" at bounding box center [413, 66] width 793 height 34
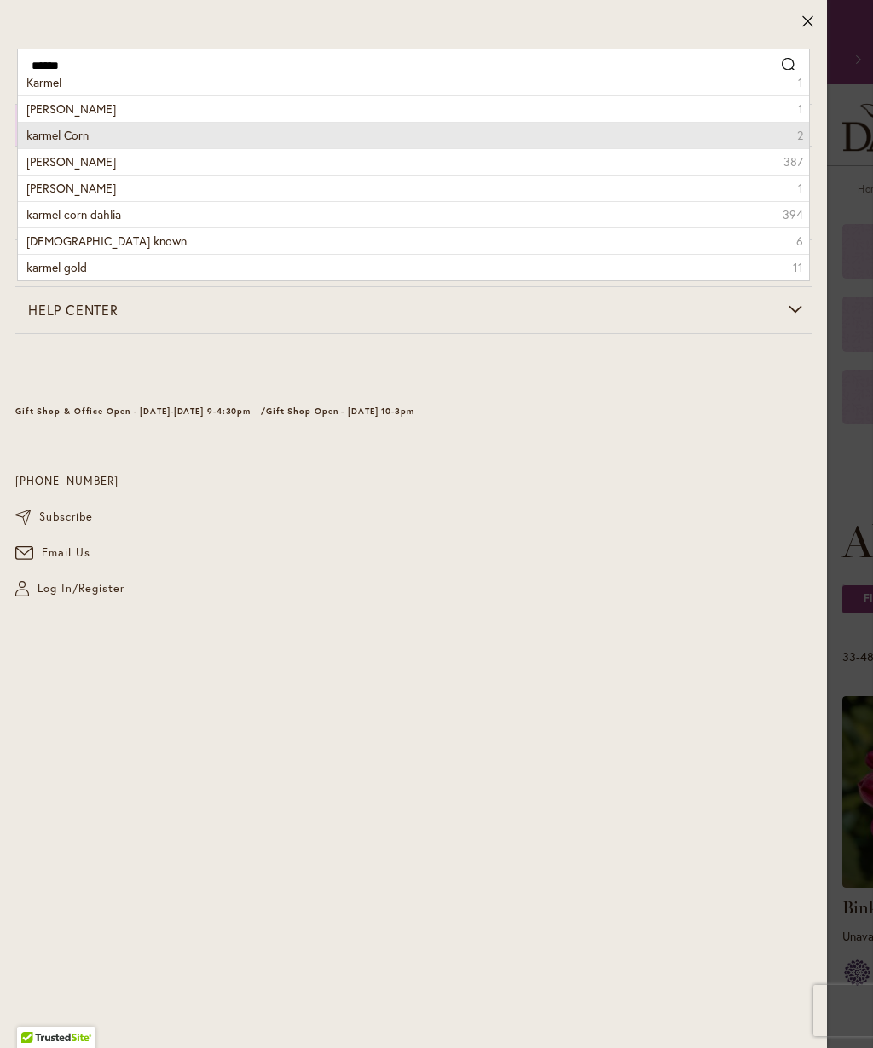
click at [302, 132] on li "karmel Corn 2" at bounding box center [413, 135] width 791 height 26
type input "**********"
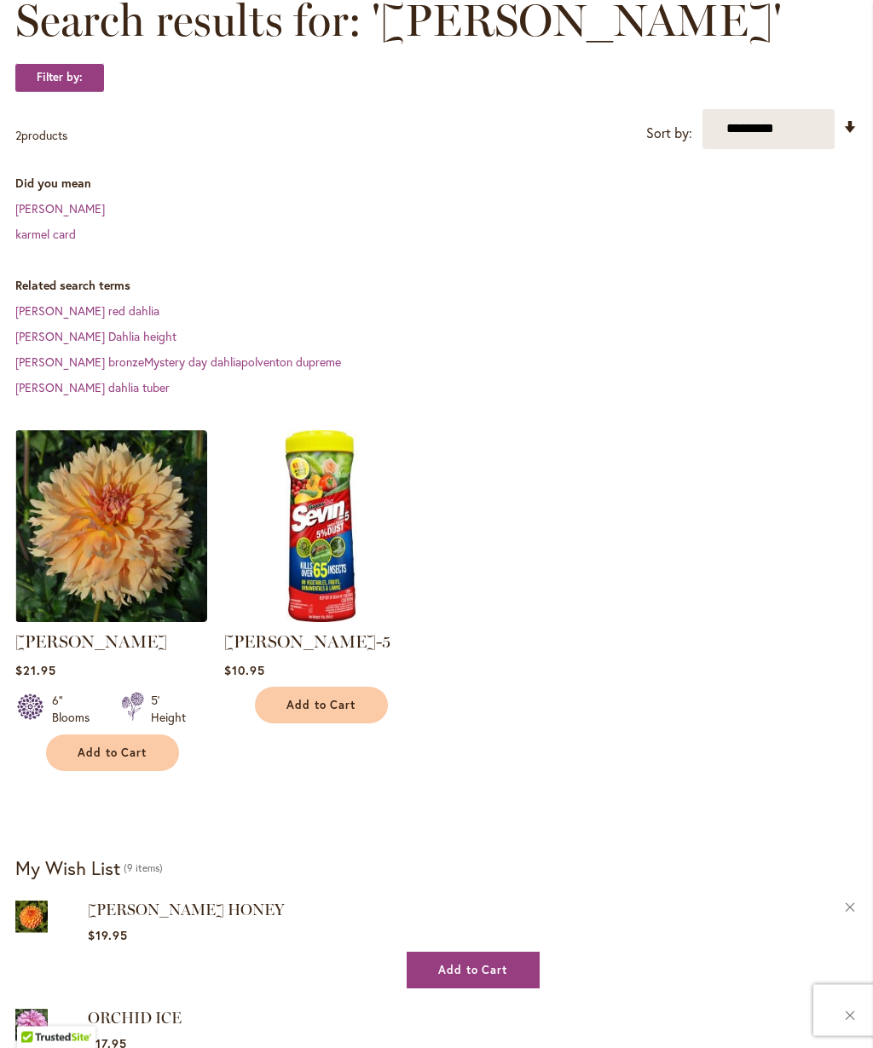
scroll to position [280, 0]
click at [104, 770] on button "Add to Cart" at bounding box center [112, 753] width 133 height 37
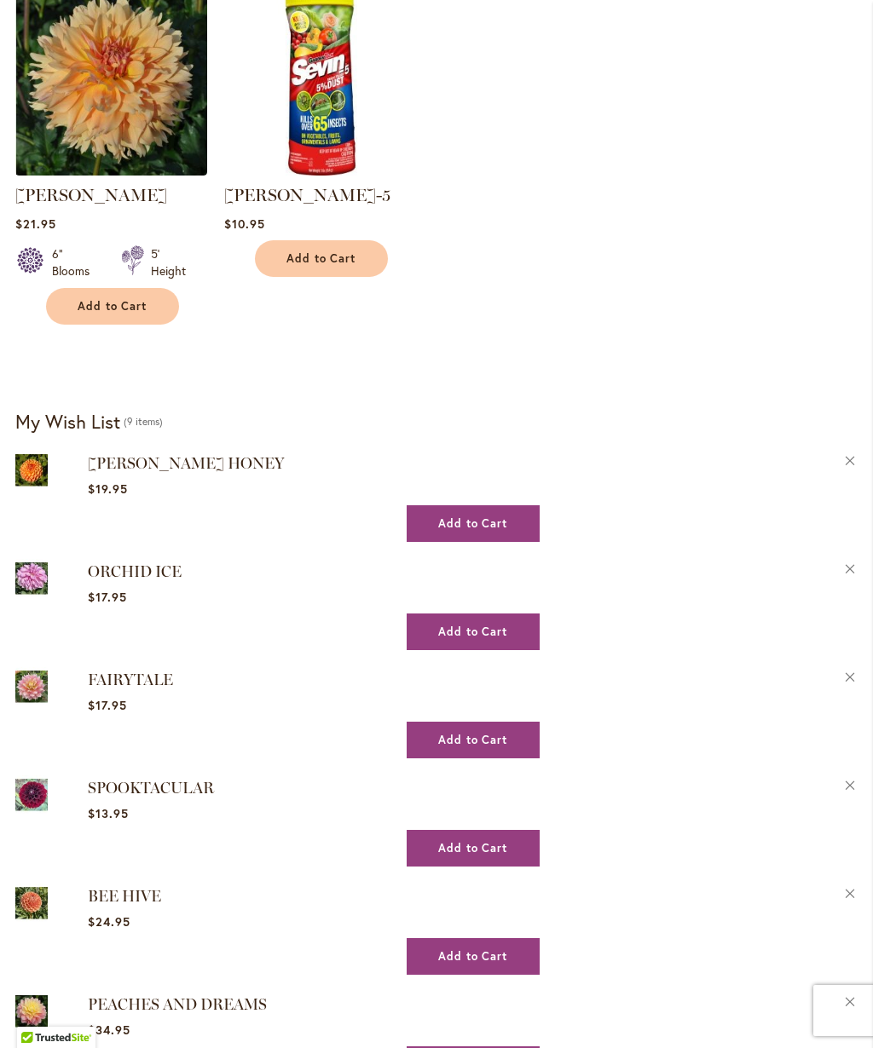
scroll to position [694, 0]
